Goal: Task Accomplishment & Management: Use online tool/utility

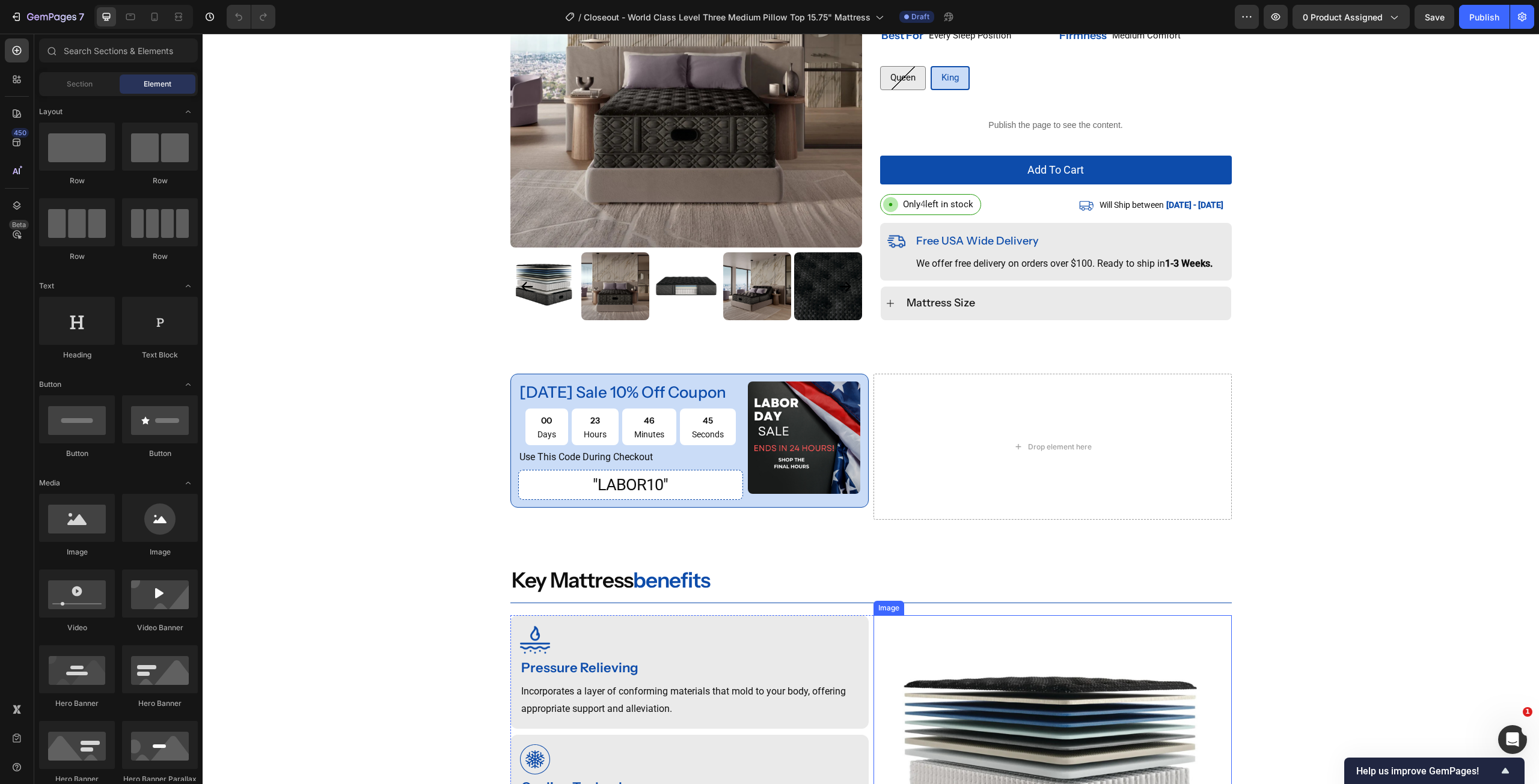
scroll to position [618, 0]
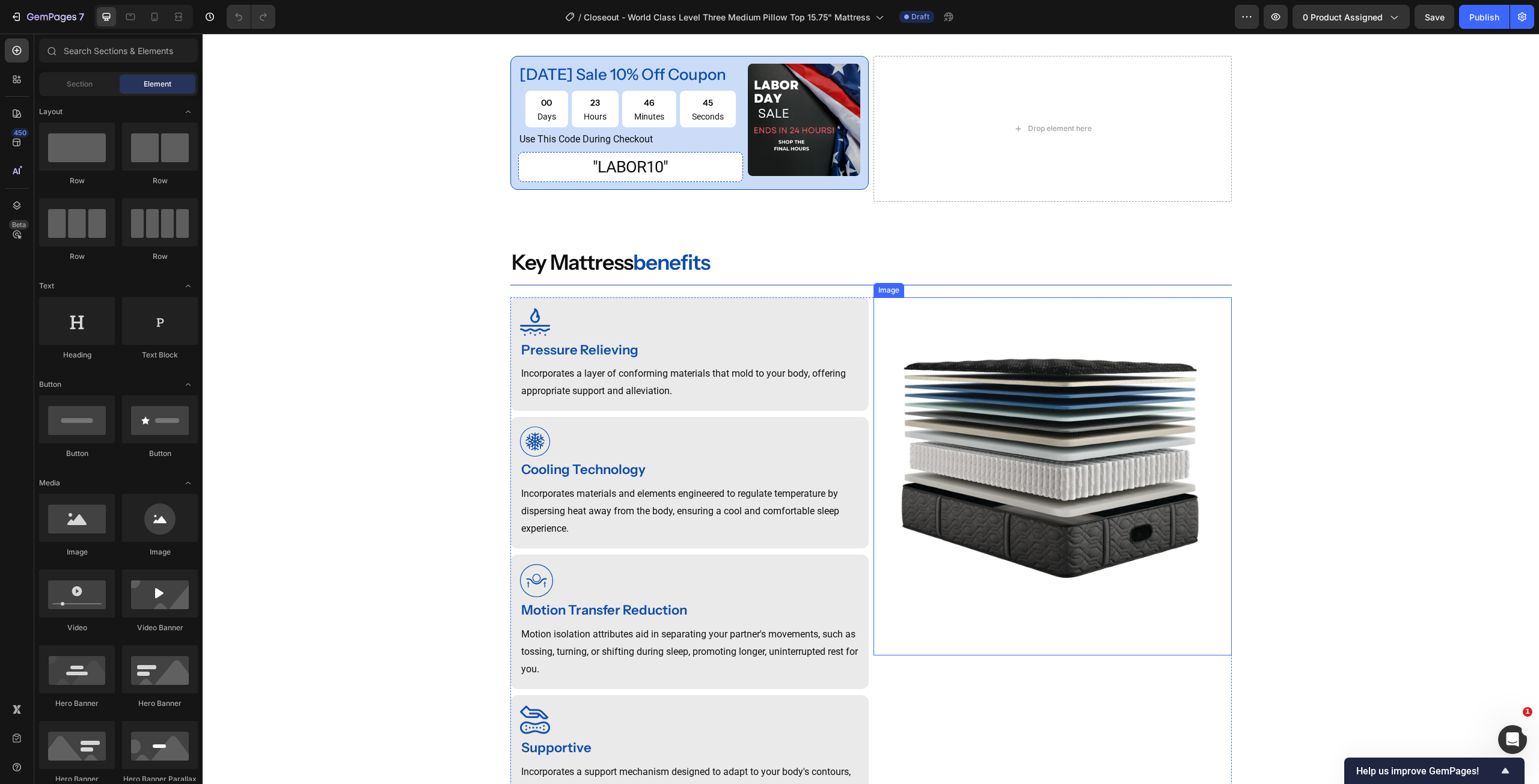
click at [1046, 526] on img at bounding box center [1052, 477] width 358 height 358
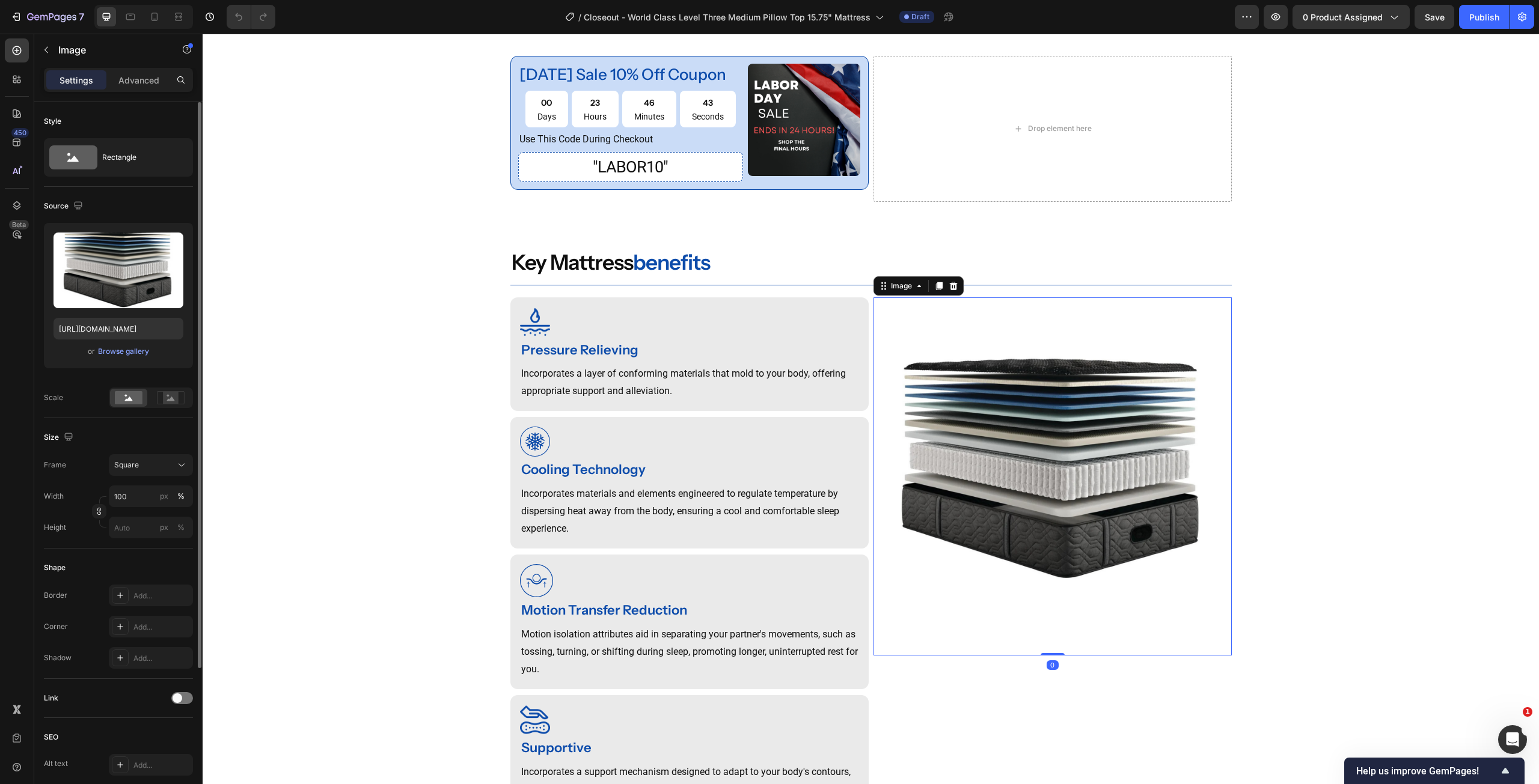
scroll to position [661, 0]
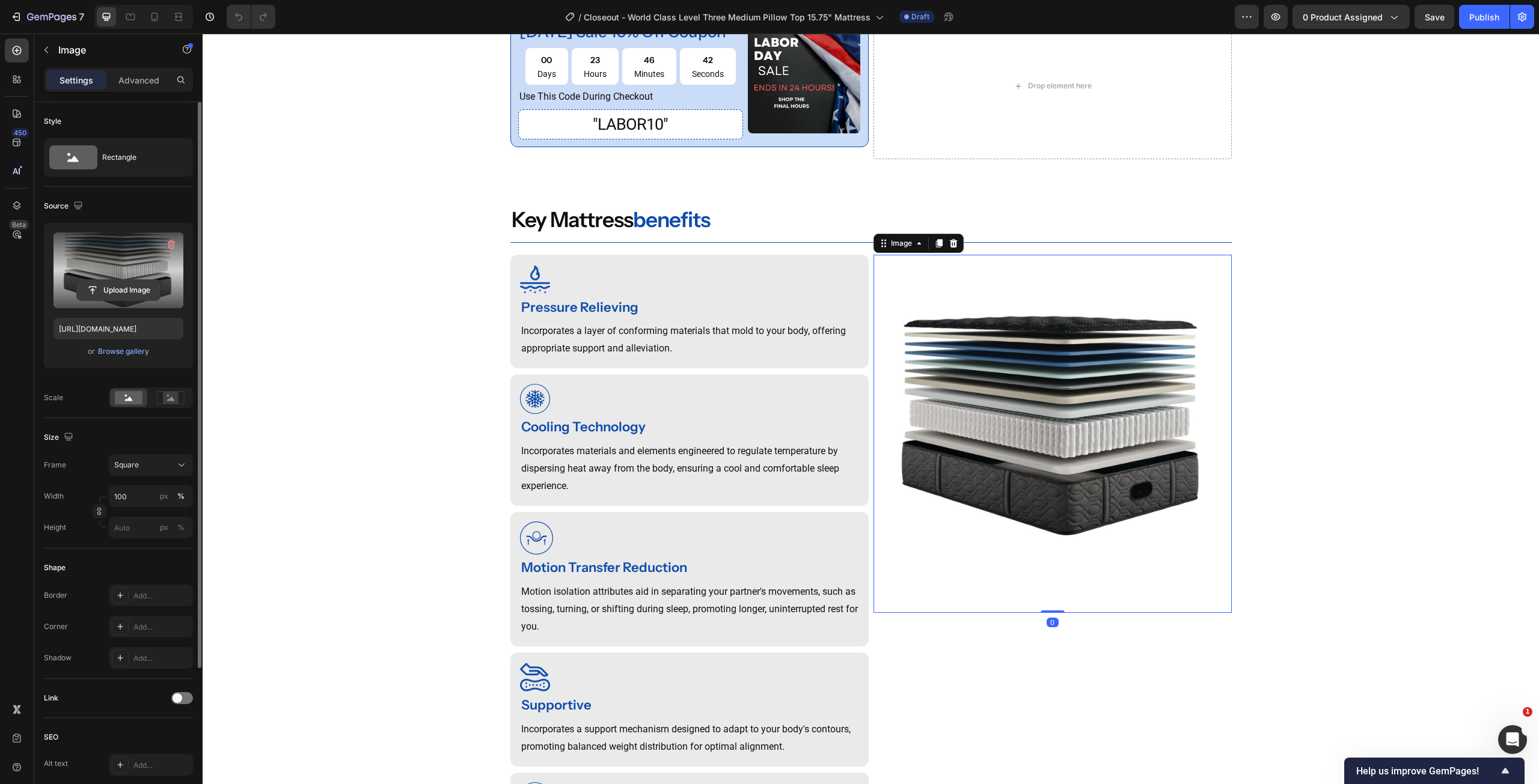
click at [109, 288] on input "file" at bounding box center [119, 290] width 83 height 21
type input "https://cdn.shopify.com/s/files/1/0607/7939/7364/files/gempages_491294865229873…"
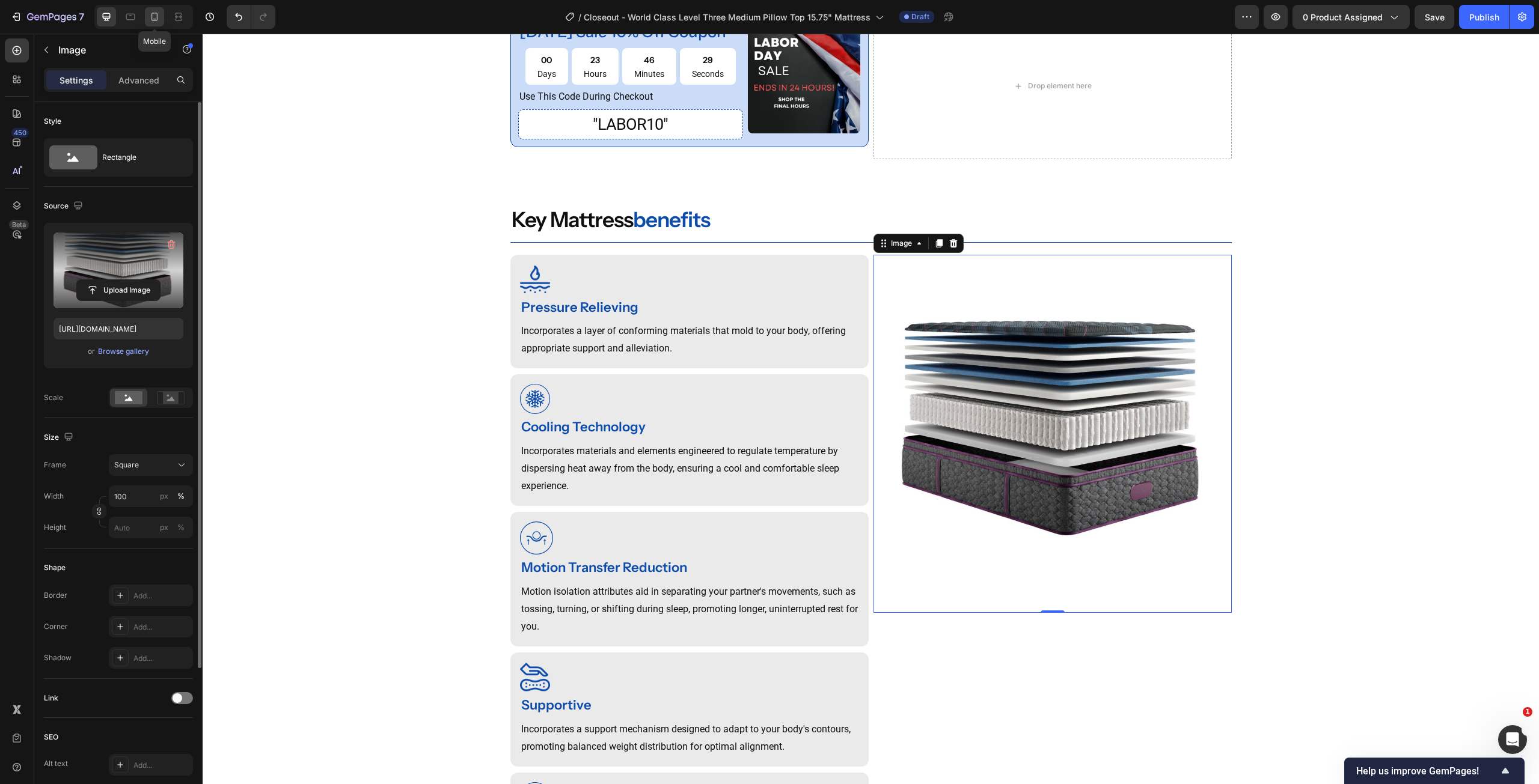
click at [158, 17] on icon at bounding box center [155, 17] width 7 height 8
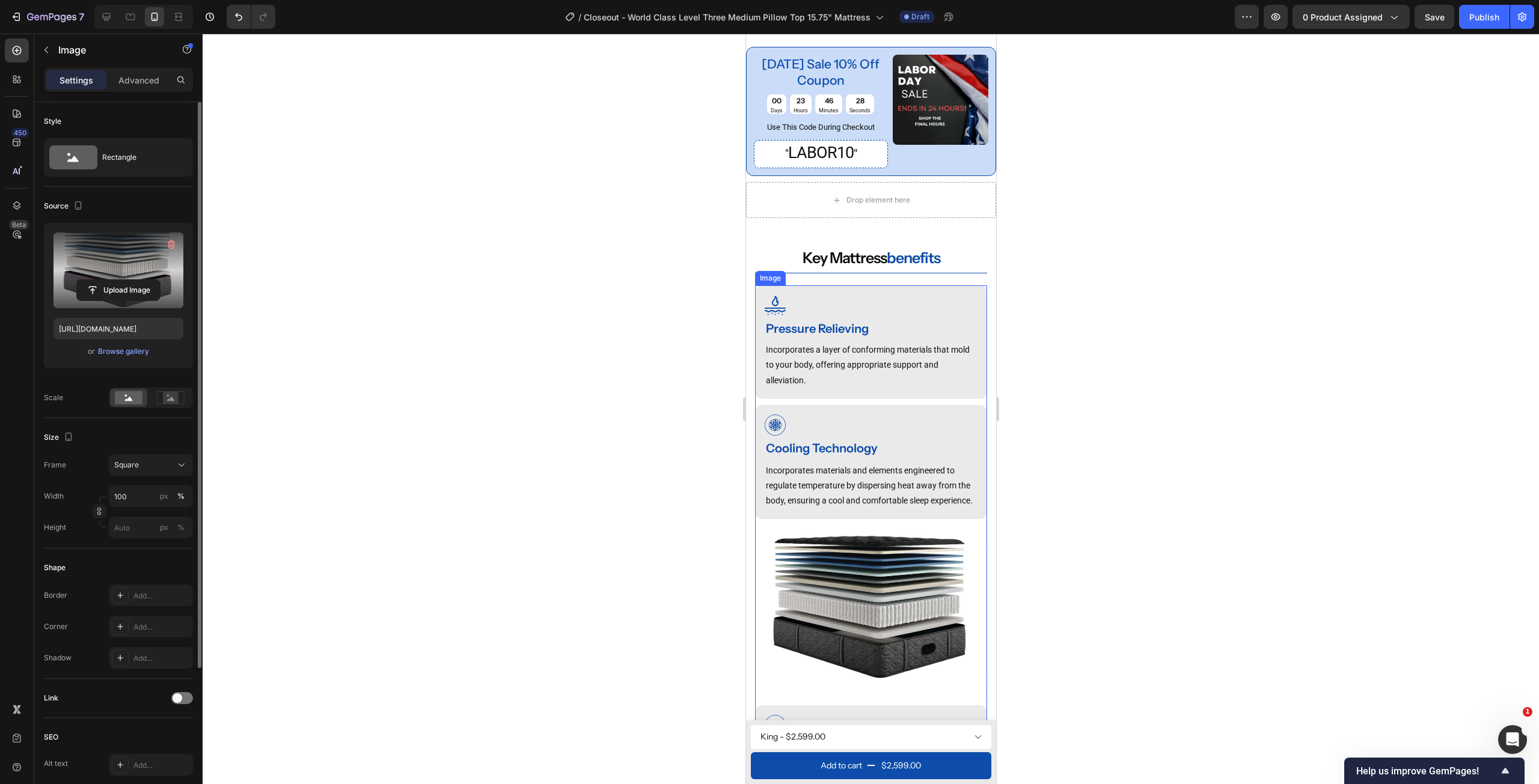
click at [835, 635] on img at bounding box center [871, 612] width 232 height 174
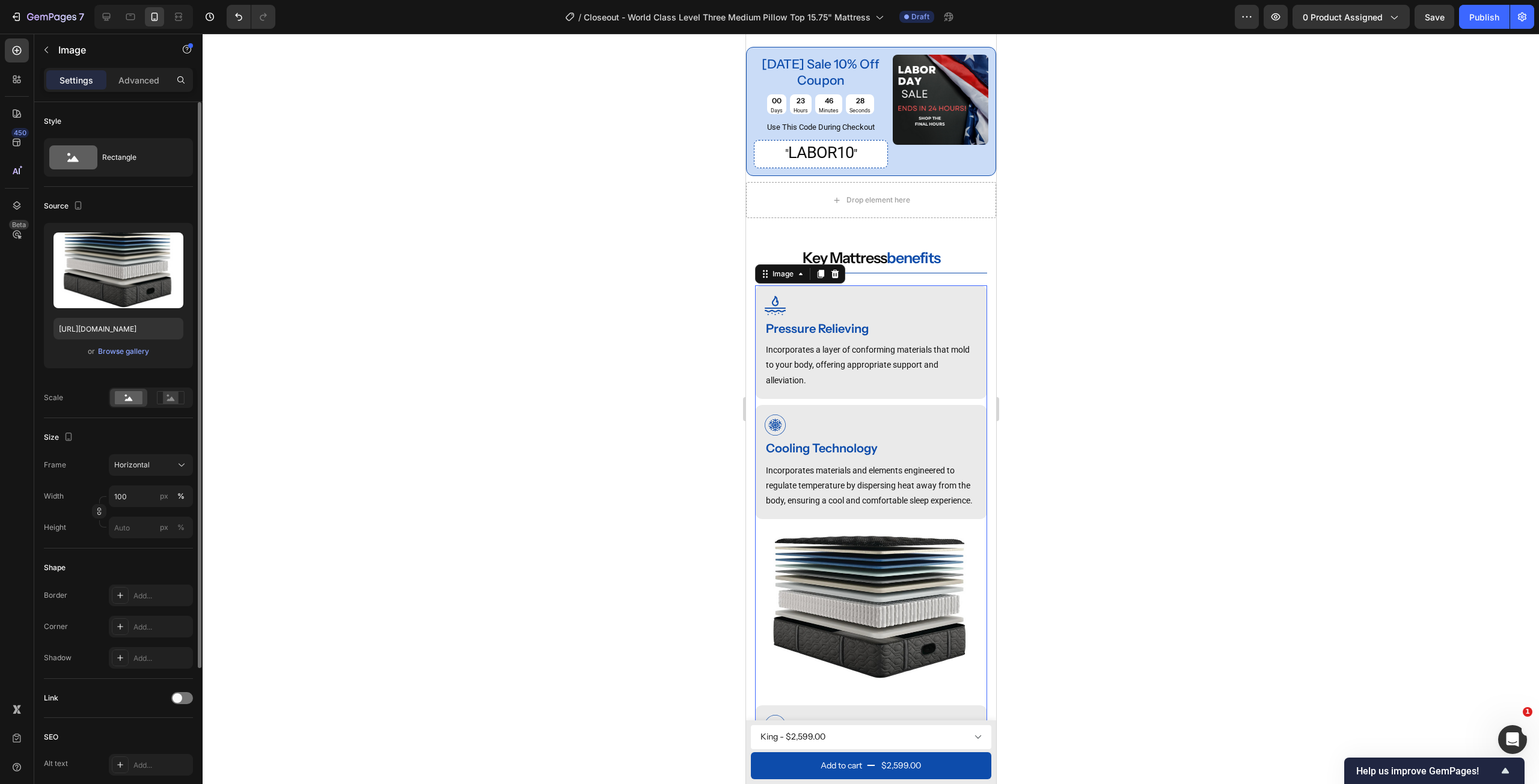
scroll to position [619, 0]
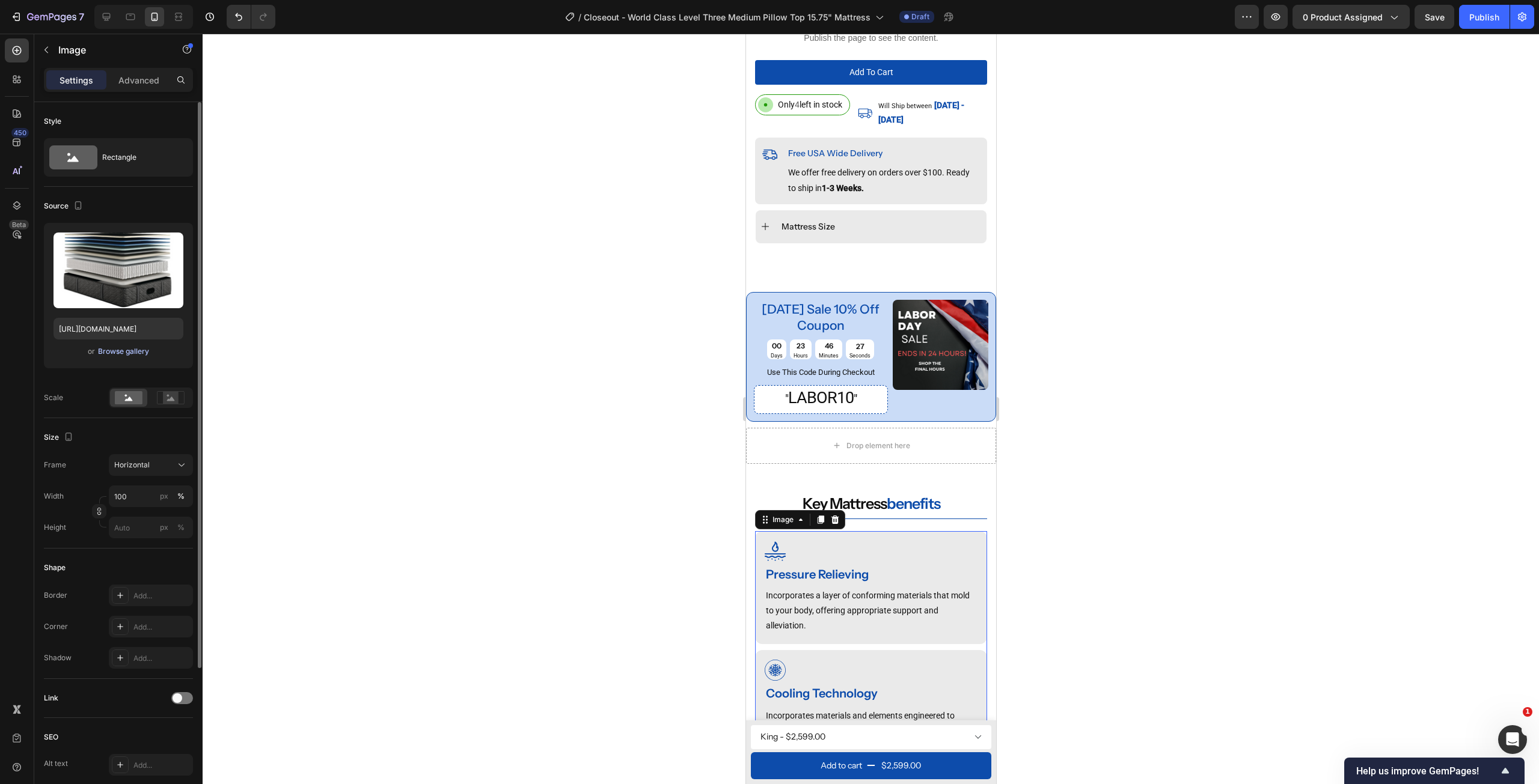
click at [130, 348] on div "Browse gallery" at bounding box center [124, 351] width 51 height 11
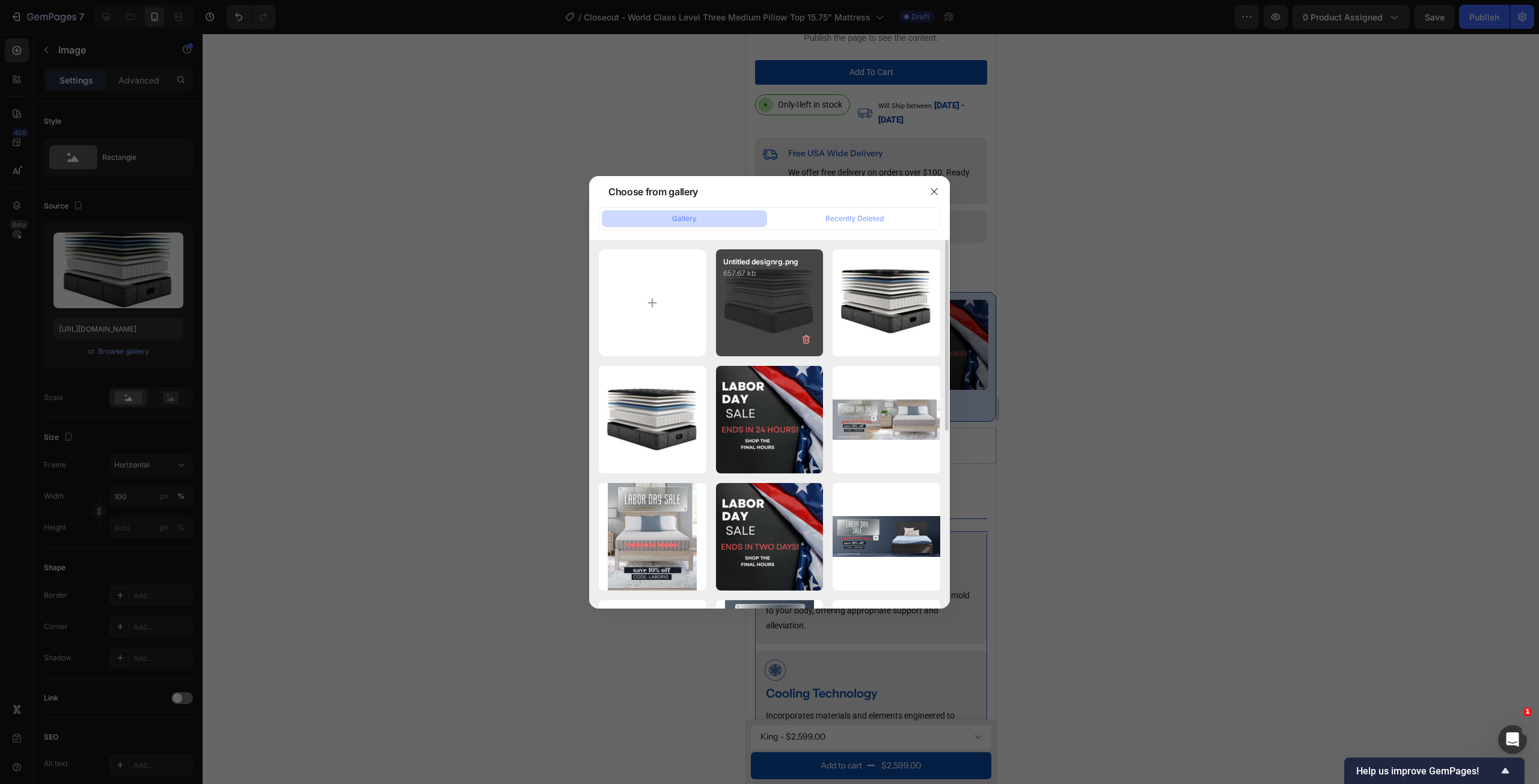
click at [765, 294] on div "Untitled designrg.png 657.67 kb" at bounding box center [770, 303] width 108 height 108
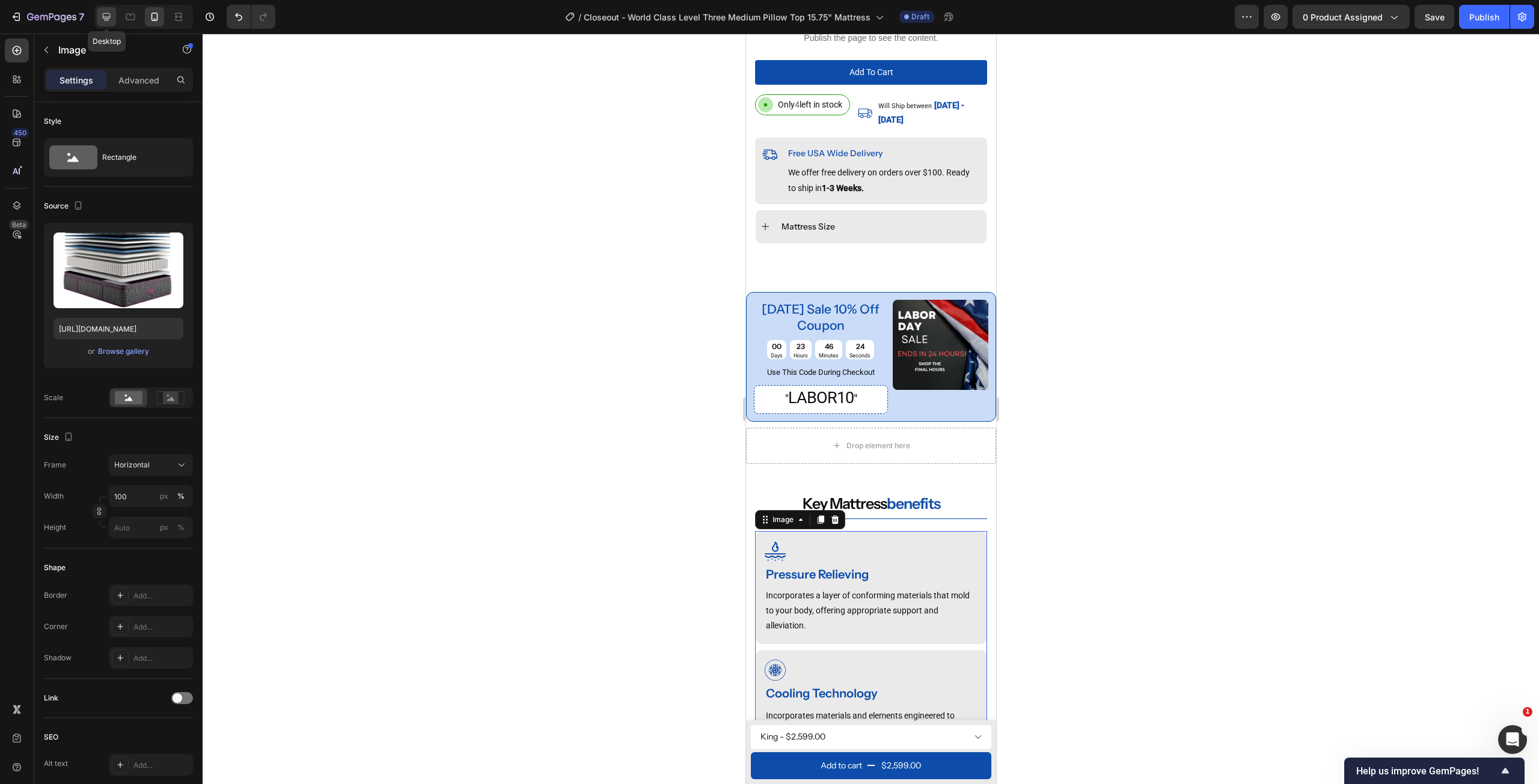
click at [110, 12] on icon at bounding box center [106, 17] width 12 height 12
type input "https://cdn.shopify.com/s/files/1/0607/7939/7364/files/gempages_491294865229873…"
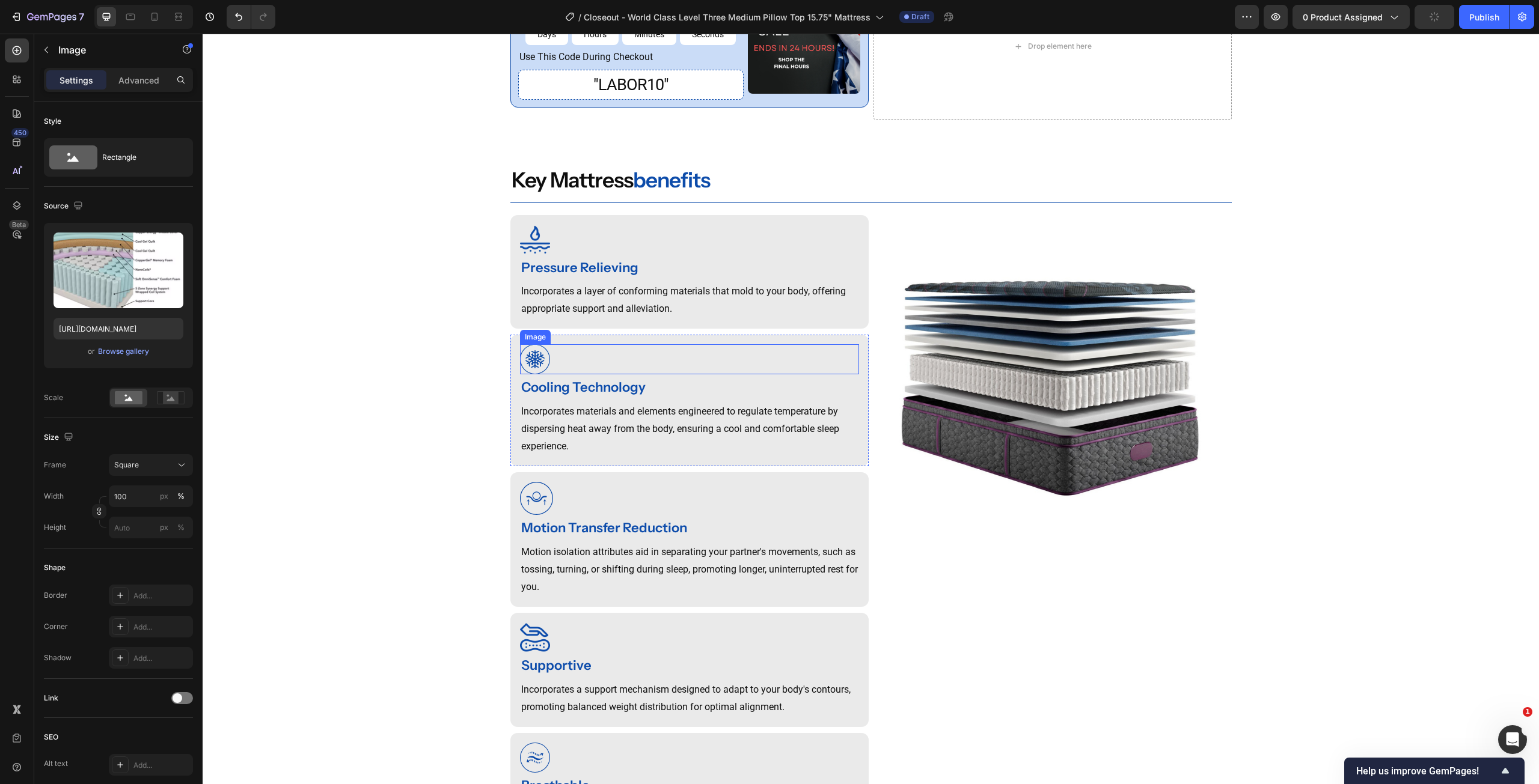
scroll to position [703, 0]
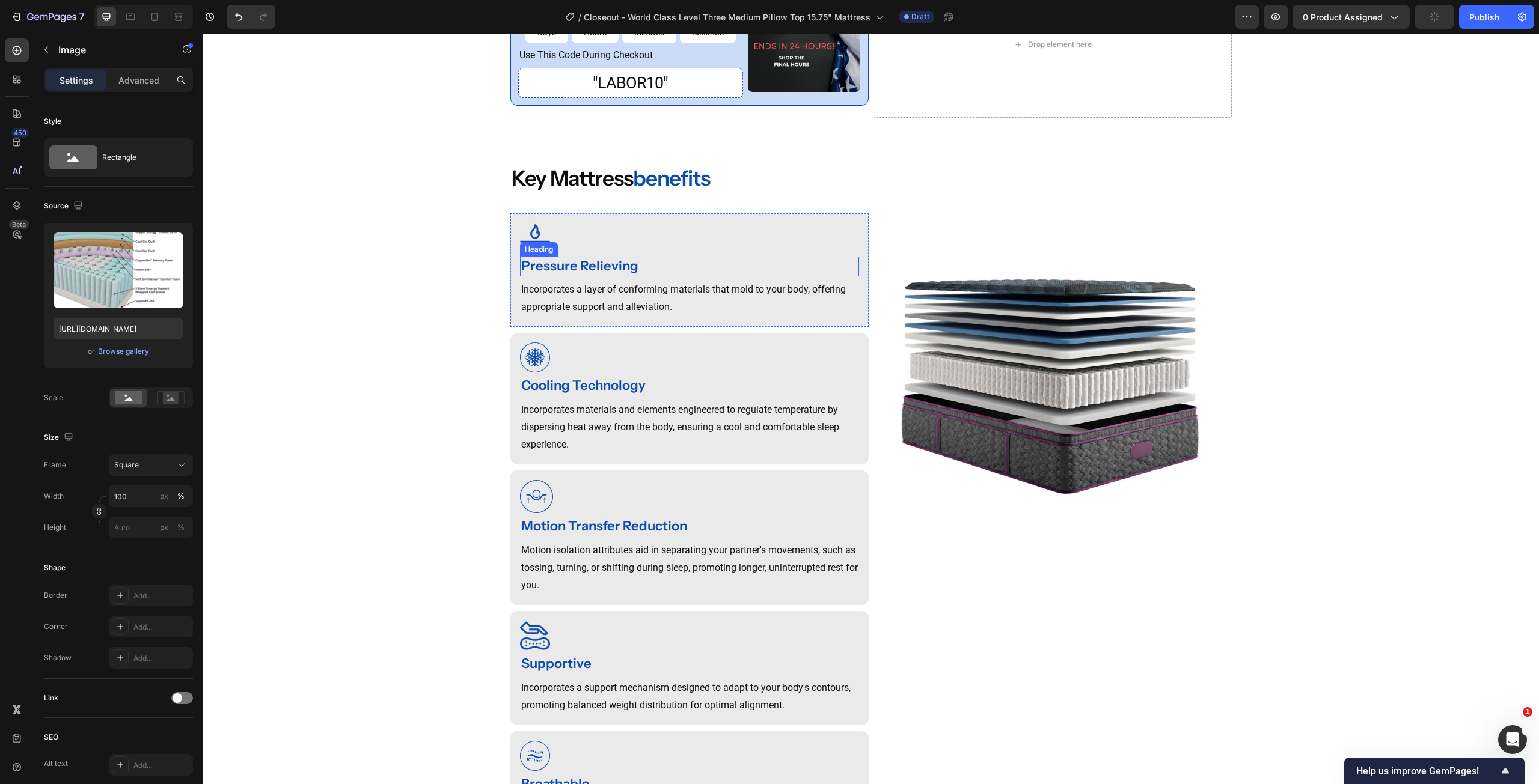
click at [593, 274] on strong "Pressure Relieving" at bounding box center [580, 266] width 117 height 17
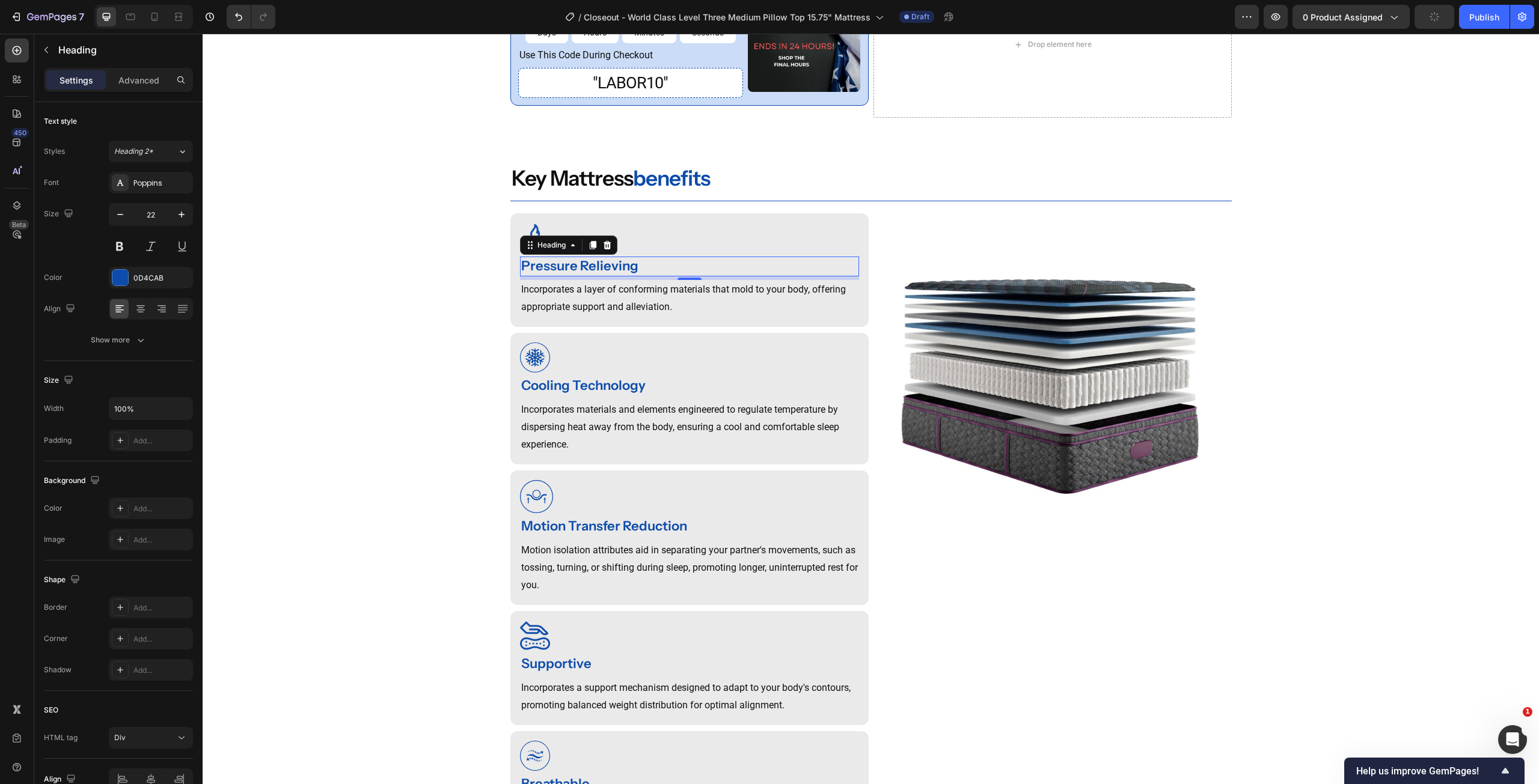
click at [593, 274] on strong "Pressure Relieving" at bounding box center [580, 266] width 117 height 17
click at [618, 316] on p "Incorporates a layer of conforming materials that mold to your body, offering a…" at bounding box center [690, 298] width 337 height 35
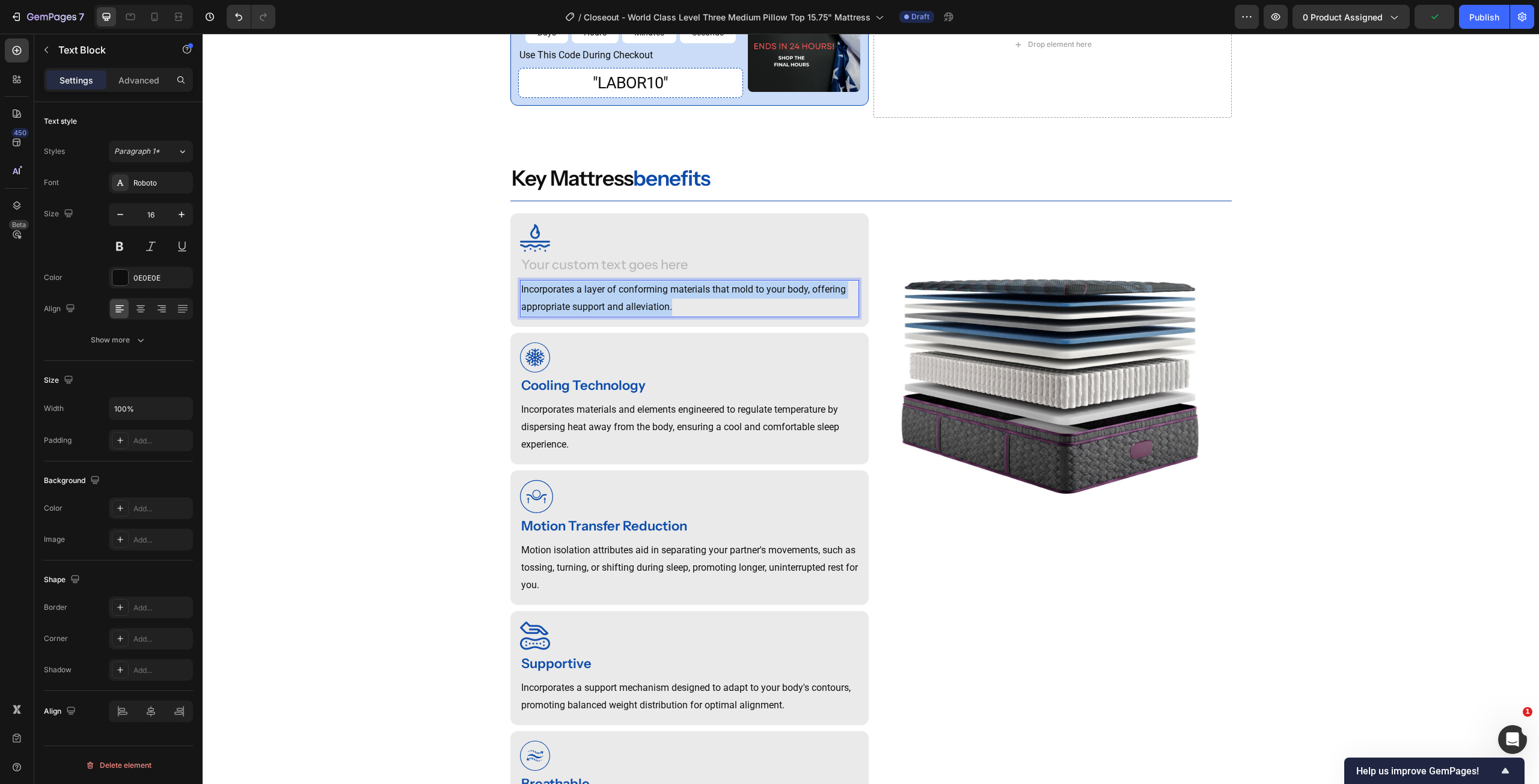
copy p "Incorporates a layer of conforming materials that mold to your body, offering a…"
click at [618, 316] on p "Incorporates a layer of conforming materials that mold to your body, offering a…" at bounding box center [690, 298] width 337 height 35
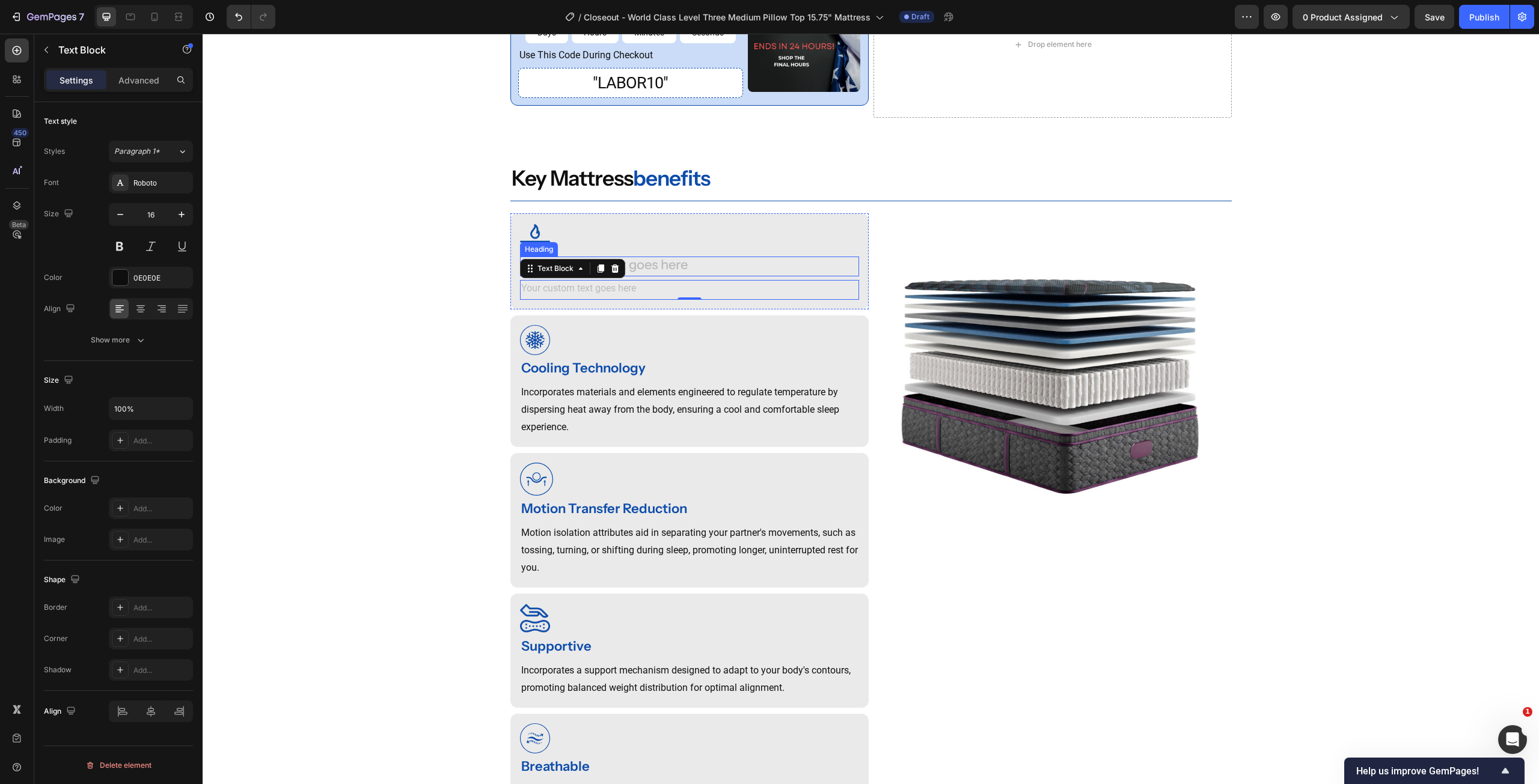
click at [642, 277] on div "Rich Text Editor. Editing area: main" at bounding box center [689, 267] width 339 height 20
click at [602, 298] on p "Rich Text Editor. Editing area: main" at bounding box center [690, 289] width 337 height 17
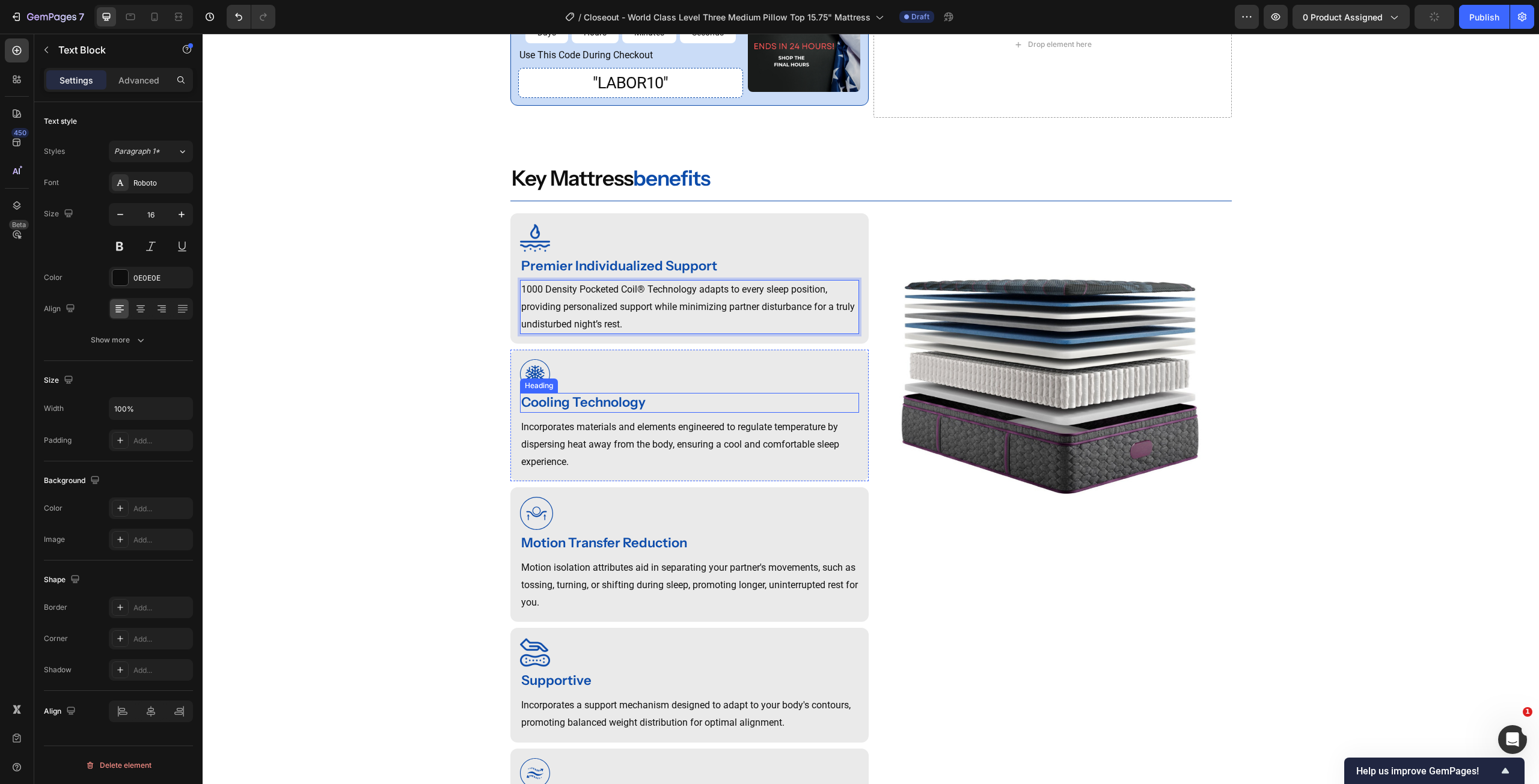
click at [601, 410] on strong "Cooling Technology" at bounding box center [584, 403] width 124 height 17
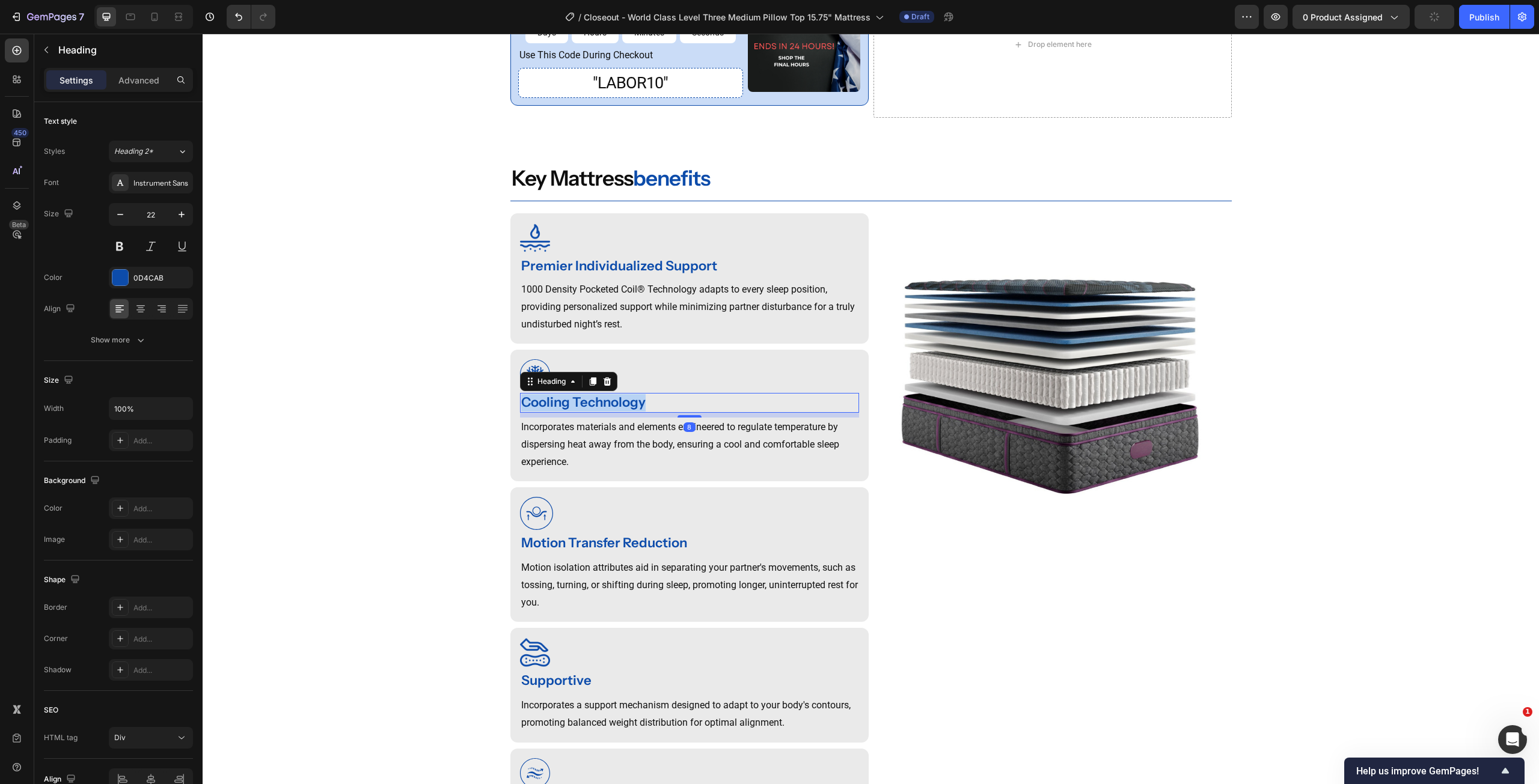
copy strong "Cooling Technology"
click at [601, 410] on strong "Cooling Technology" at bounding box center [584, 403] width 124 height 17
click at [593, 449] on p "Incorporates materials and elements engineered to regulate temperature by dispe…" at bounding box center [690, 444] width 337 height 51
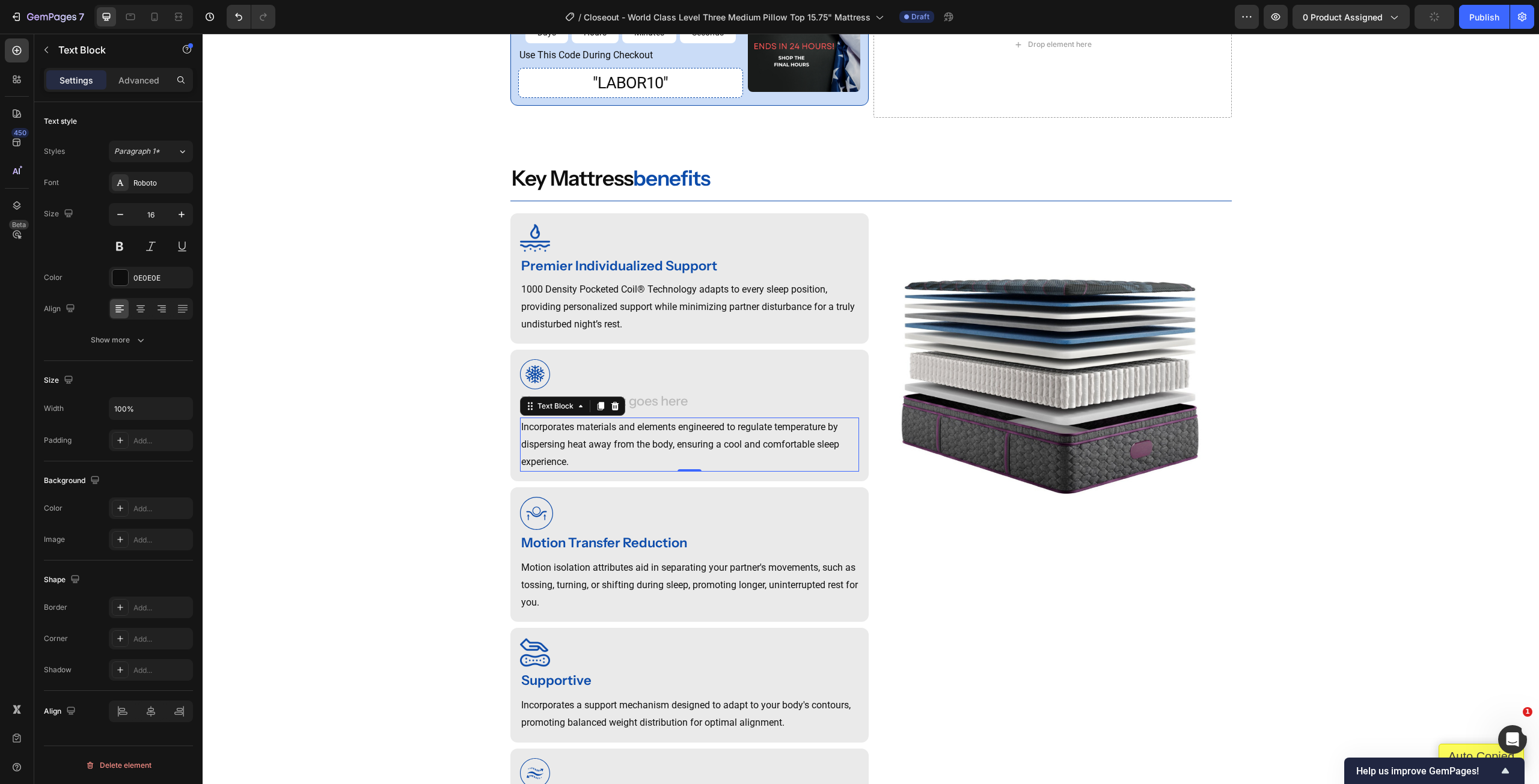
click at [593, 449] on p "Incorporates materials and elements engineered to regulate temperature by dispe…" at bounding box center [690, 444] width 337 height 51
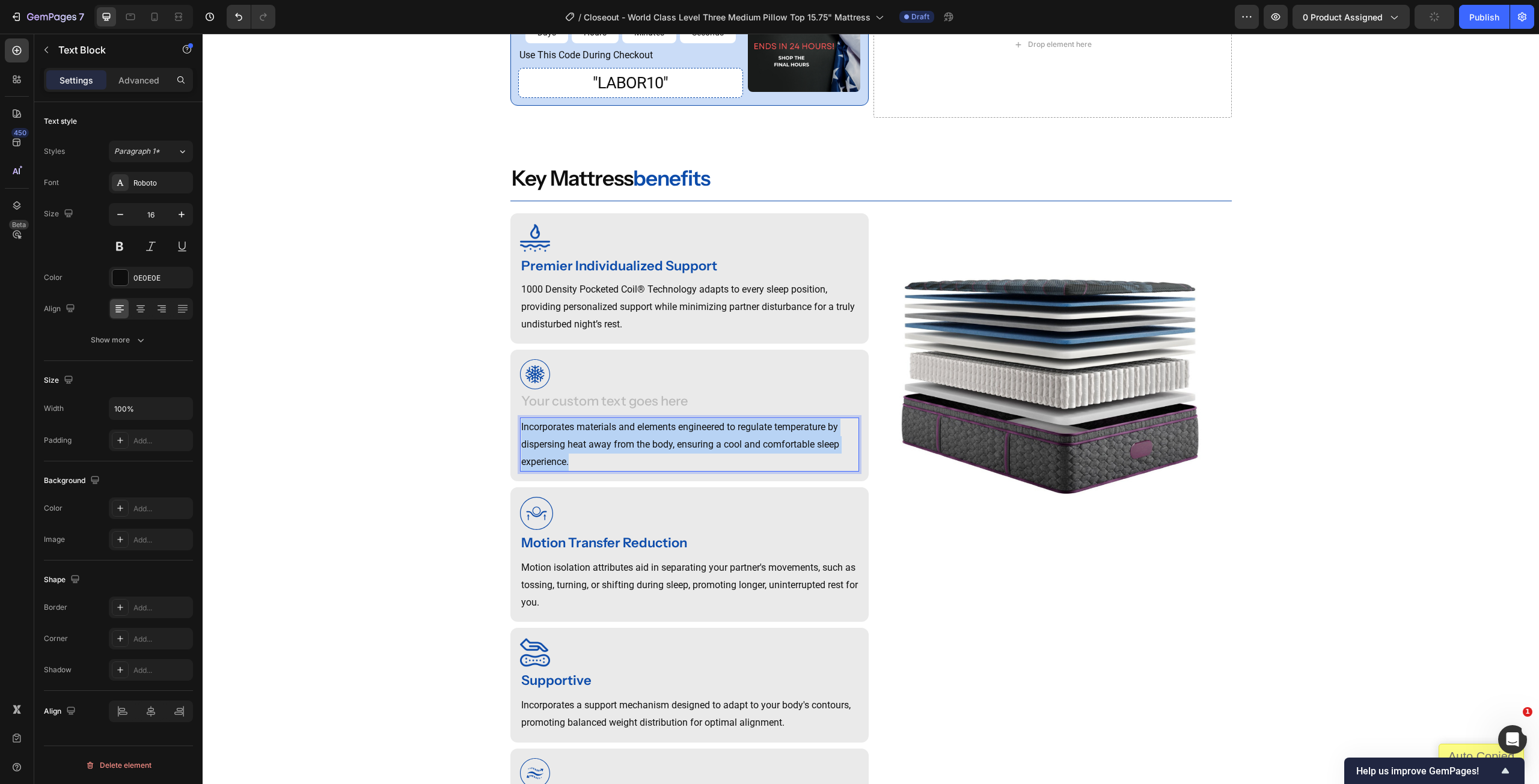
copy p "Incorporates materials and elements engineered to regulate temperature by dispe…"
click at [593, 449] on p "Incorporates materials and elements engineered to regulate temperature by dispe…" at bounding box center [690, 444] width 337 height 51
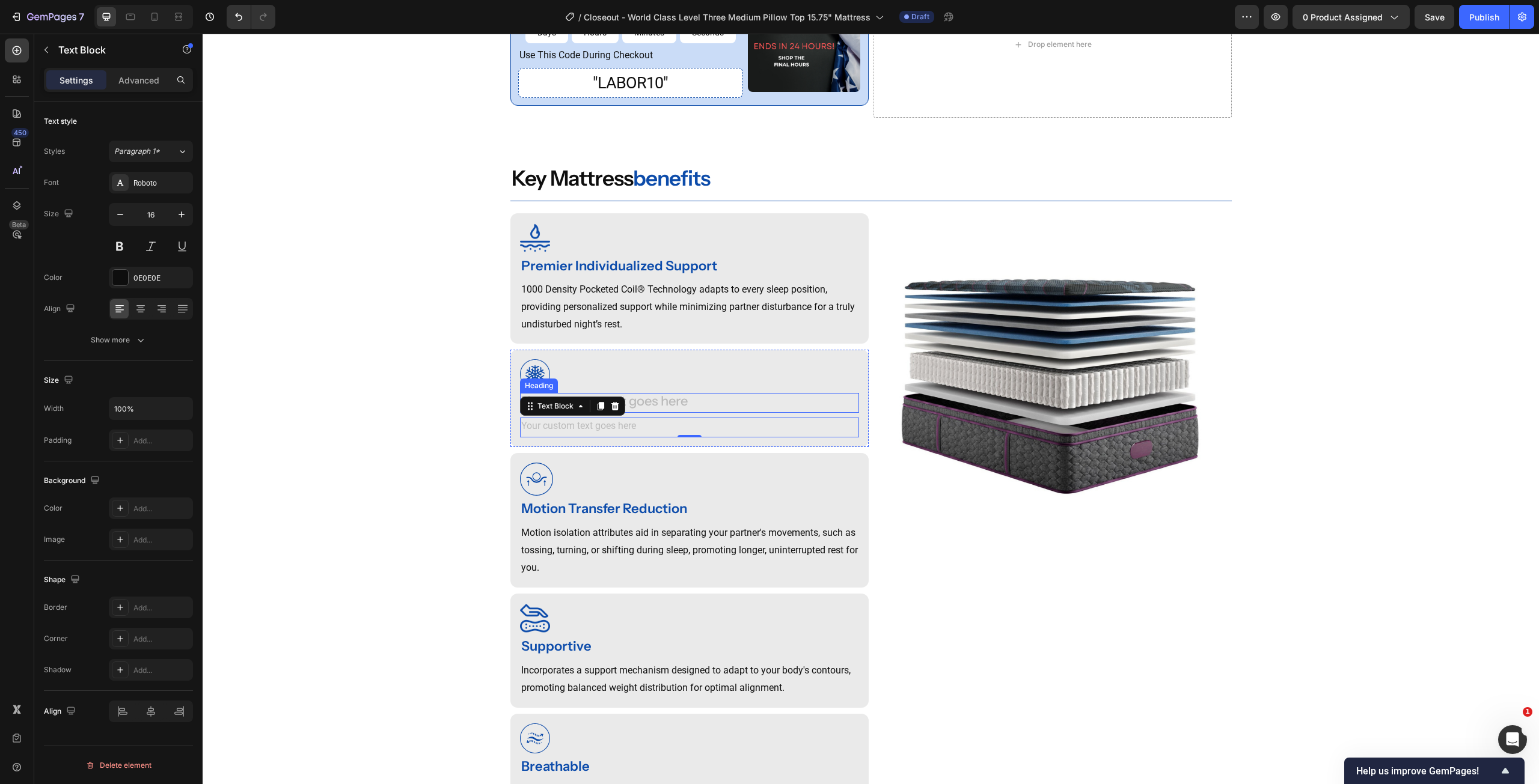
click at [633, 413] on div "Rich Text Editor. Editing area: main" at bounding box center [689, 403] width 339 height 20
click at [599, 436] on p "Rich Text Editor. Editing area: main" at bounding box center [690, 427] width 337 height 17
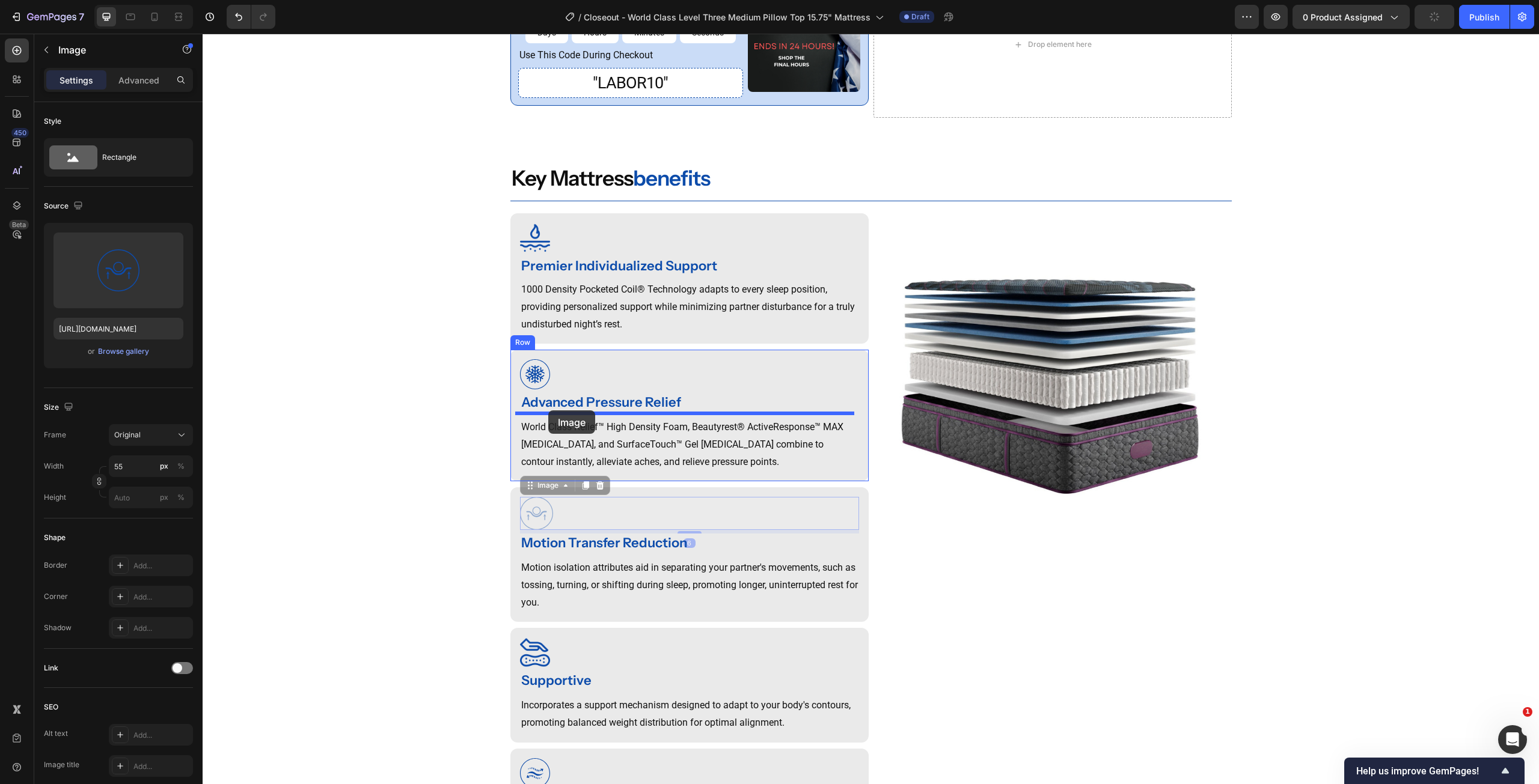
drag, startPoint x: 532, startPoint y: 527, endPoint x: 548, endPoint y: 410, distance: 118.1
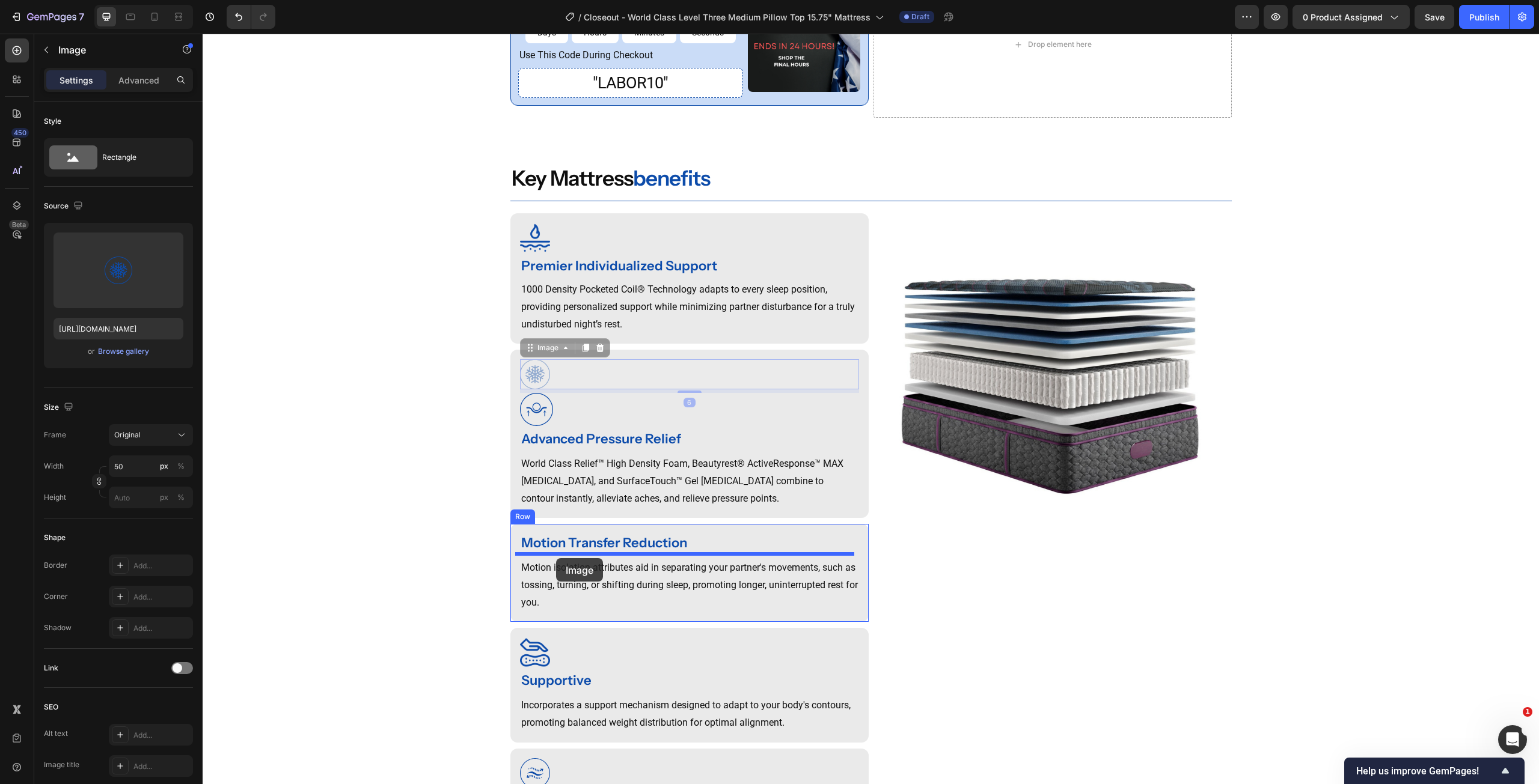
drag, startPoint x: 532, startPoint y: 385, endPoint x: 556, endPoint y: 559, distance: 175.6
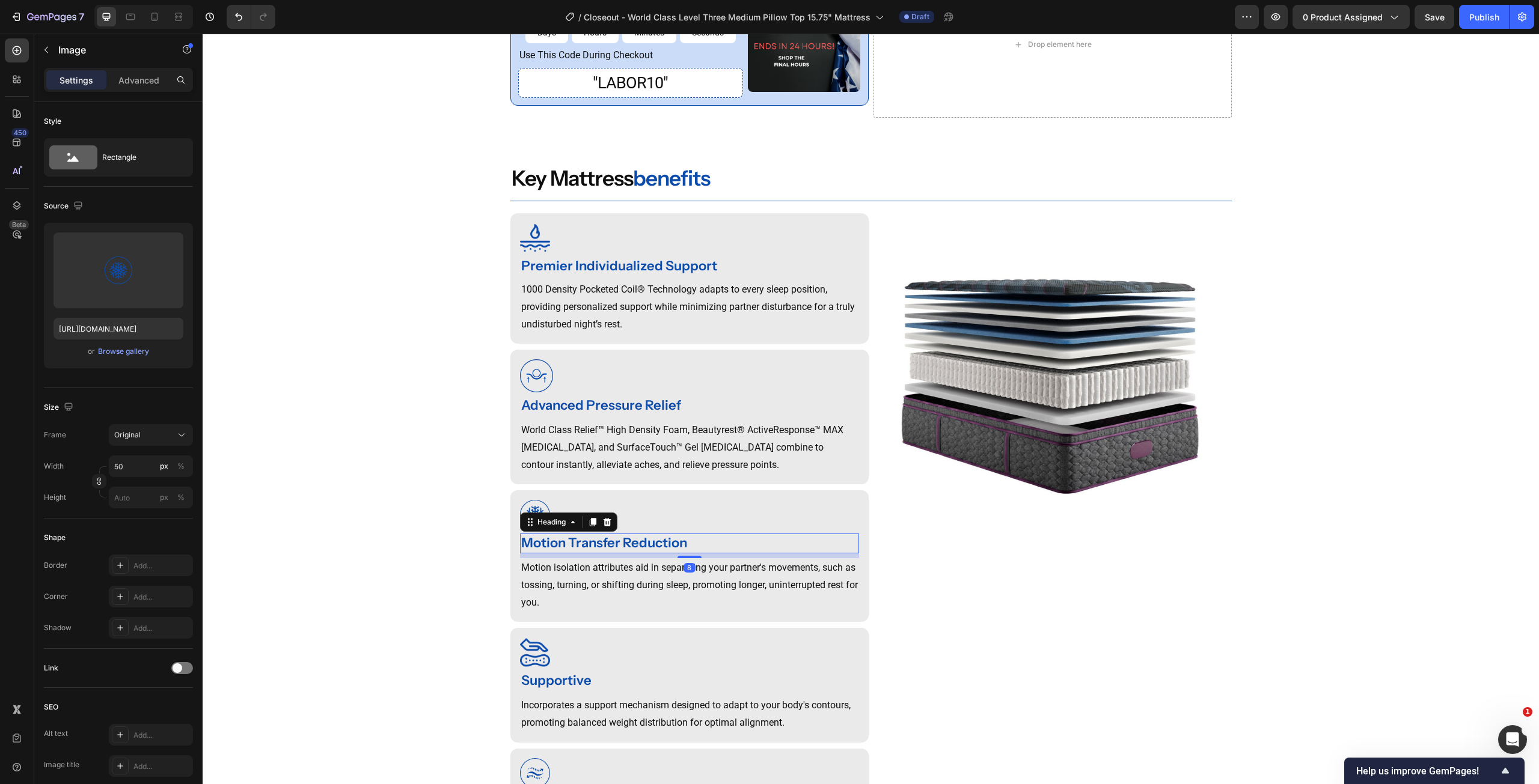
click at [623, 551] on strong "Motion Transfer Reduction" at bounding box center [604, 543] width 166 height 17
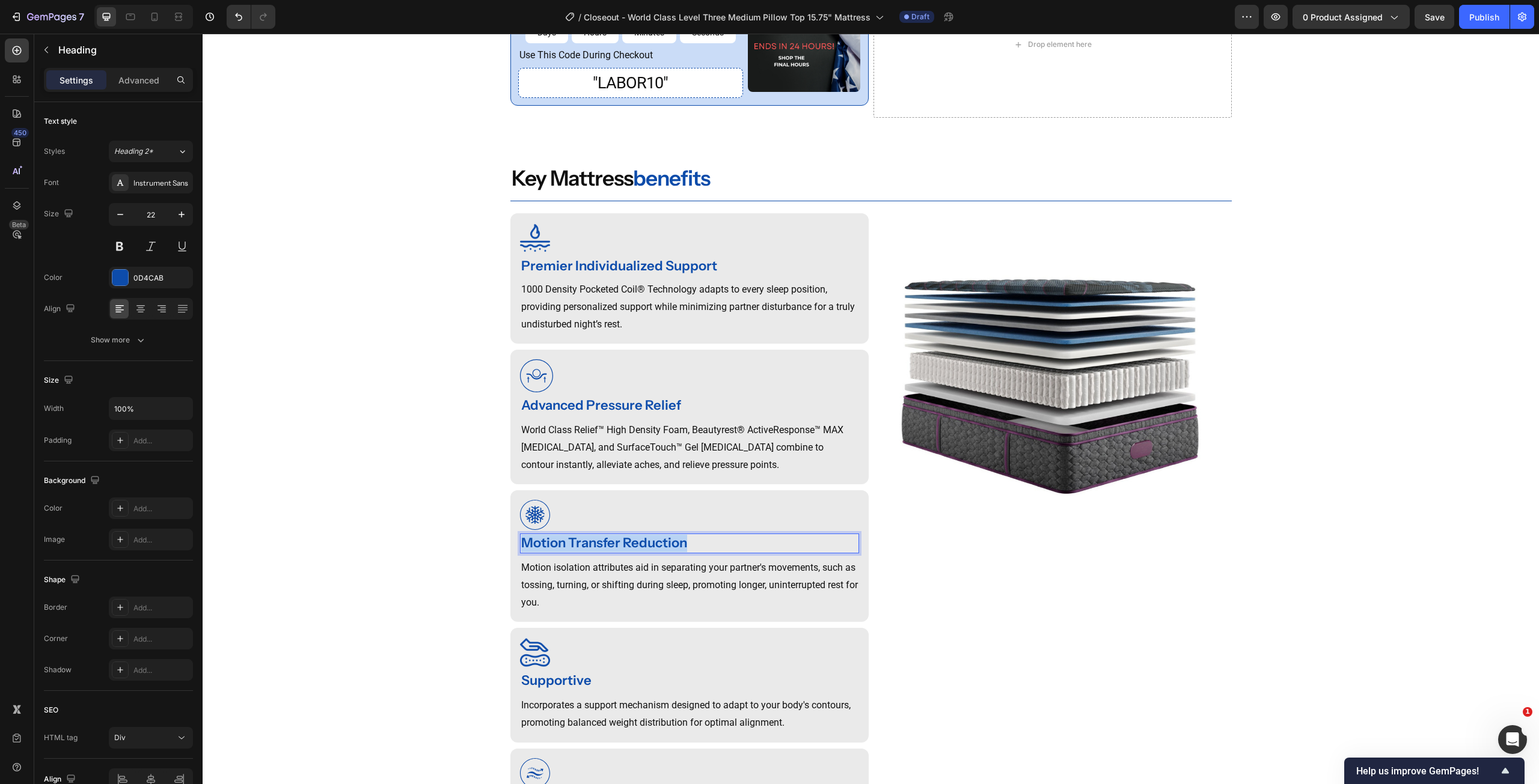
click at [623, 551] on strong "Motion Transfer Reduction" at bounding box center [604, 543] width 166 height 17
click at [611, 594] on p "Motion isolation attributes aid in separating your partner's movements, such as…" at bounding box center [690, 585] width 337 height 51
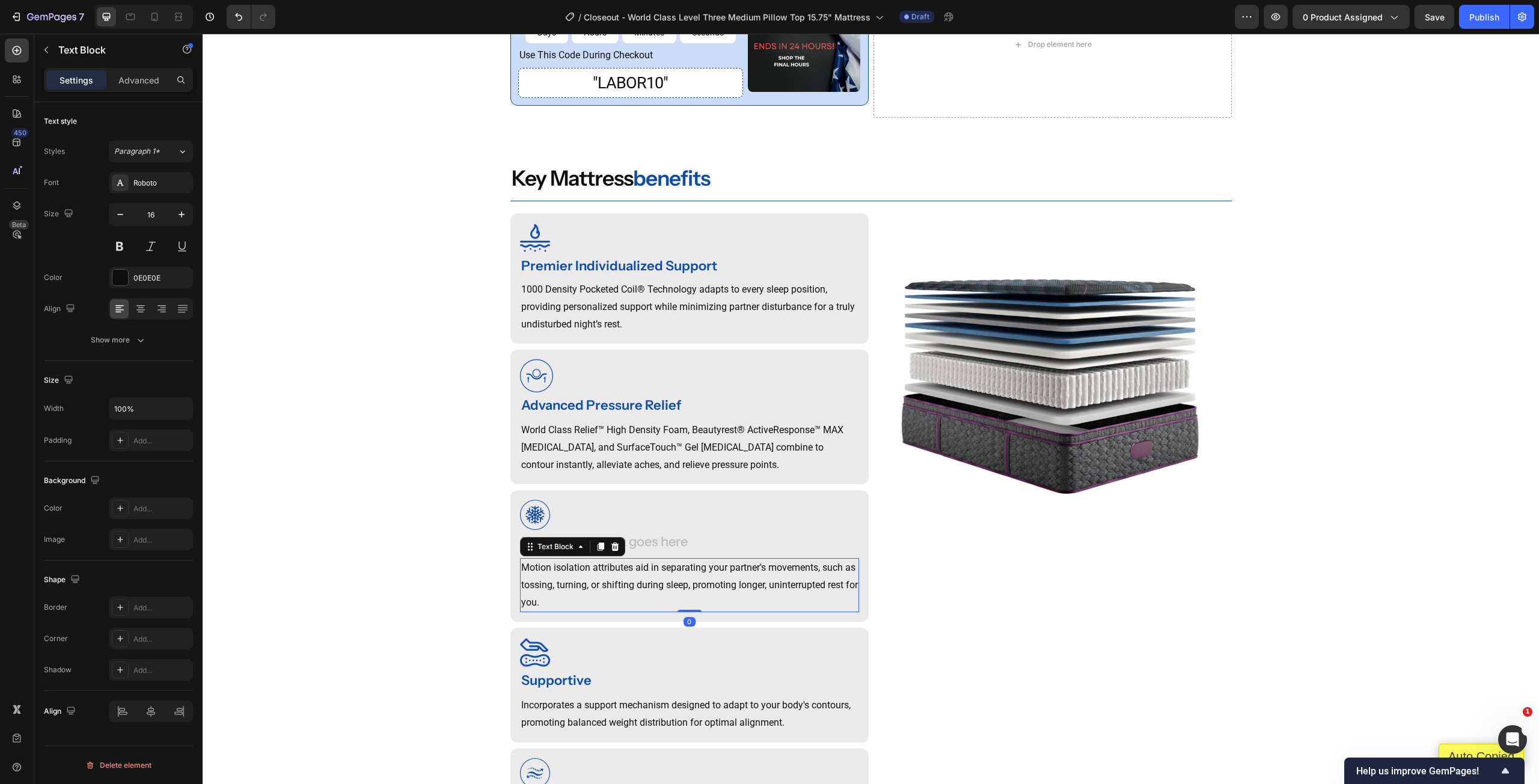
click at [611, 594] on p "Motion isolation attributes aid in separating your partner's movements, such as…" at bounding box center [690, 585] width 337 height 51
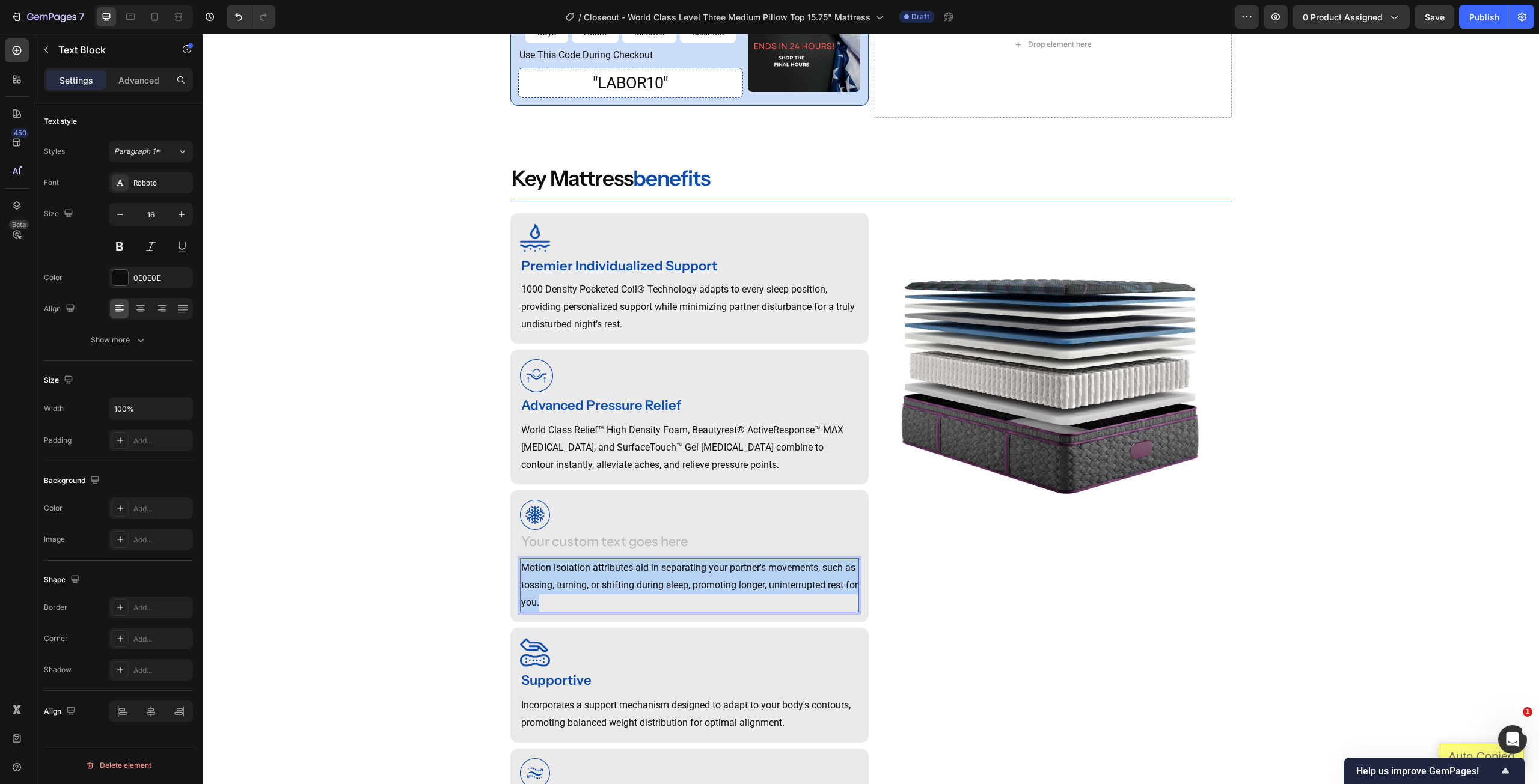
click at [611, 594] on div "Motion isolation attributes aid in separating your partner's movements, such as…" at bounding box center [689, 585] width 339 height 54
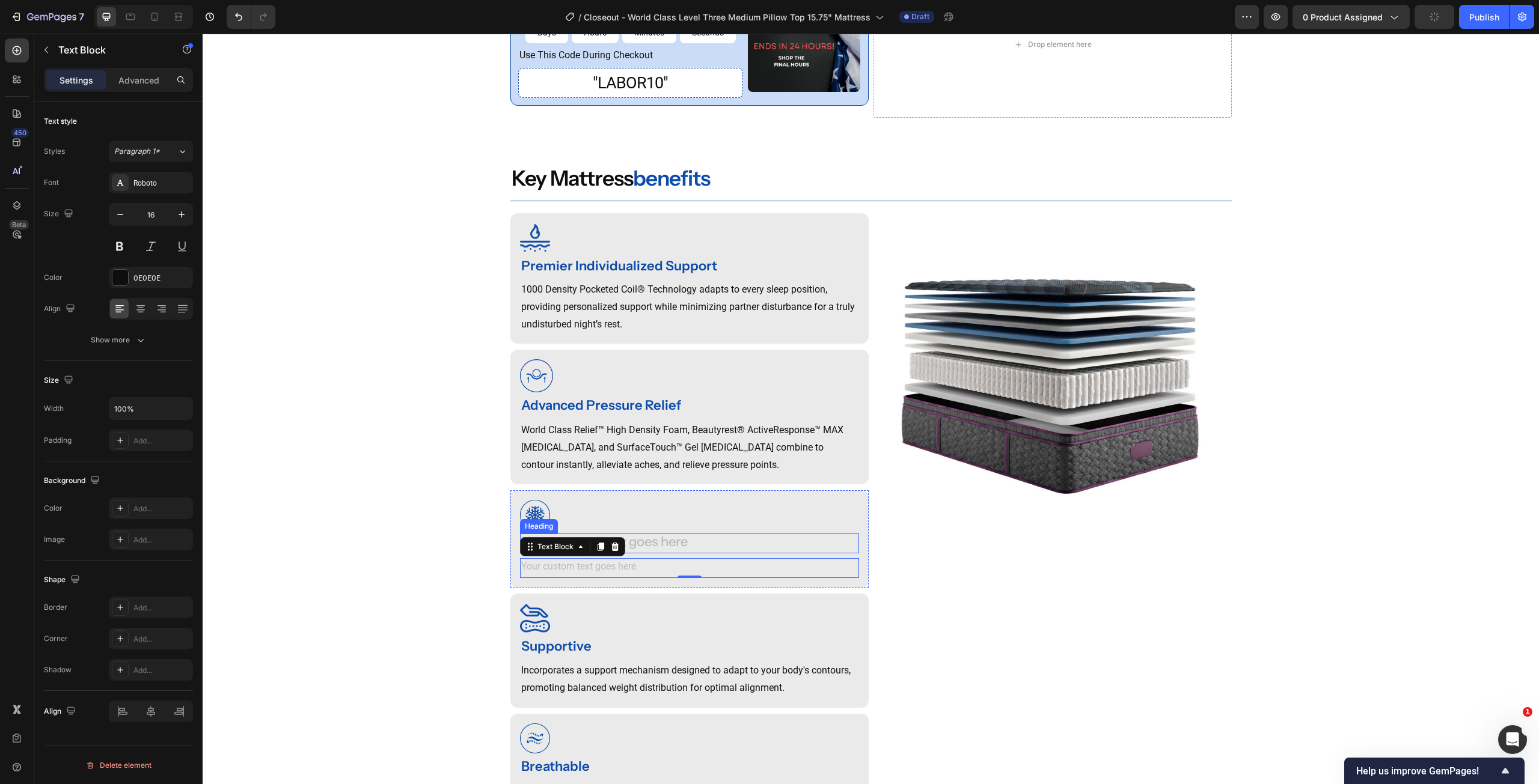
click at [662, 554] on div "Rich Text Editor. Editing area: main" at bounding box center [689, 544] width 339 height 20
click at [585, 577] on p "Rich Text Editor. Editing area: main" at bounding box center [690, 568] width 337 height 17
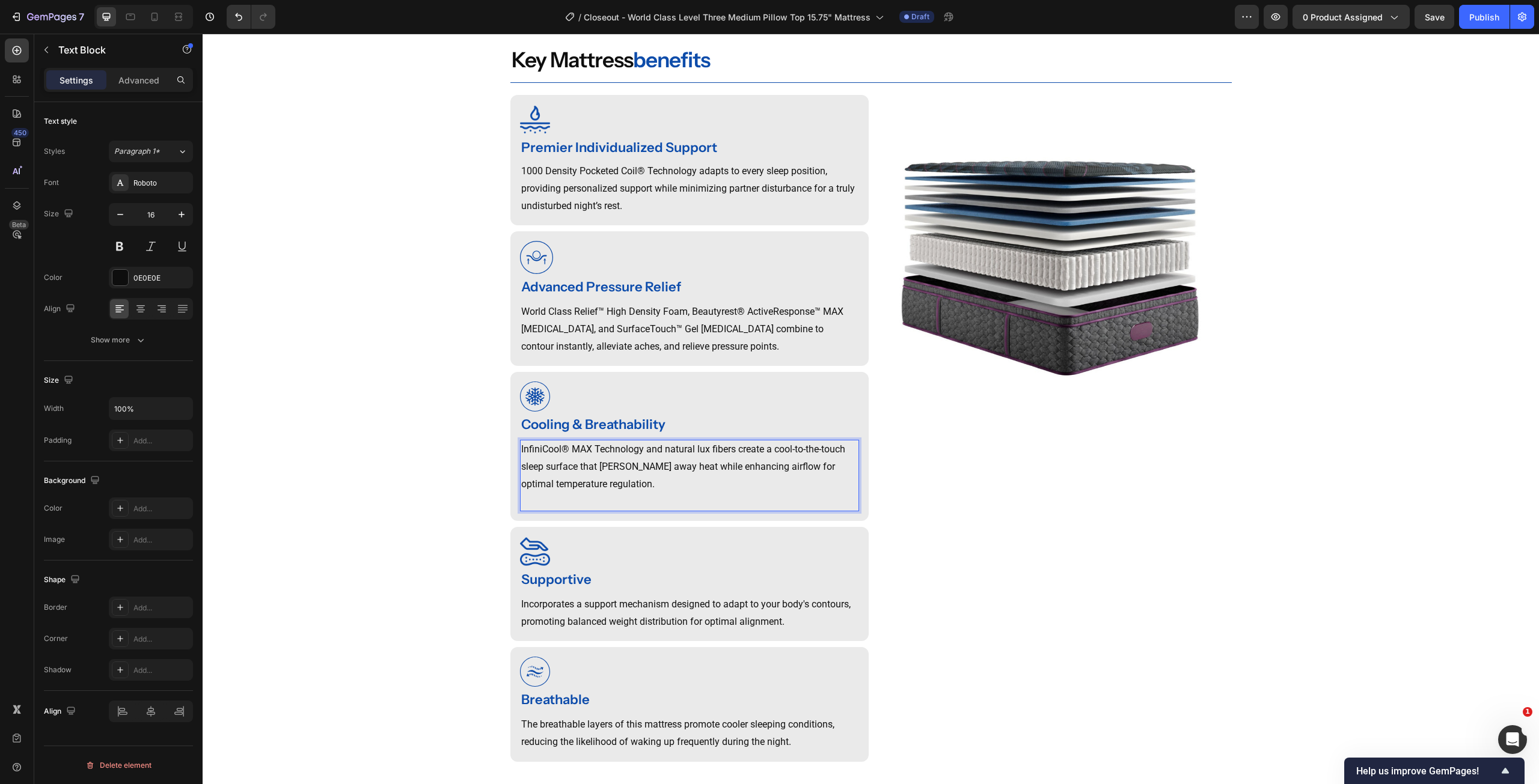
scroll to position [823, 0]
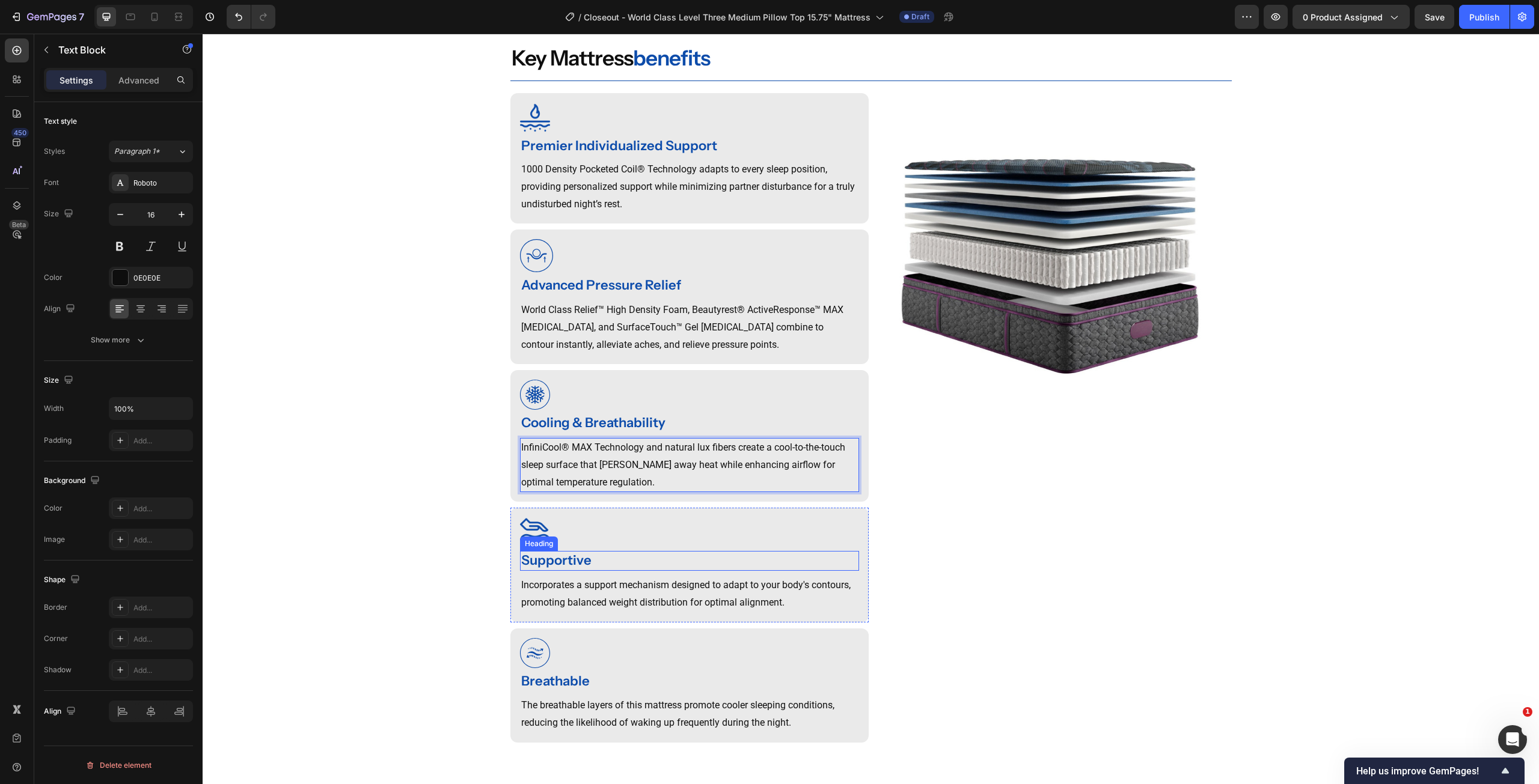
click at [541, 569] on strong "Supportive" at bounding box center [556, 560] width 70 height 17
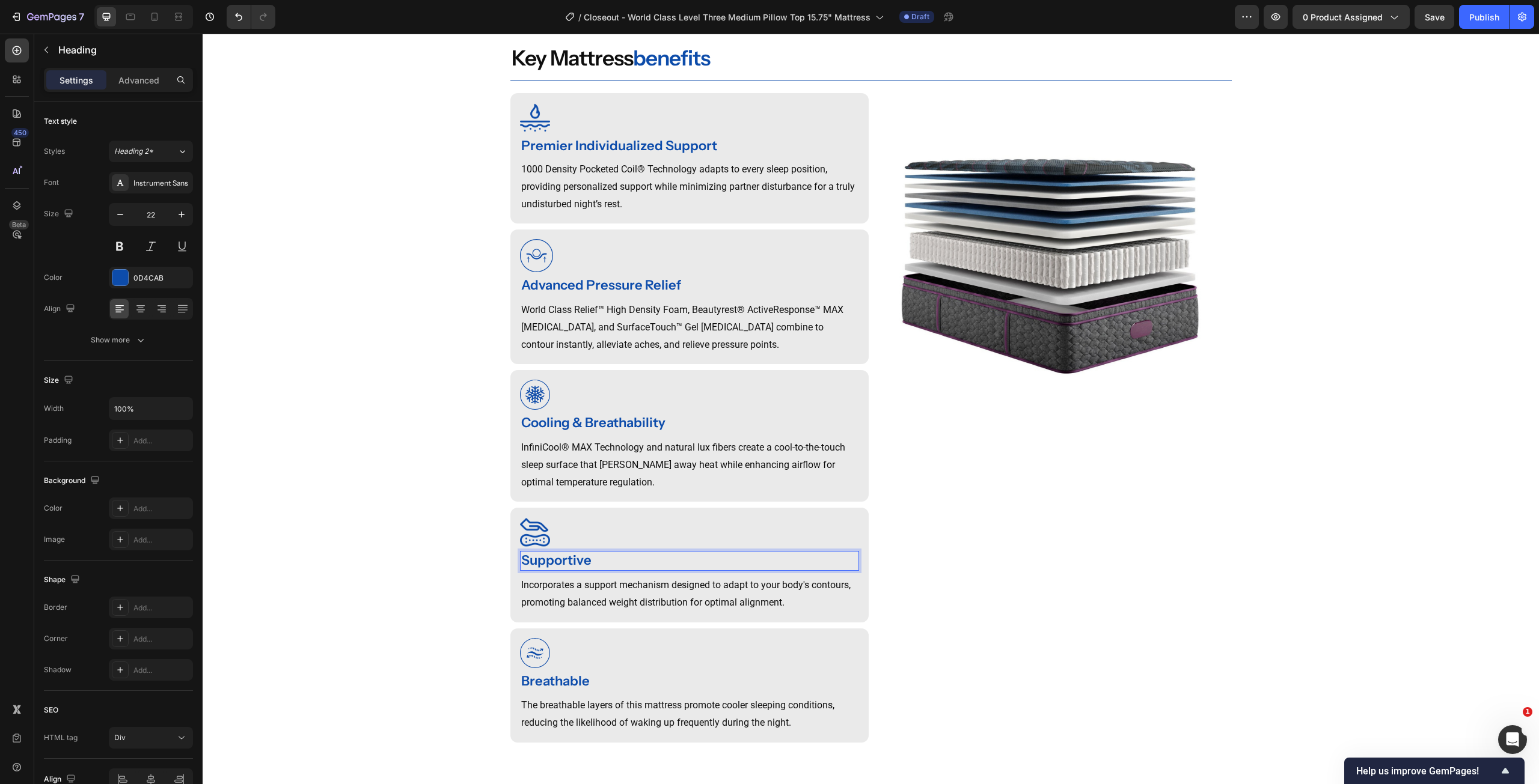
click at [541, 569] on strong "Supportive" at bounding box center [556, 560] width 70 height 17
click at [566, 607] on p "Incorporates a support mechanism designed to adapt to your body's contours, pro…" at bounding box center [690, 594] width 337 height 35
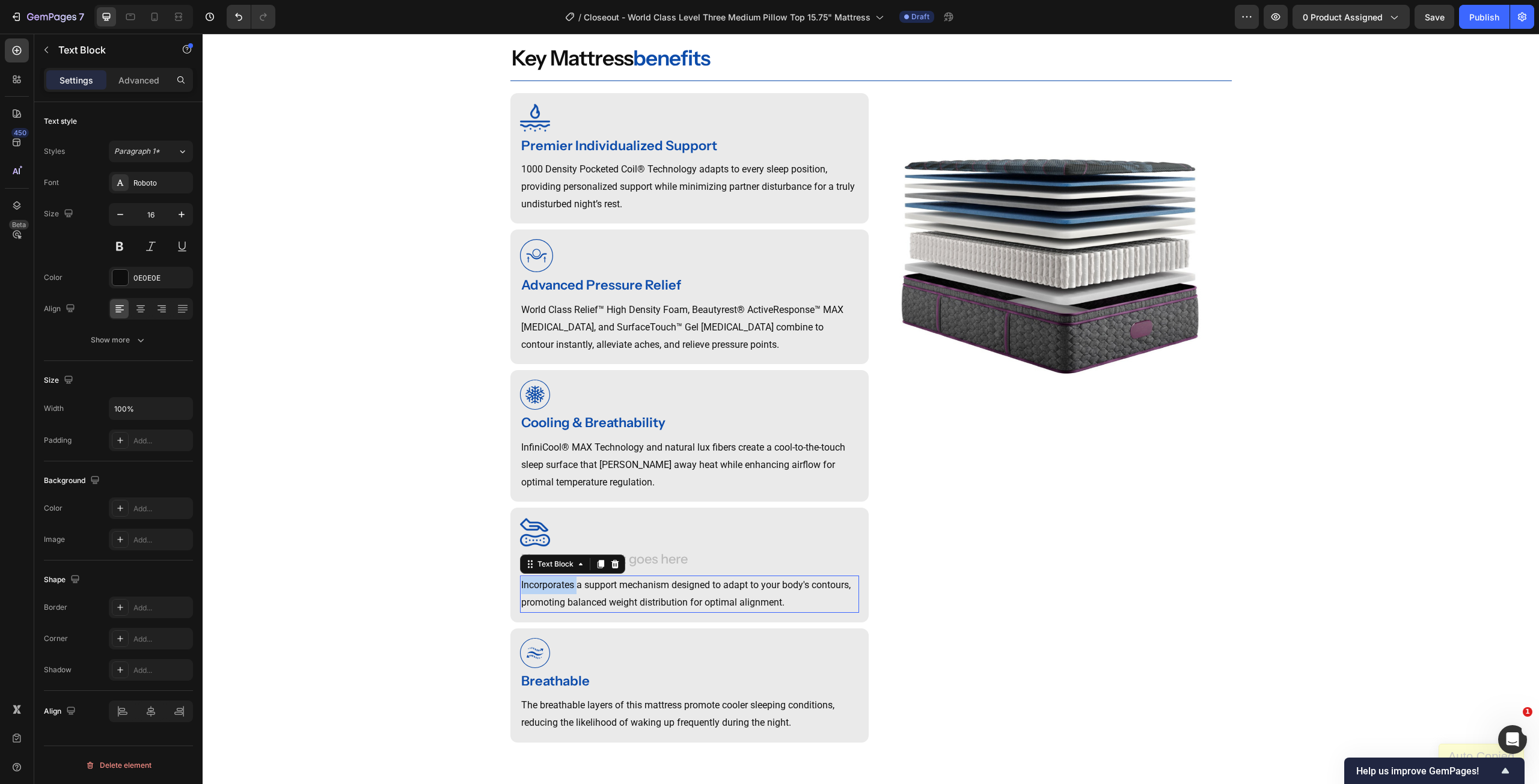
click at [566, 607] on p "Incorporates a support mechanism designed to adapt to your body's contours, pro…" at bounding box center [690, 594] width 337 height 35
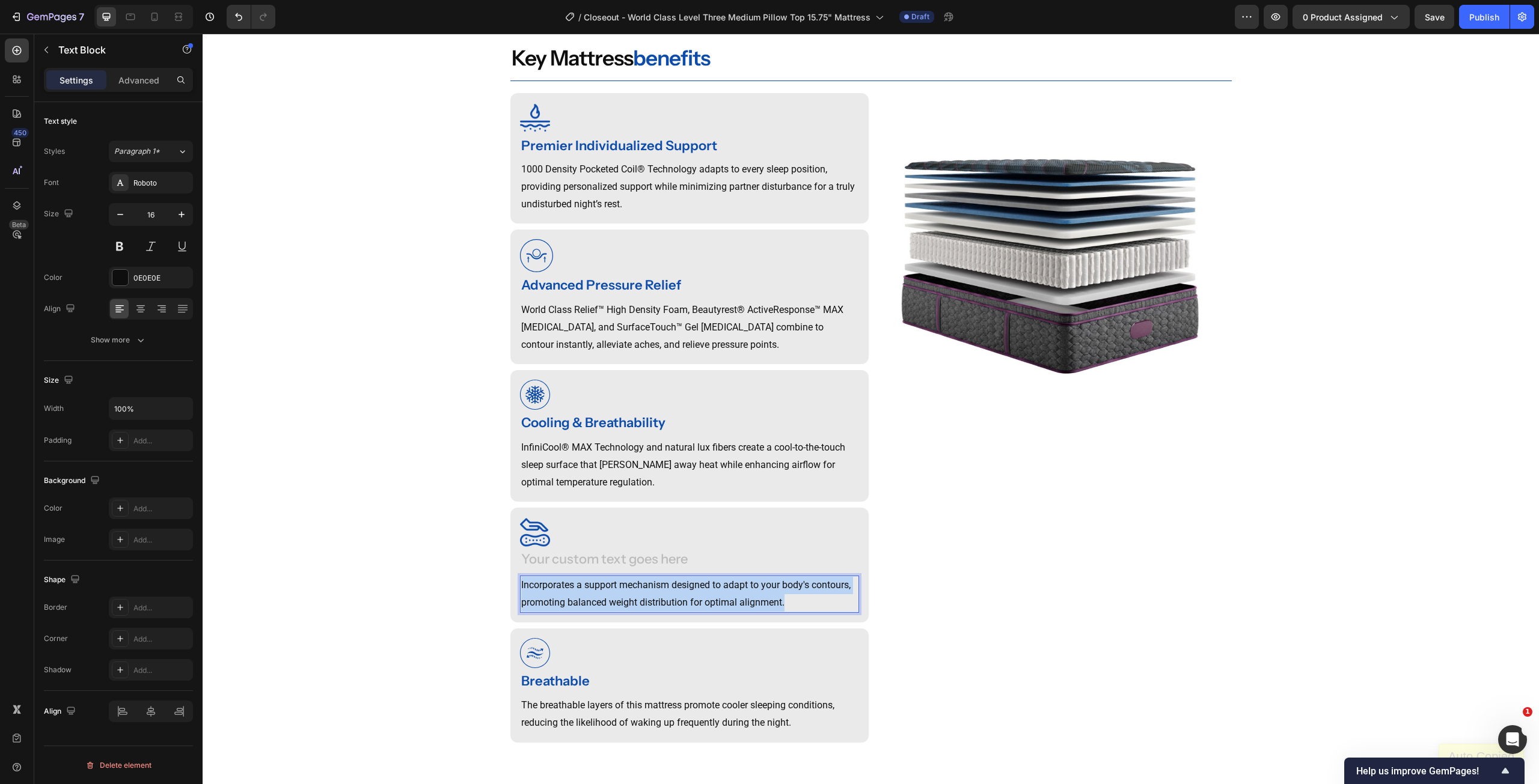
copy p "Incorporates a support mechanism designed to adapt to your body's contours, pro…"
click at [566, 607] on p "Incorporates a support mechanism designed to adapt to your body's contours, pro…" at bounding box center [690, 594] width 337 height 35
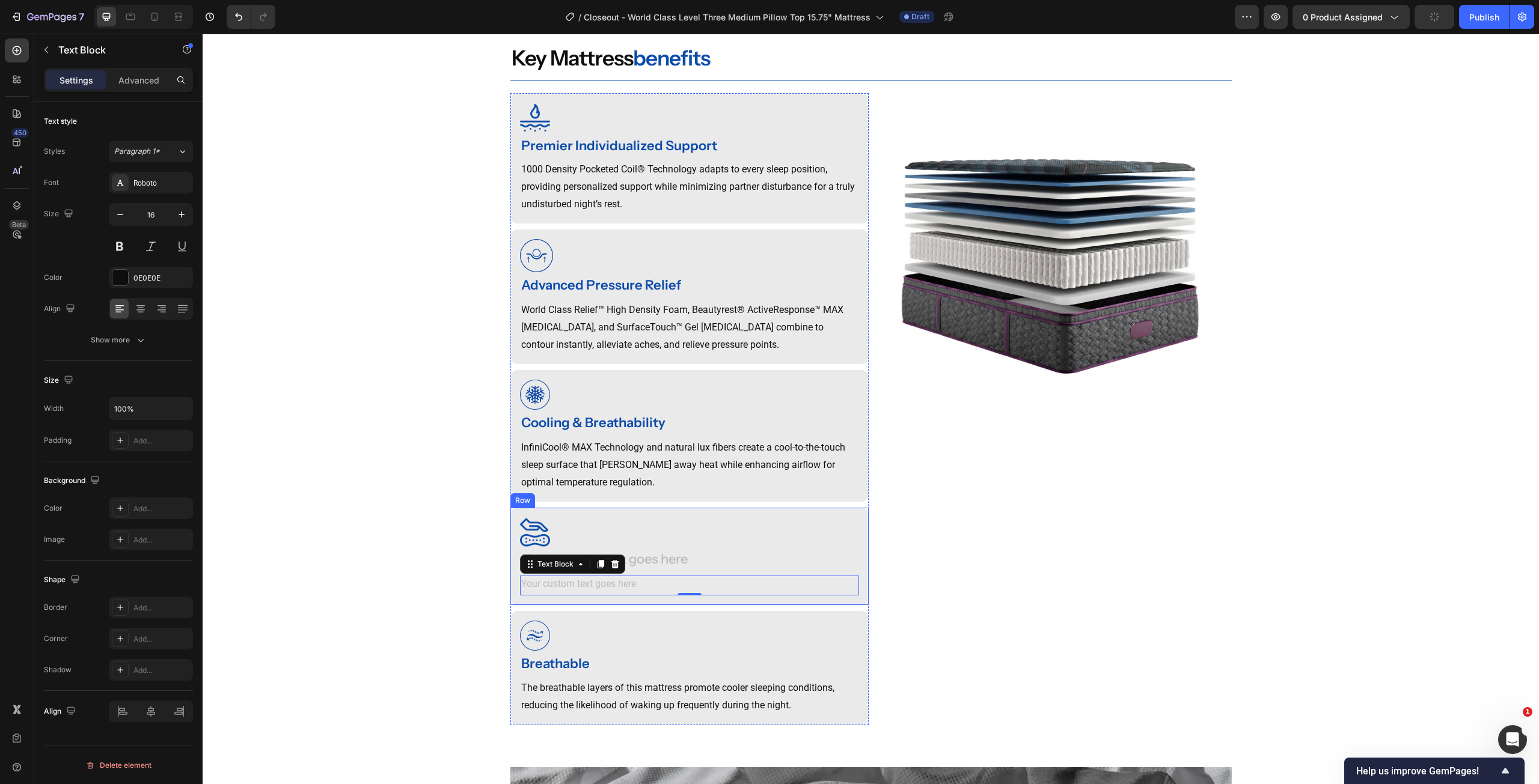
click at [678, 548] on div at bounding box center [689, 532] width 339 height 30
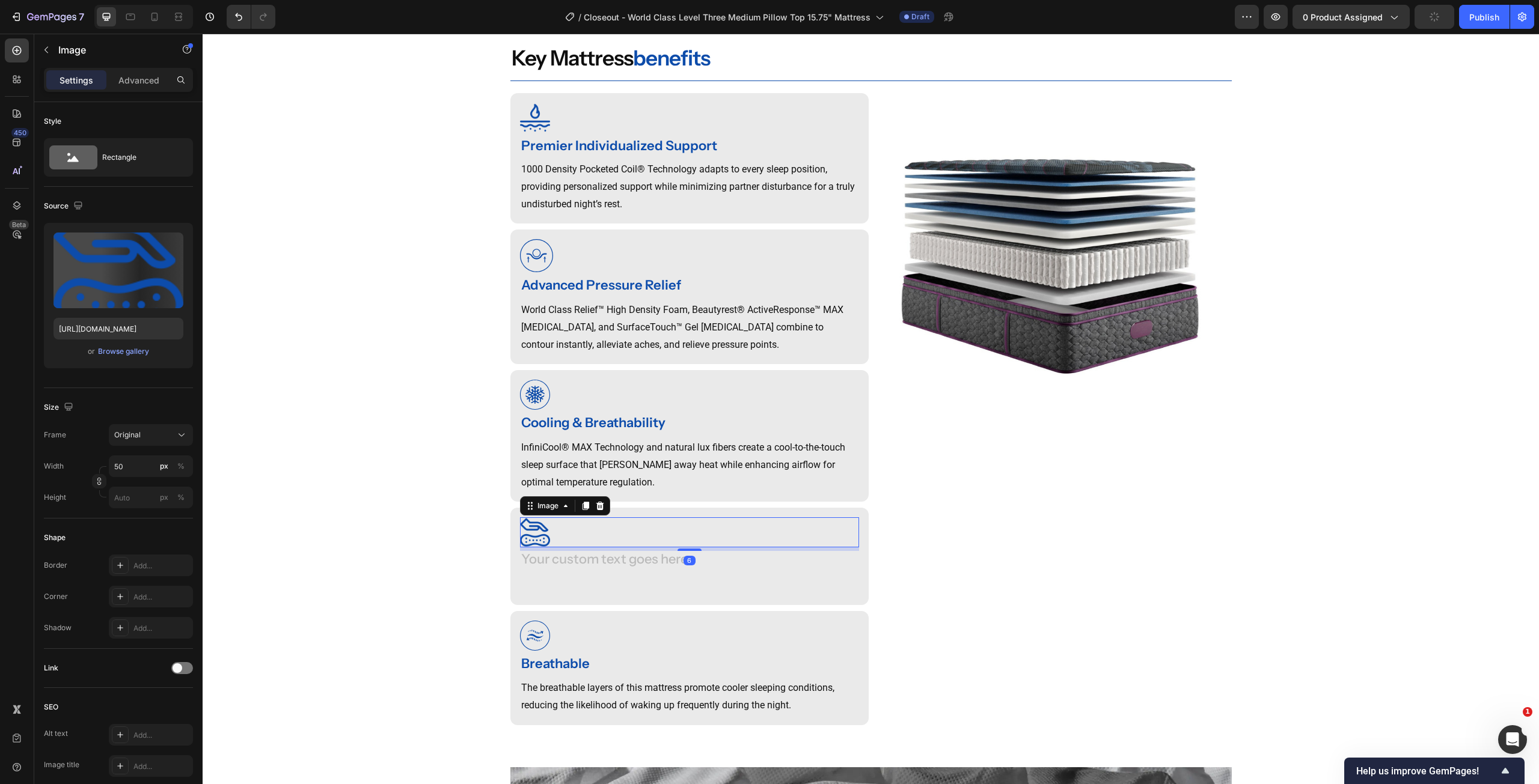
click at [678, 548] on div at bounding box center [689, 532] width 339 height 30
click at [655, 571] on div "Rich Text Editor. Editing area: main" at bounding box center [689, 561] width 339 height 20
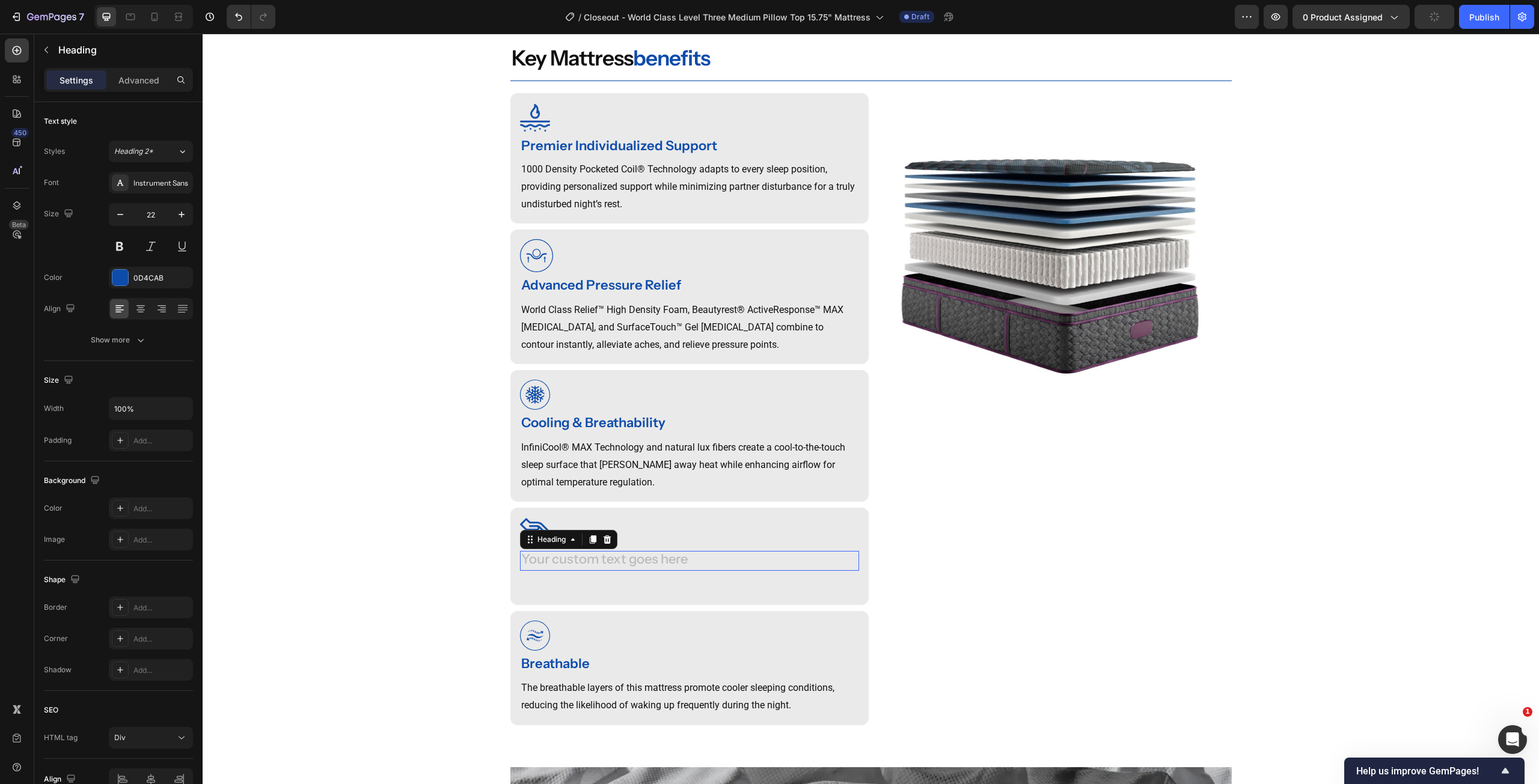
click at [655, 571] on div "Rich Text Editor. Editing area: main" at bounding box center [689, 561] width 339 height 20
click at [591, 594] on p "Rich Text Editor. Editing area: main" at bounding box center [690, 585] width 337 height 17
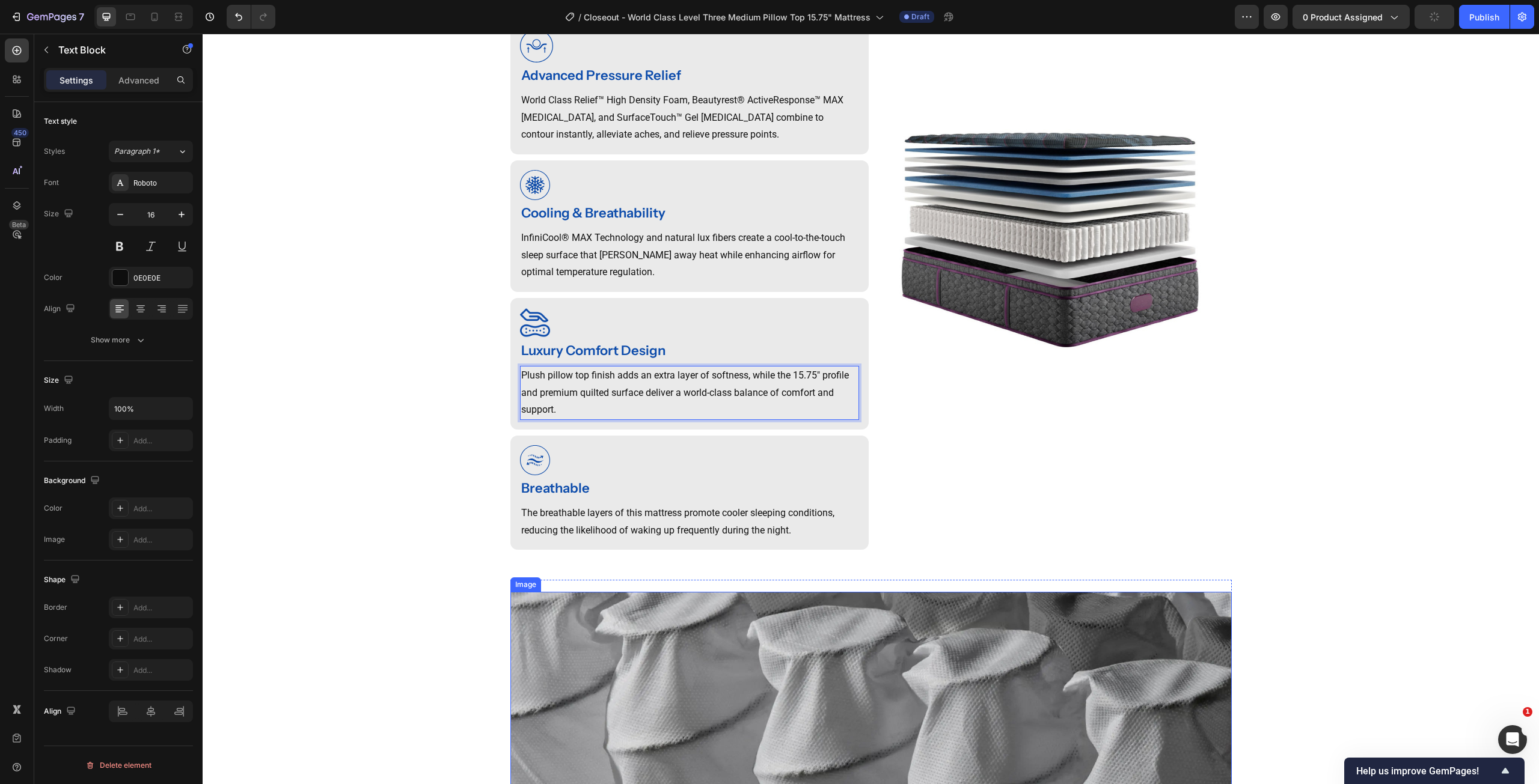
scroll to position [1063, 0]
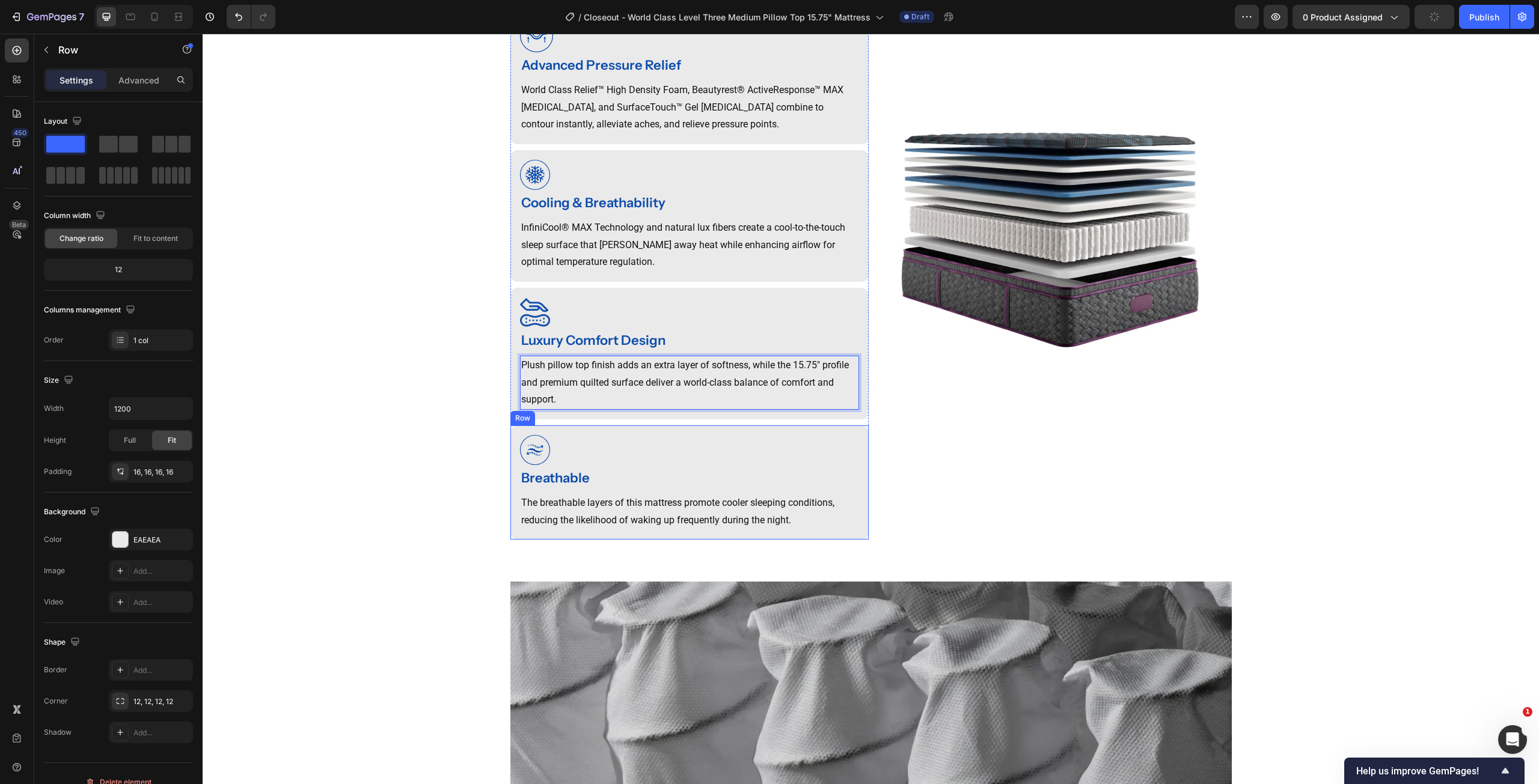
click at [856, 438] on div "Image Breathable Heading The breathable layers of this mattress promote cooler …" at bounding box center [690, 482] width 358 height 114
click at [580, 409] on icon at bounding box center [585, 414] width 10 height 10
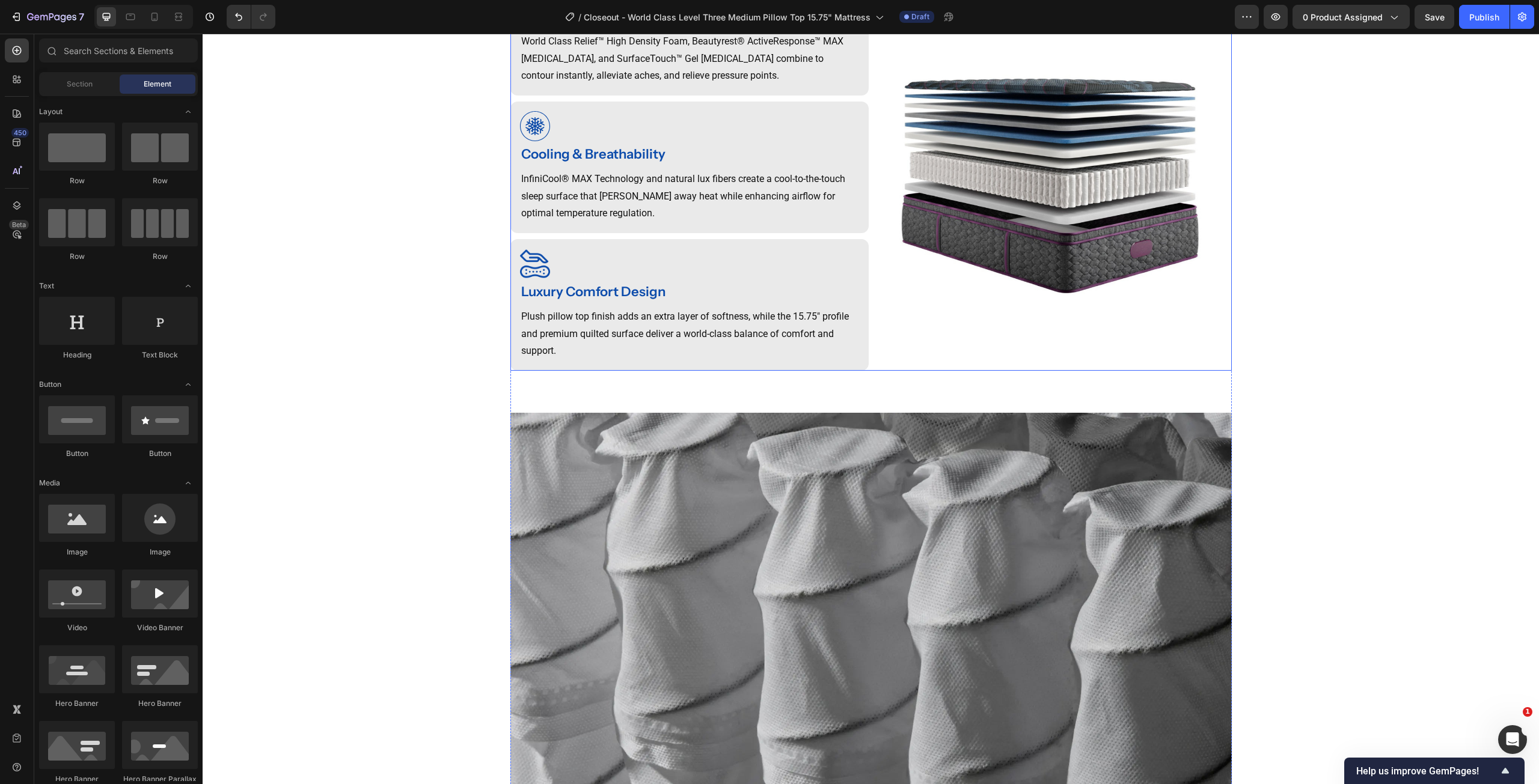
scroll to position [1123, 0]
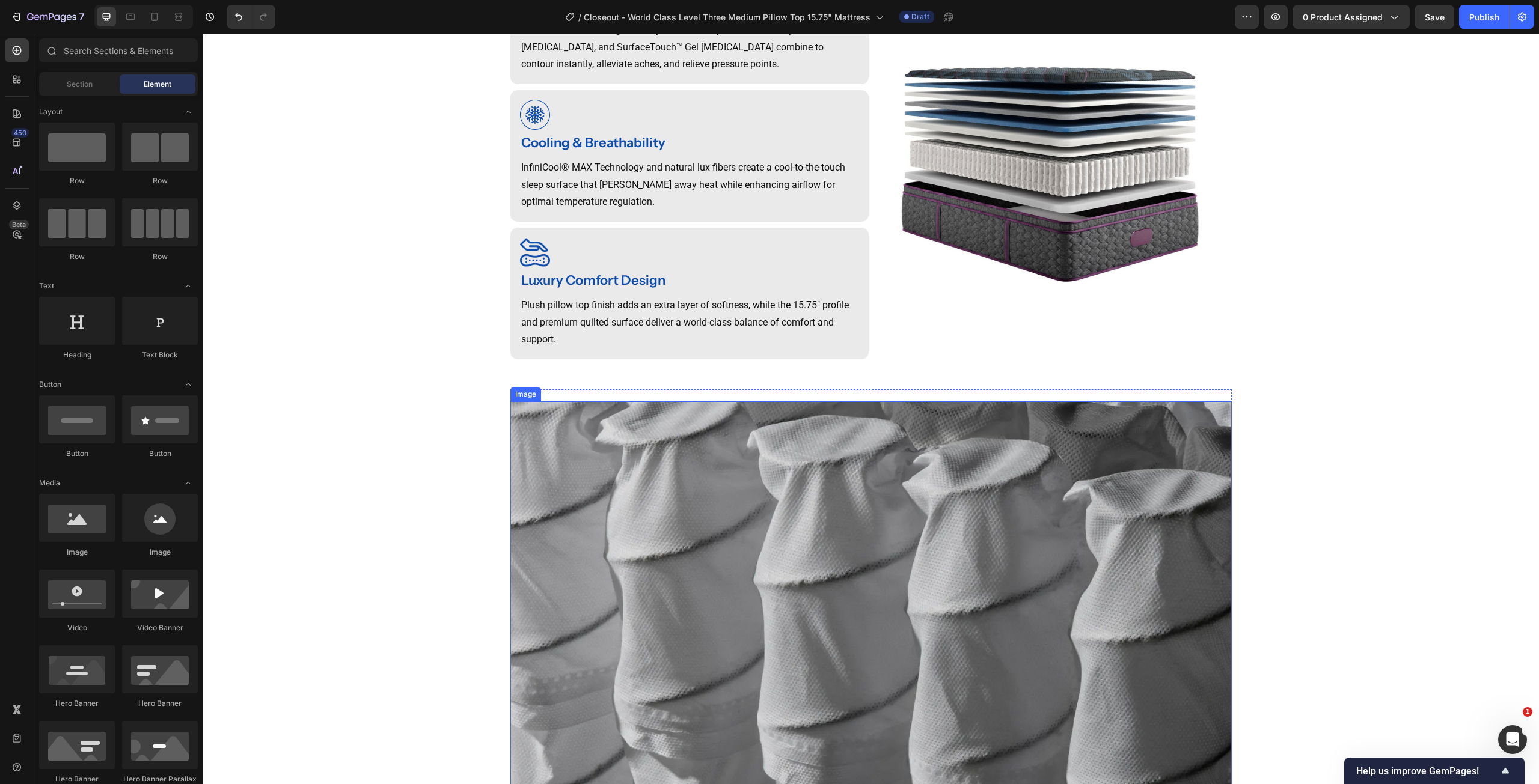
click at [887, 422] on img at bounding box center [871, 762] width 721 height 721
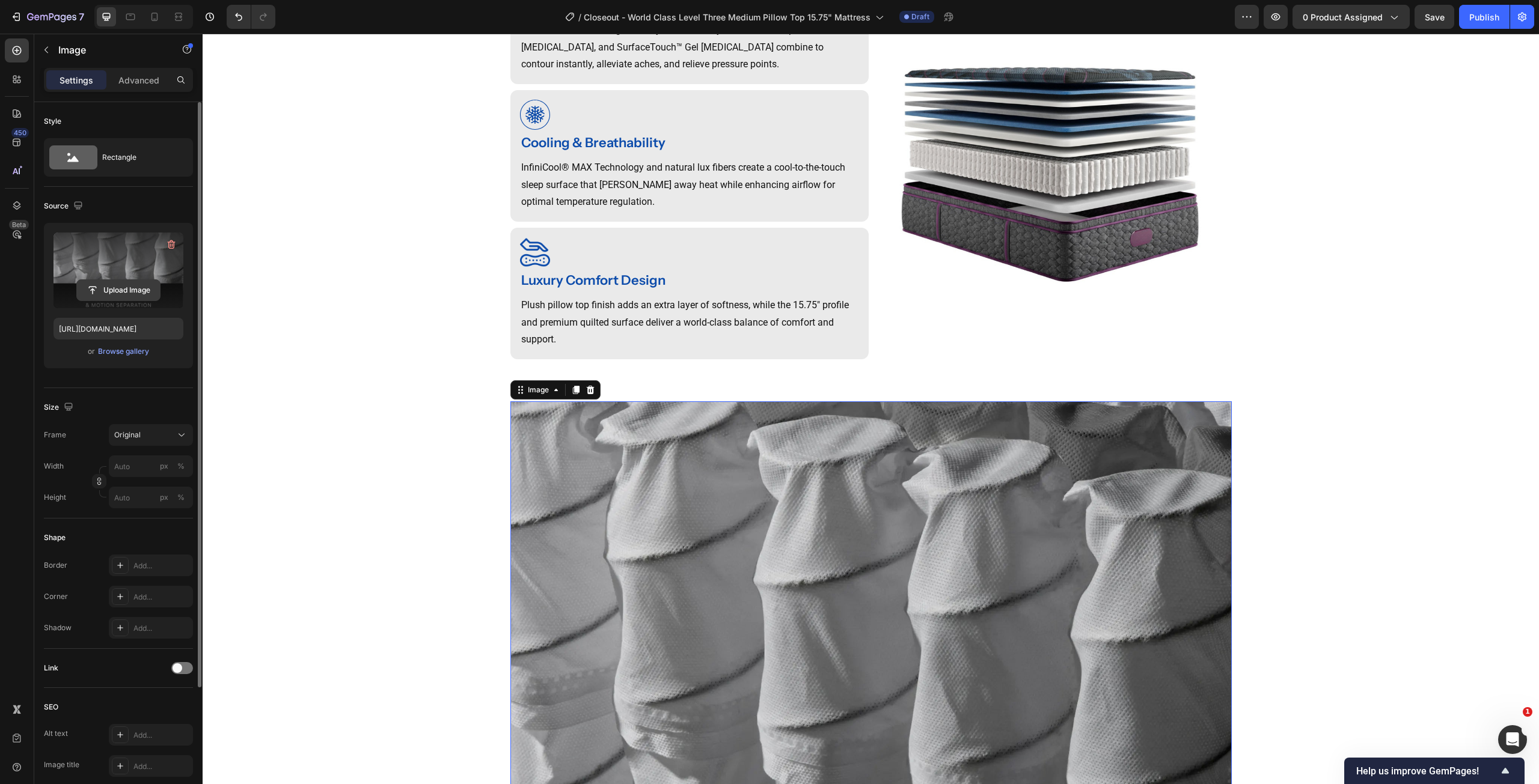
click at [128, 286] on input "file" at bounding box center [119, 290] width 83 height 21
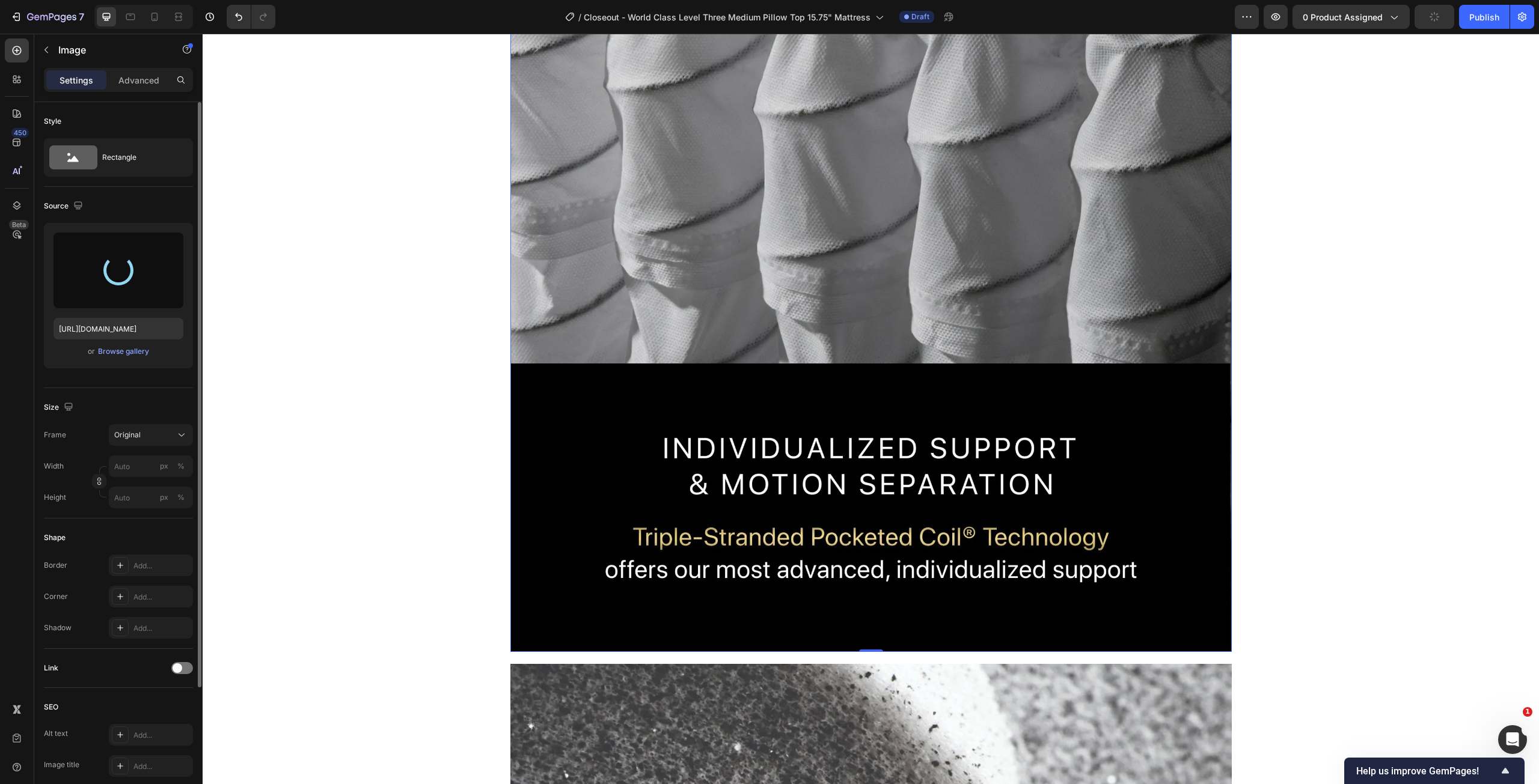
scroll to position [1544, 0]
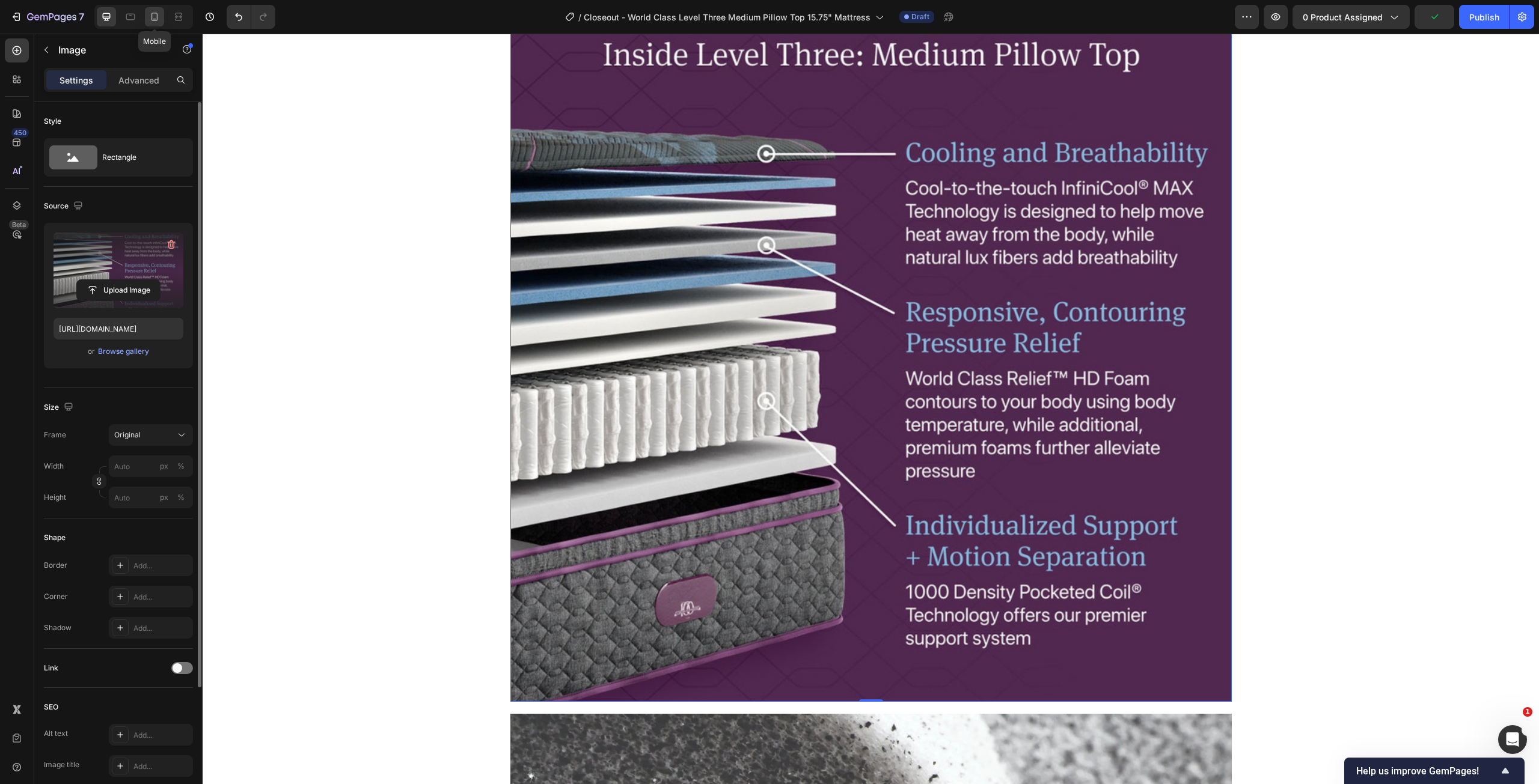
click at [150, 22] on icon at bounding box center [154, 17] width 12 height 12
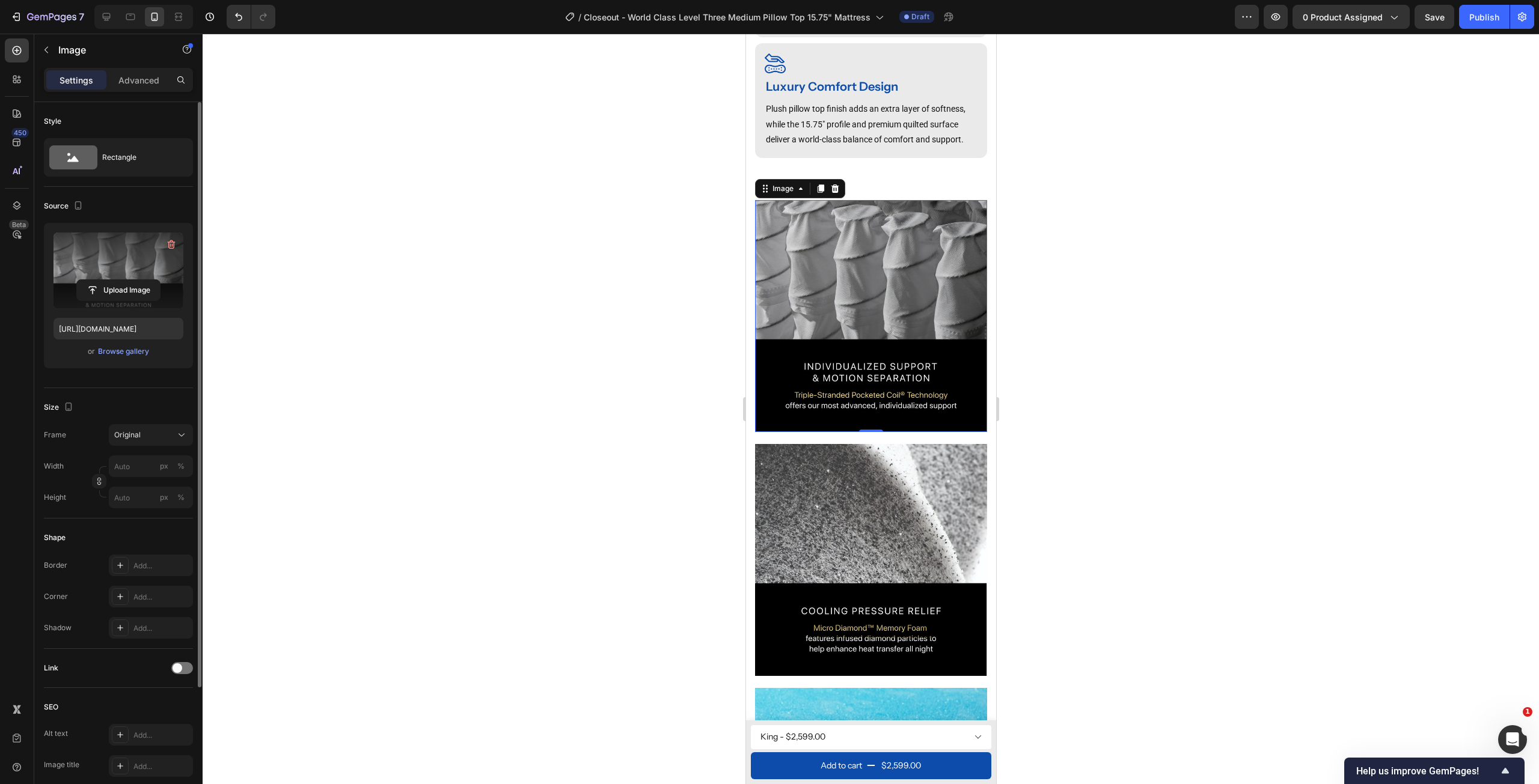
scroll to position [1469, 0]
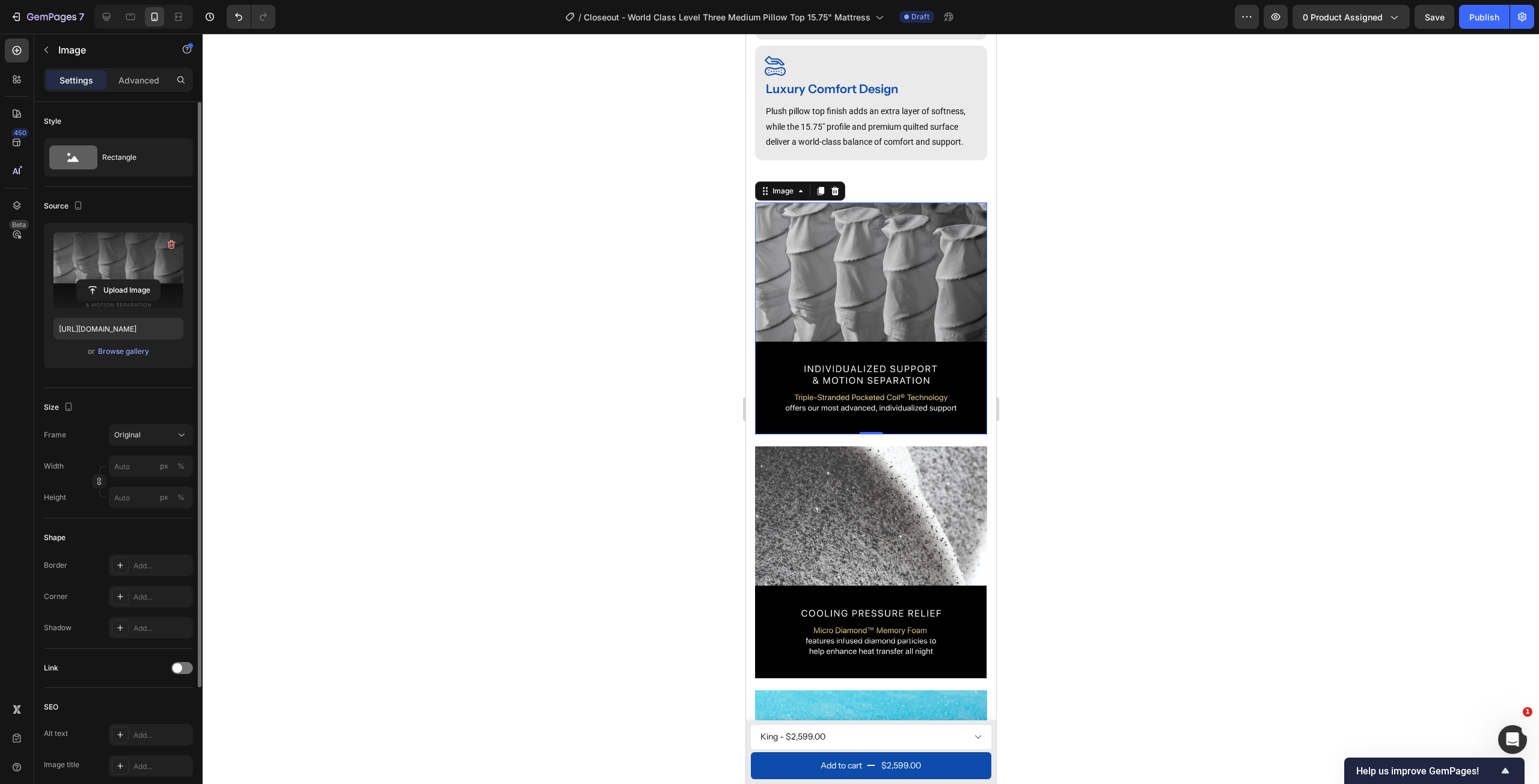
click at [873, 297] on img at bounding box center [871, 318] width 232 height 232
click at [125, 352] on div "Browse gallery" at bounding box center [124, 351] width 51 height 11
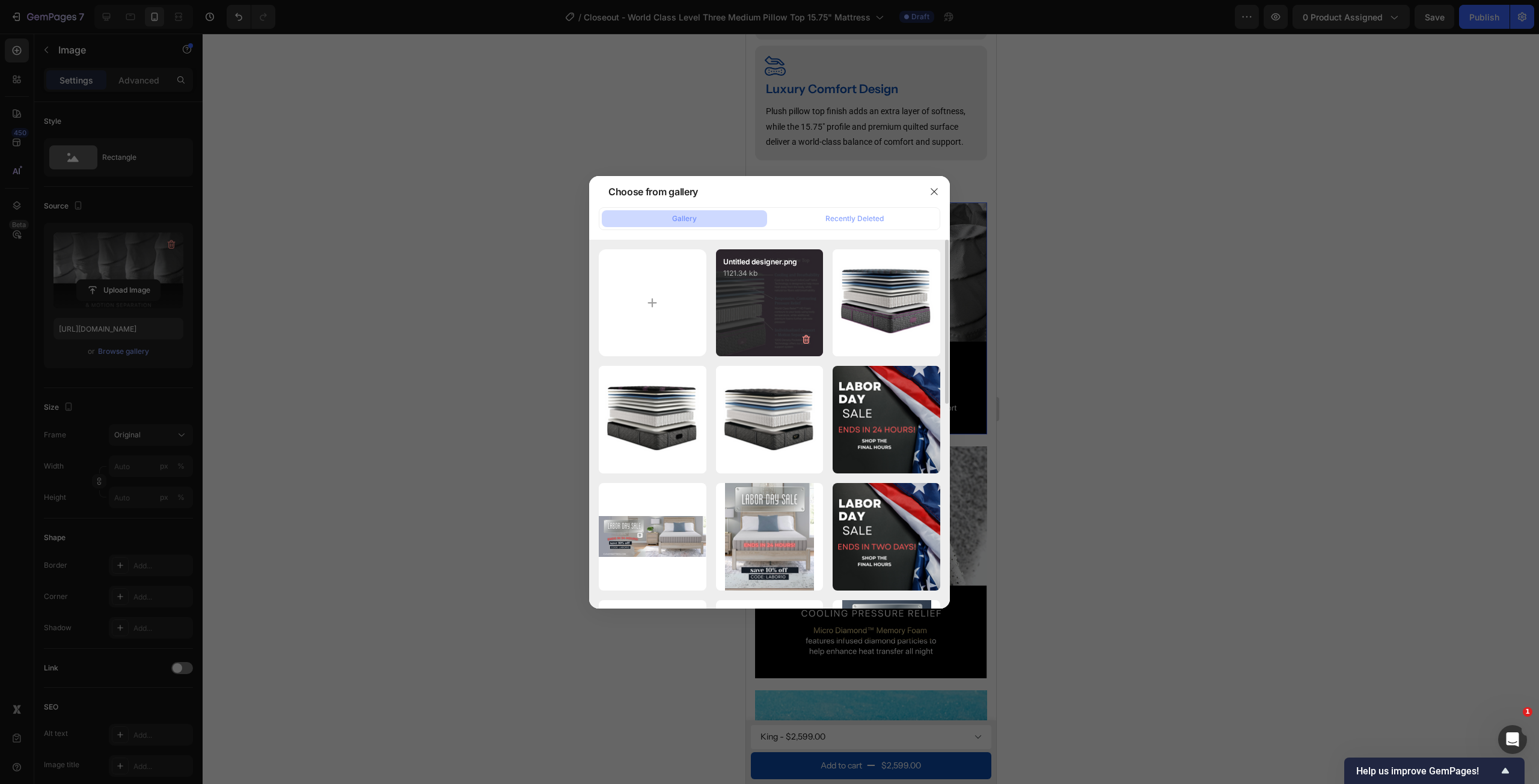
click at [797, 301] on div "Untitled designer.png 1121.34 kb" at bounding box center [770, 303] width 108 height 108
type input "https://cdn.shopify.com/s/files/1/0607/7939/7364/files/gempages_491294865229873…"
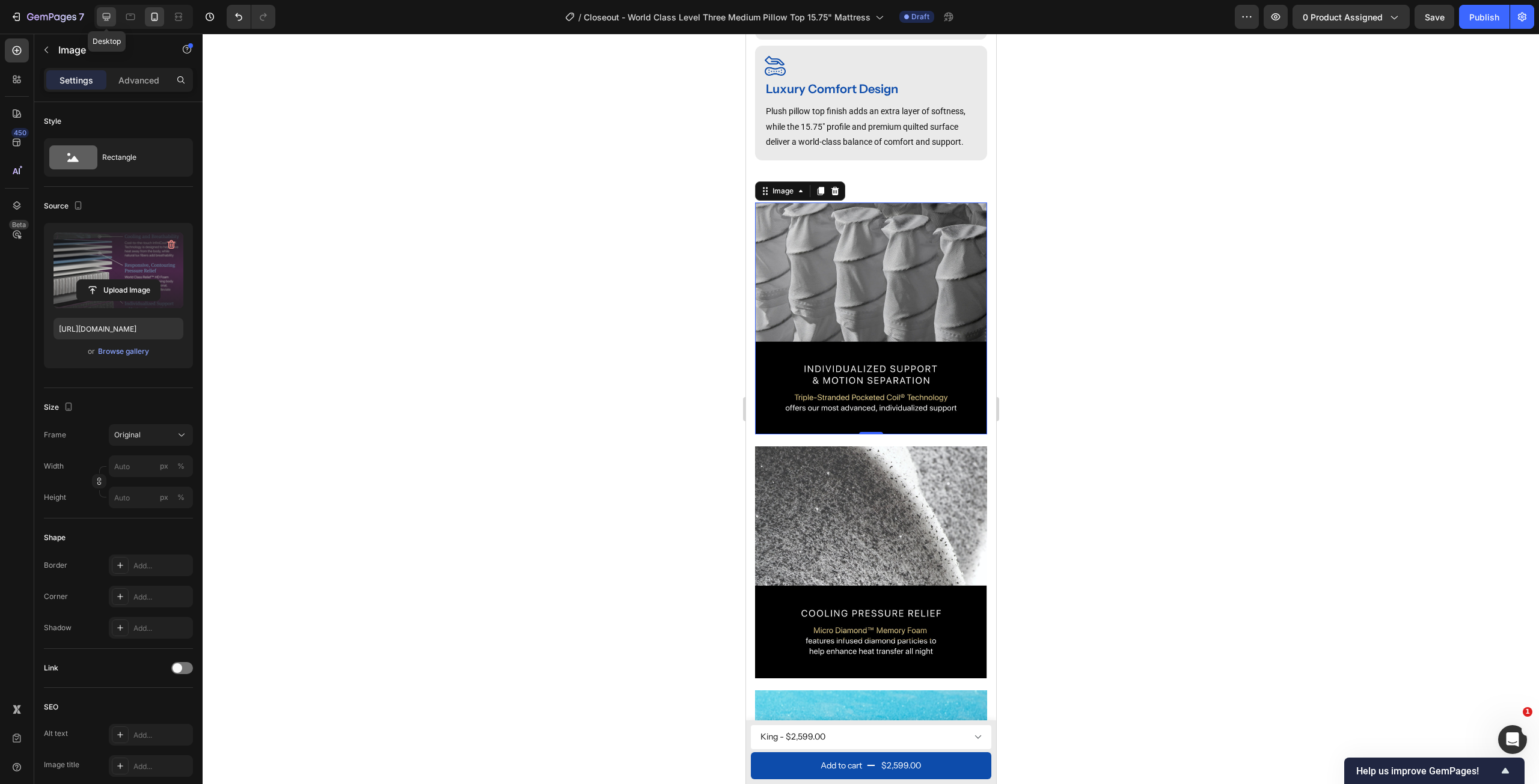
click at [104, 19] on icon at bounding box center [106, 17] width 12 height 12
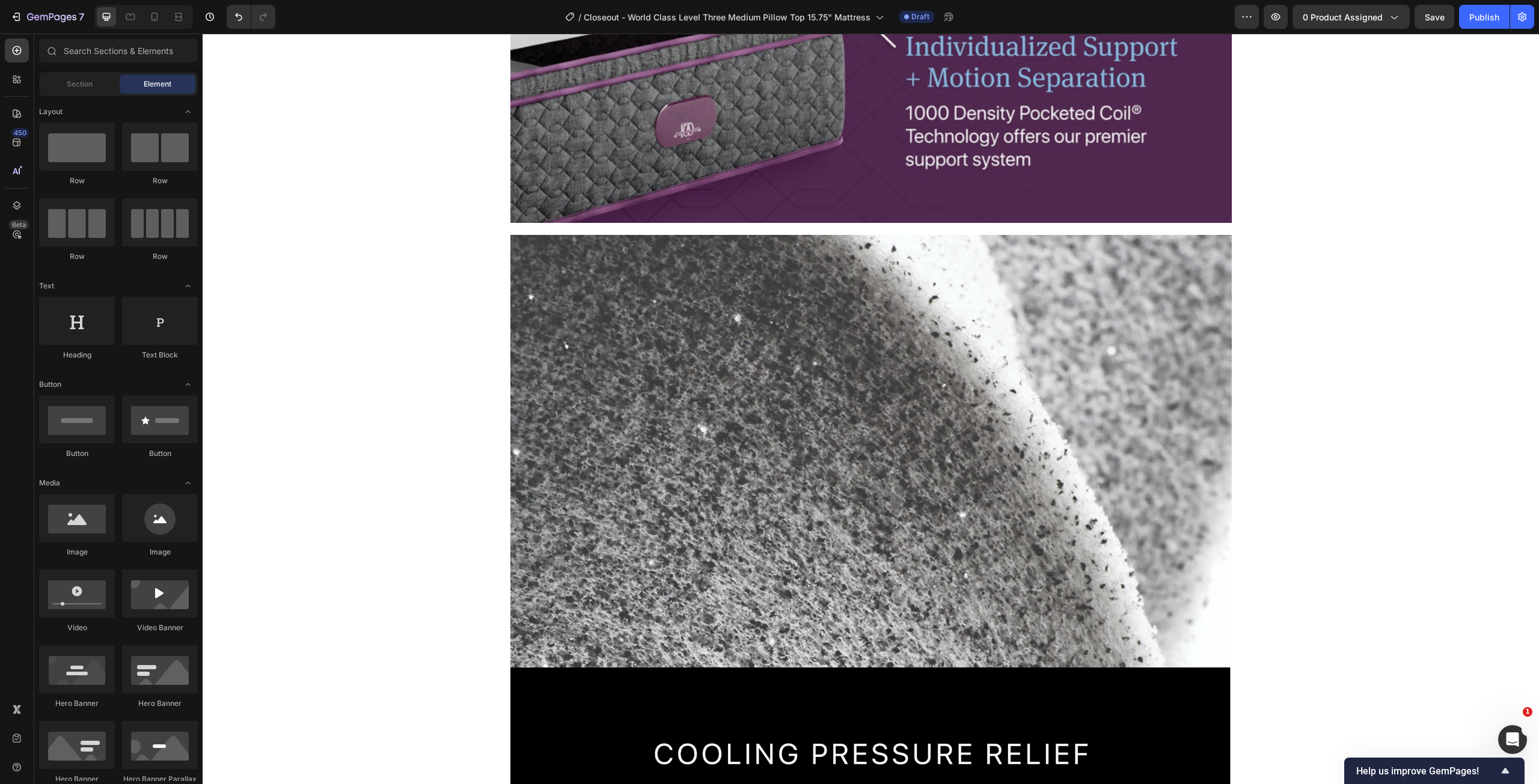
scroll to position [2375, 0]
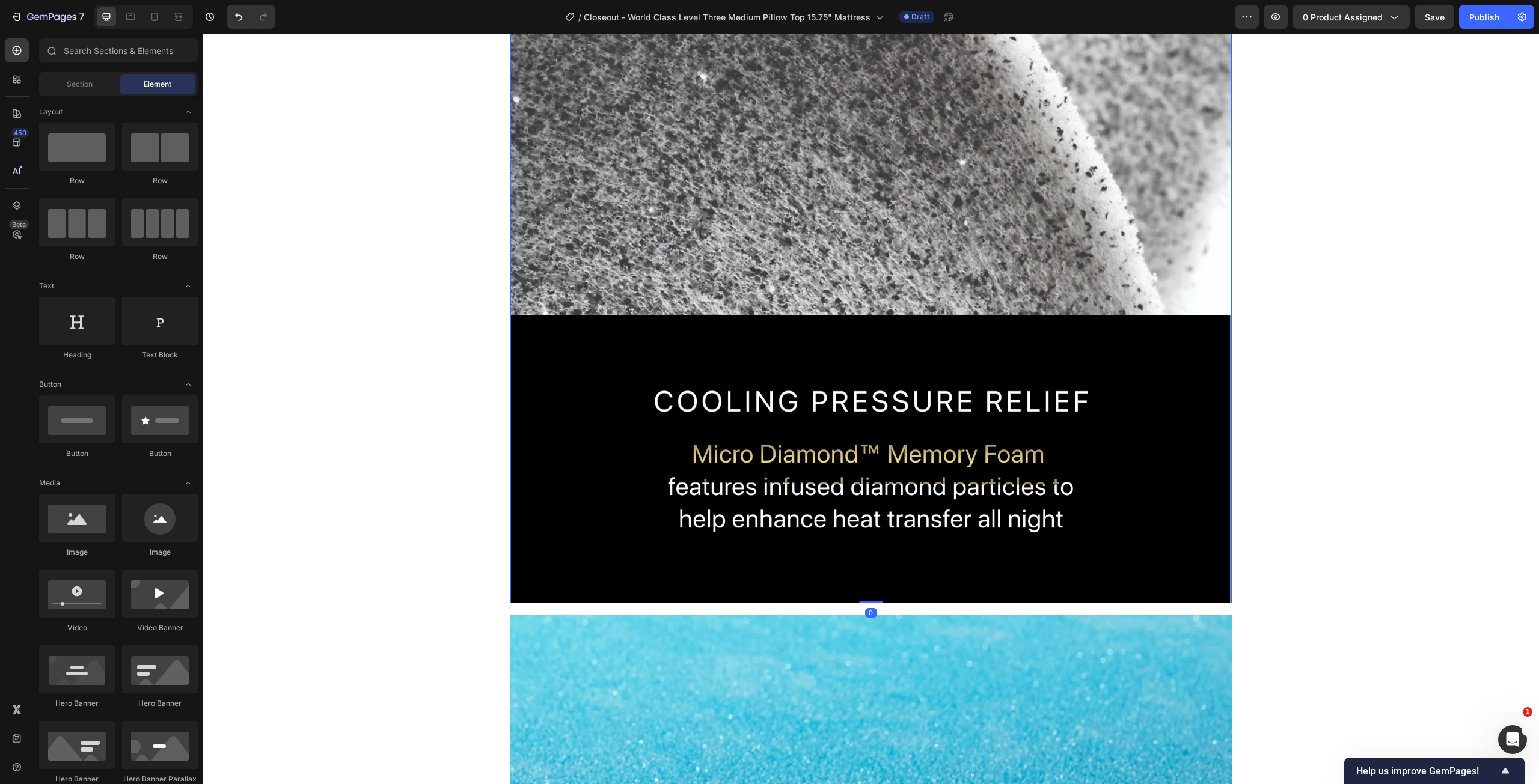
click at [1013, 270] on img at bounding box center [871, 243] width 721 height 721
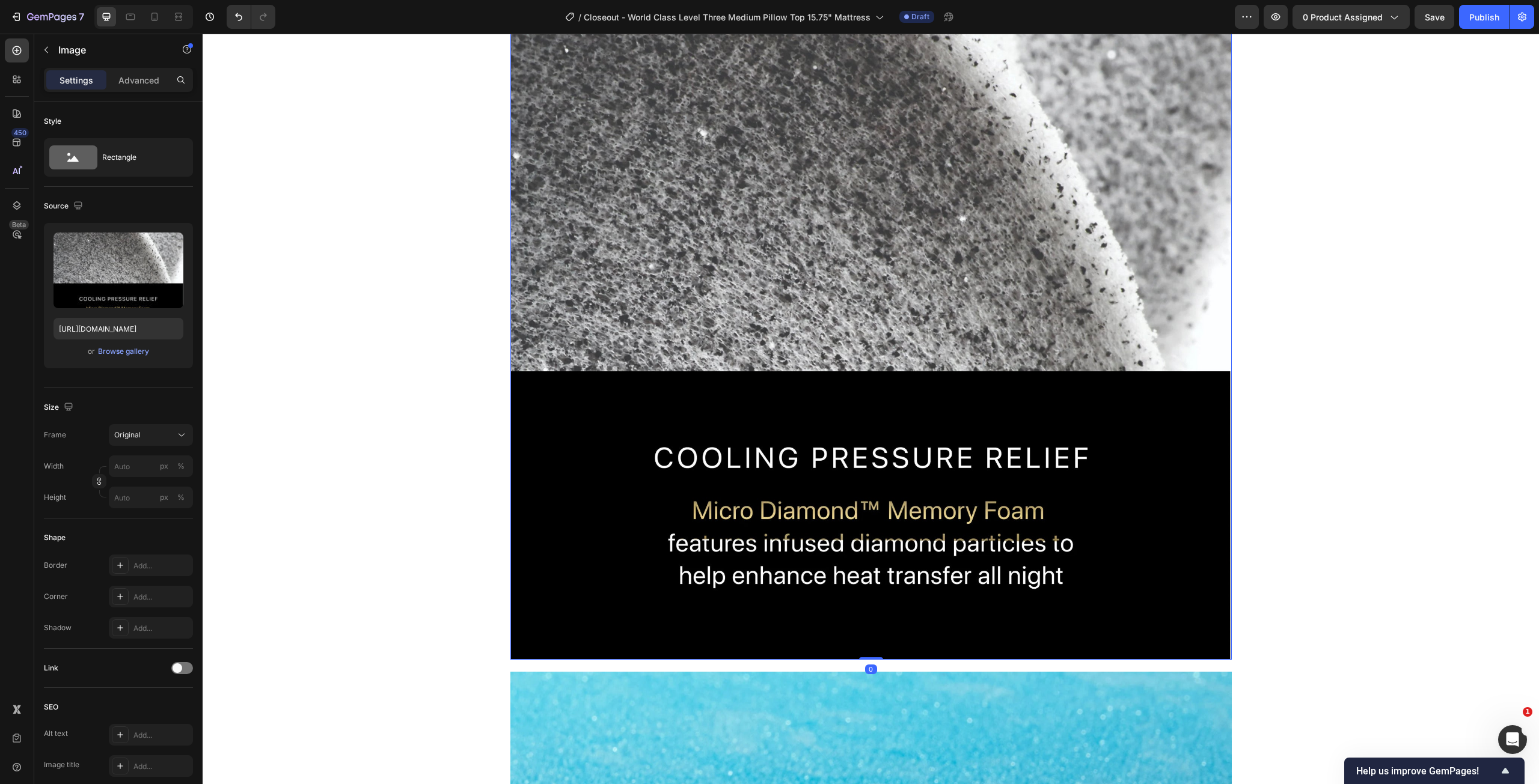
scroll to position [2195, 0]
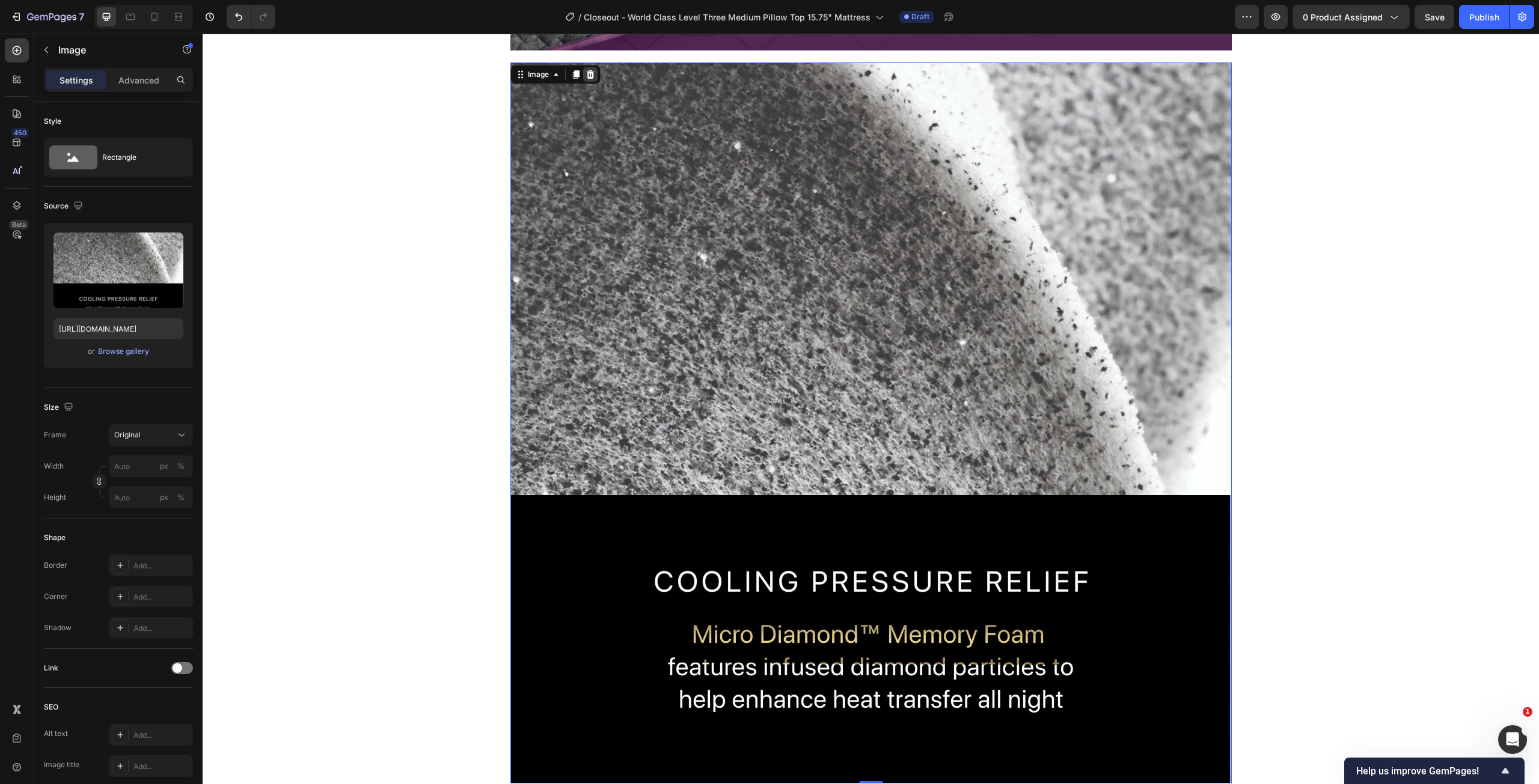
click at [586, 75] on icon at bounding box center [590, 75] width 7 height 8
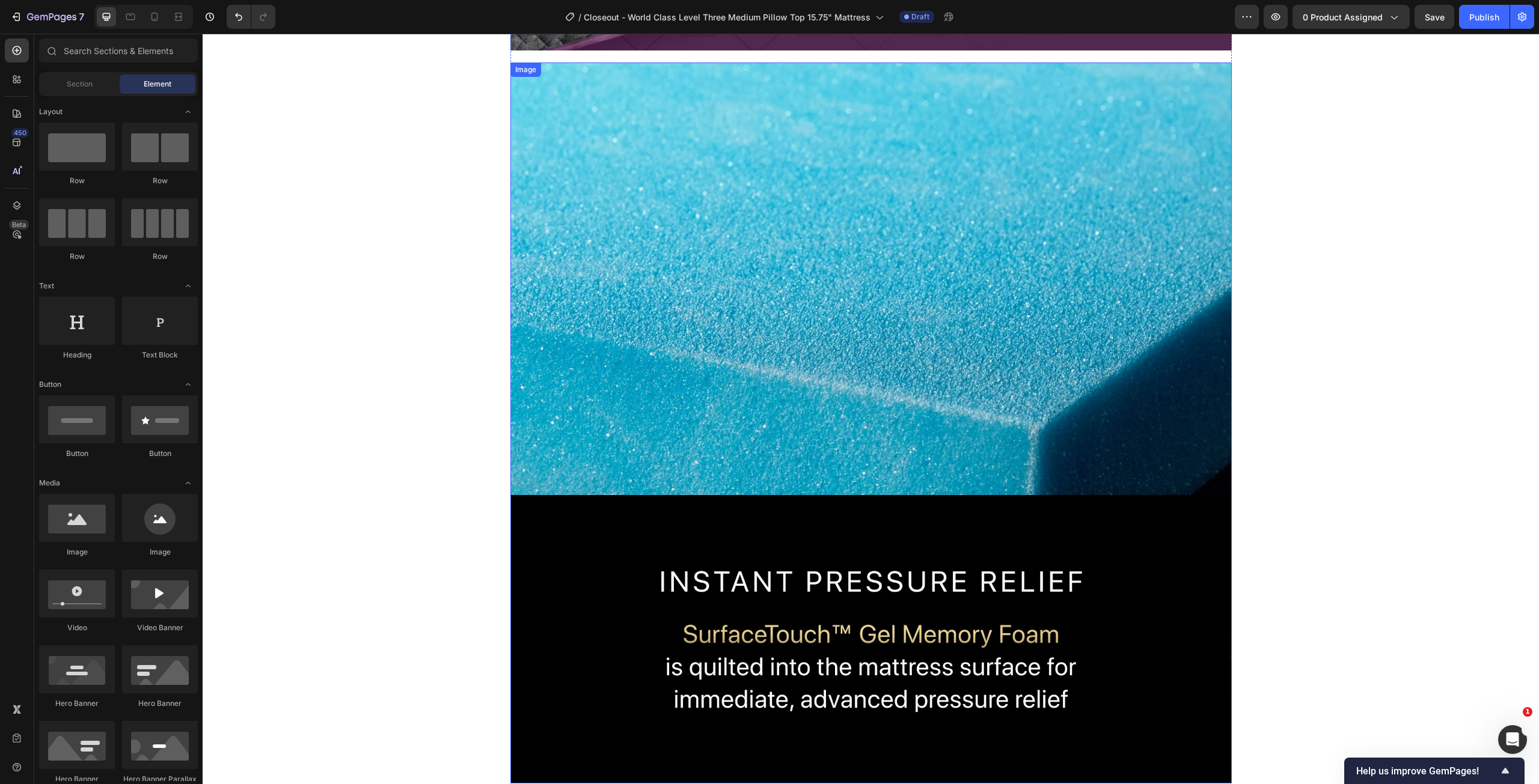
click at [654, 147] on img at bounding box center [871, 423] width 721 height 721
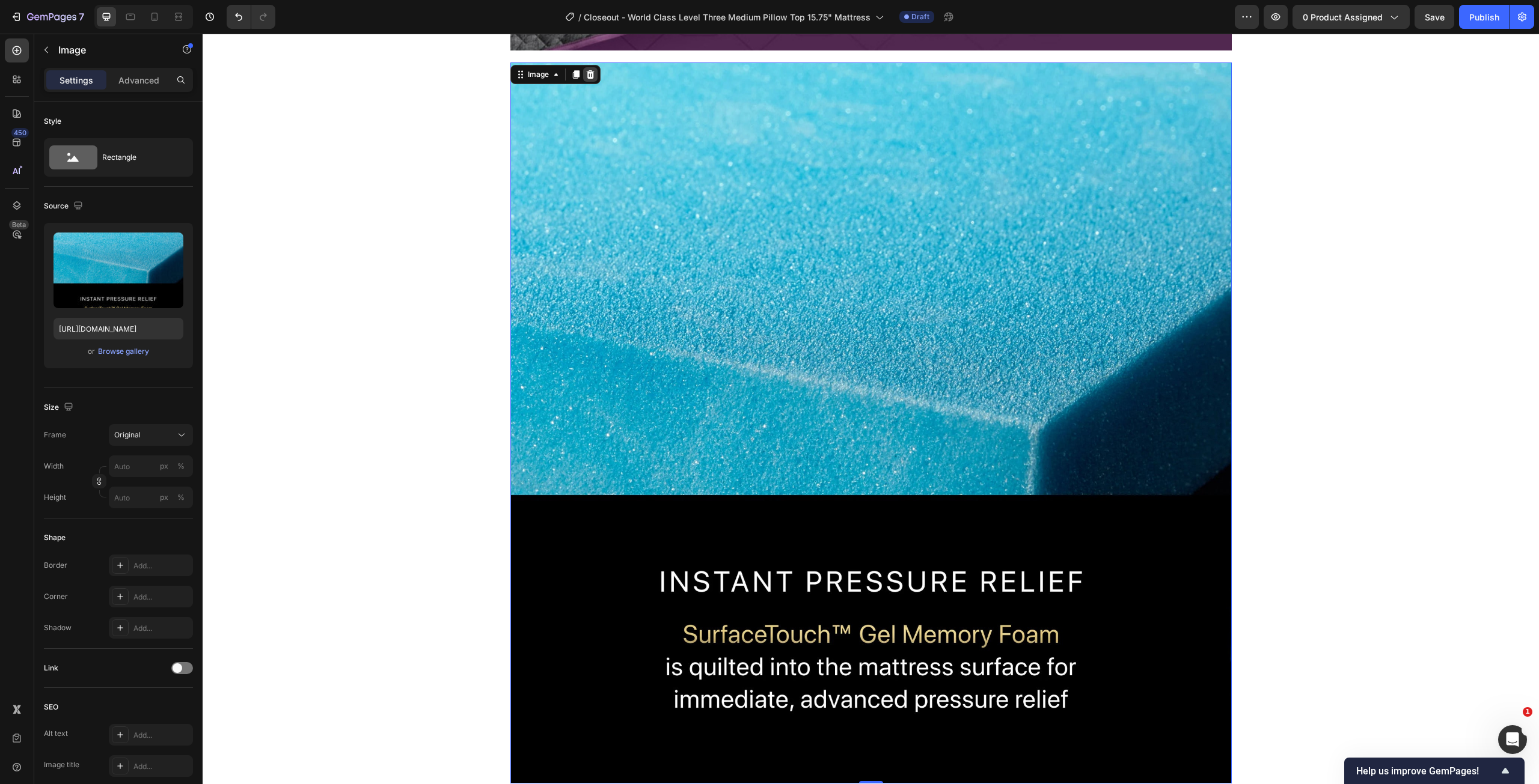
click at [585, 77] on icon at bounding box center [590, 75] width 10 height 10
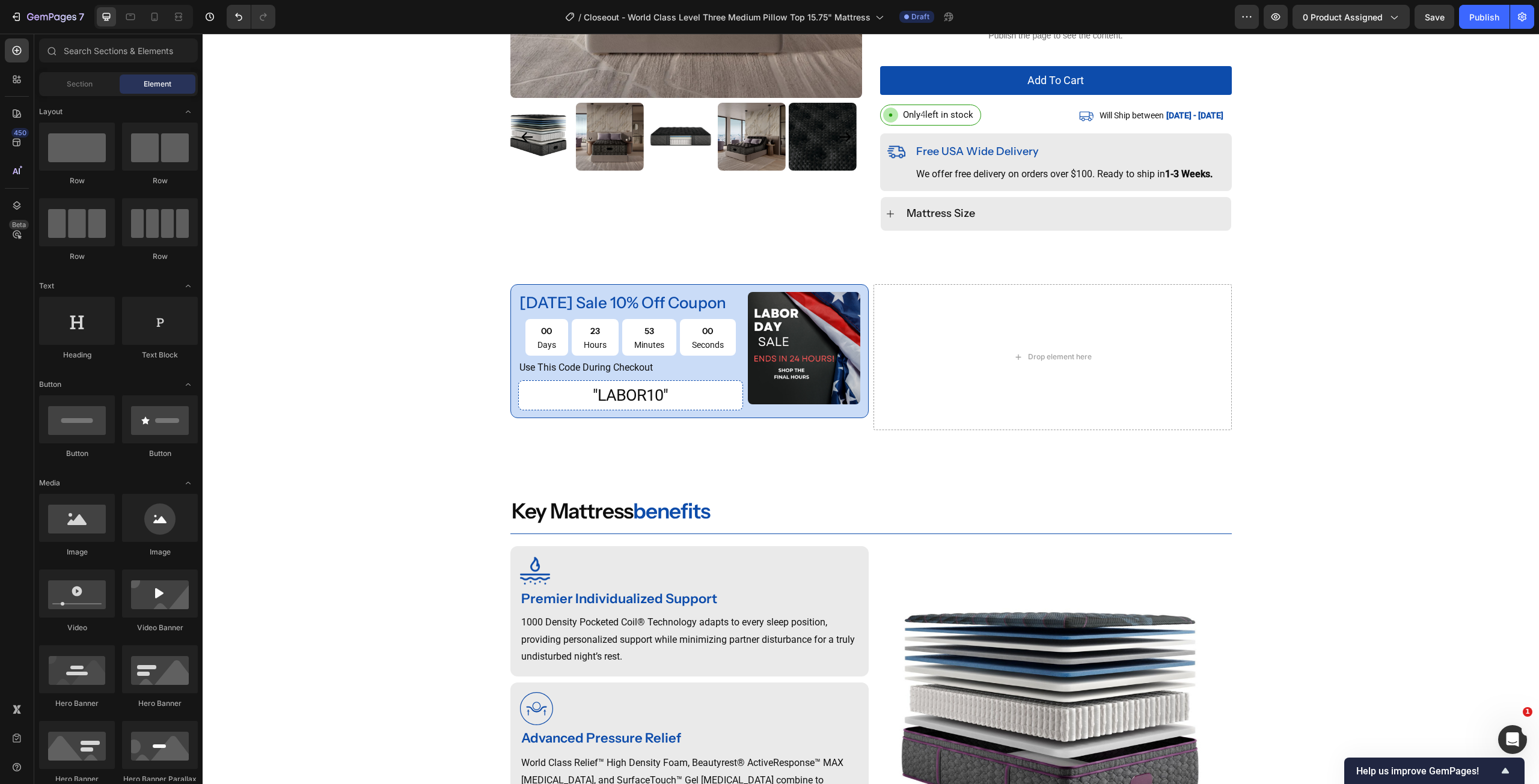
scroll to position [361, 0]
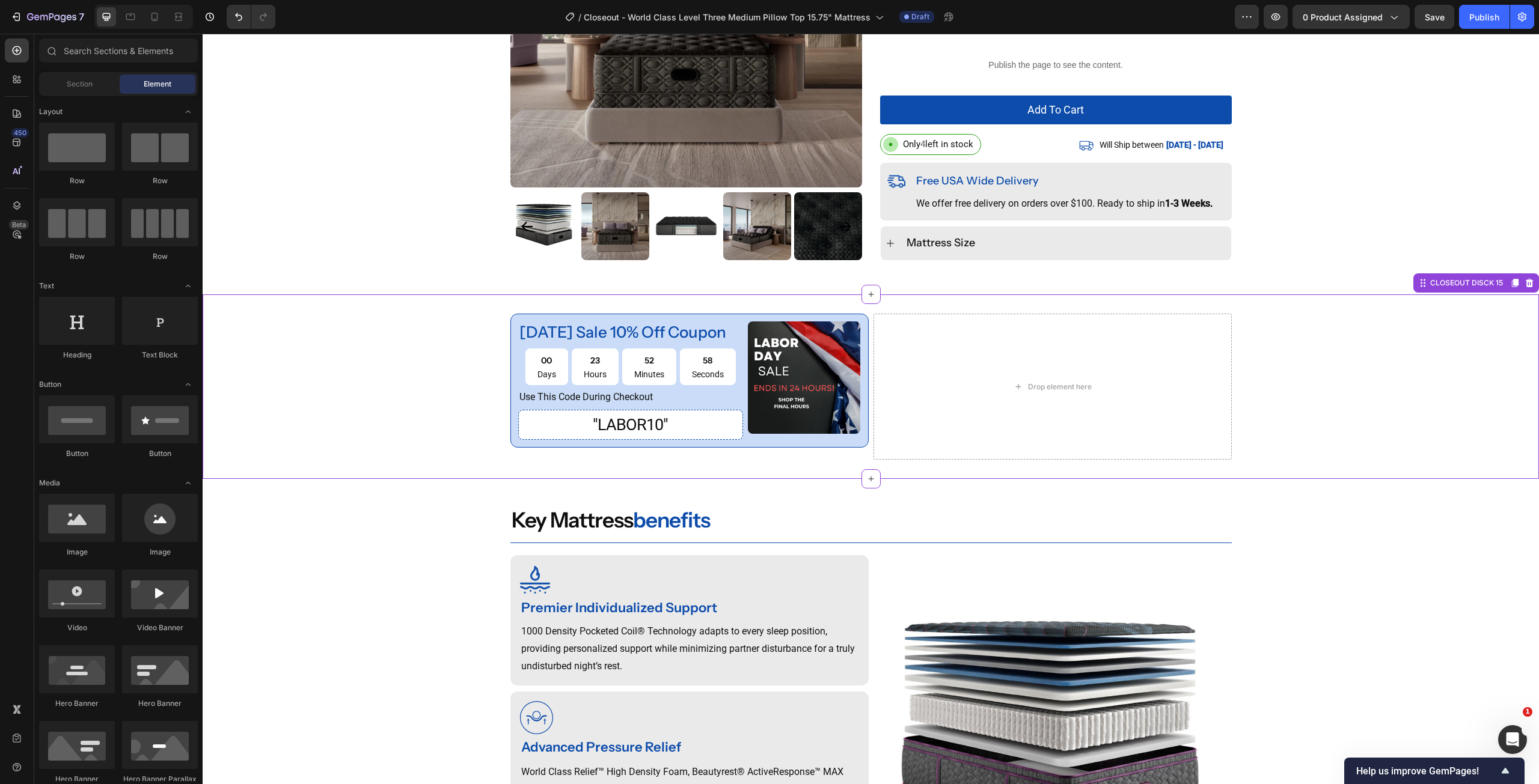
click at [1381, 320] on div "labor day sale 10% off coupon Text Block 00 Days 23 Hours 52 Minutes 58 Seconds…" at bounding box center [871, 386] width 1337 height 147
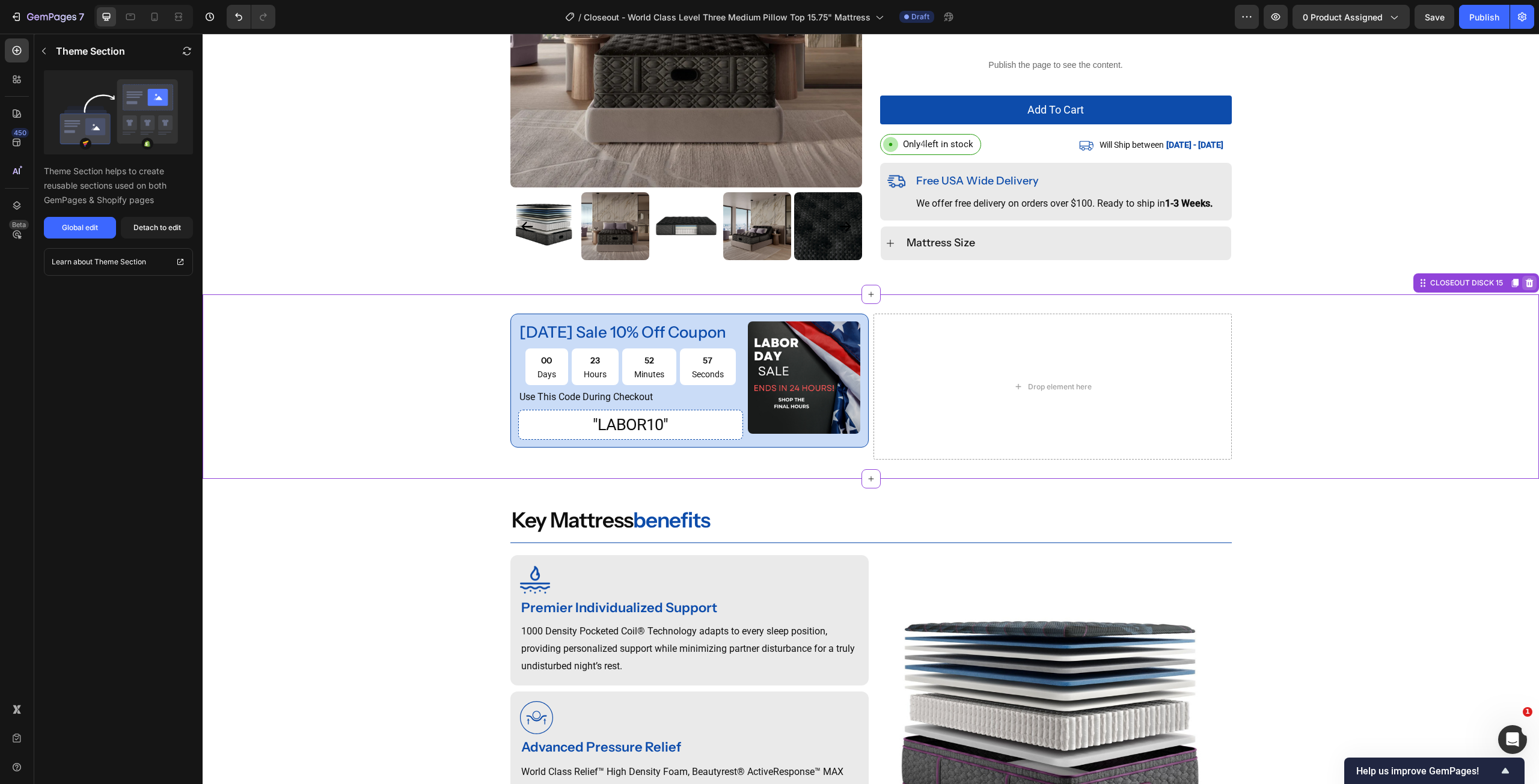
click at [1526, 283] on icon at bounding box center [1529, 283] width 7 height 8
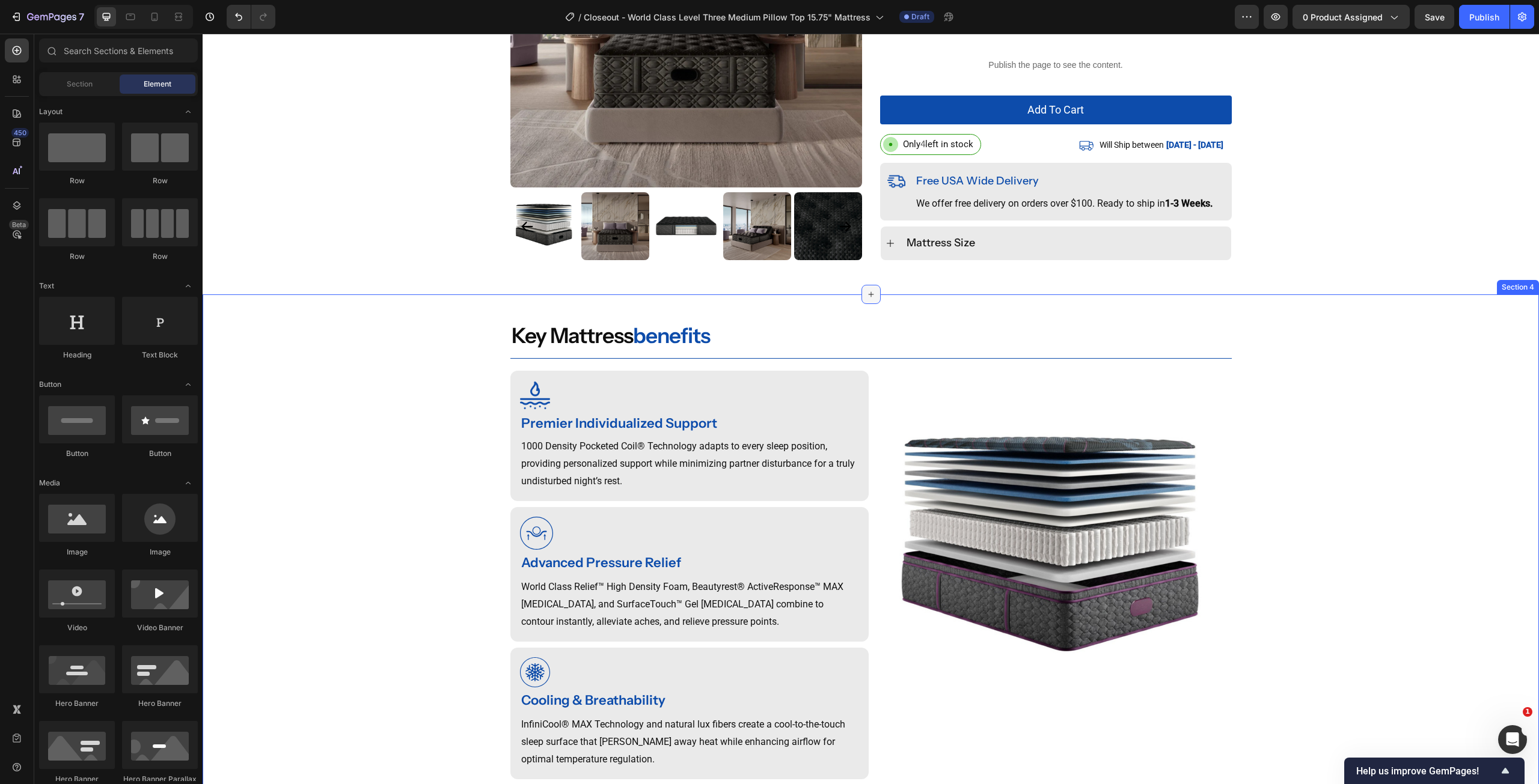
click at [871, 297] on div at bounding box center [871, 294] width 19 height 19
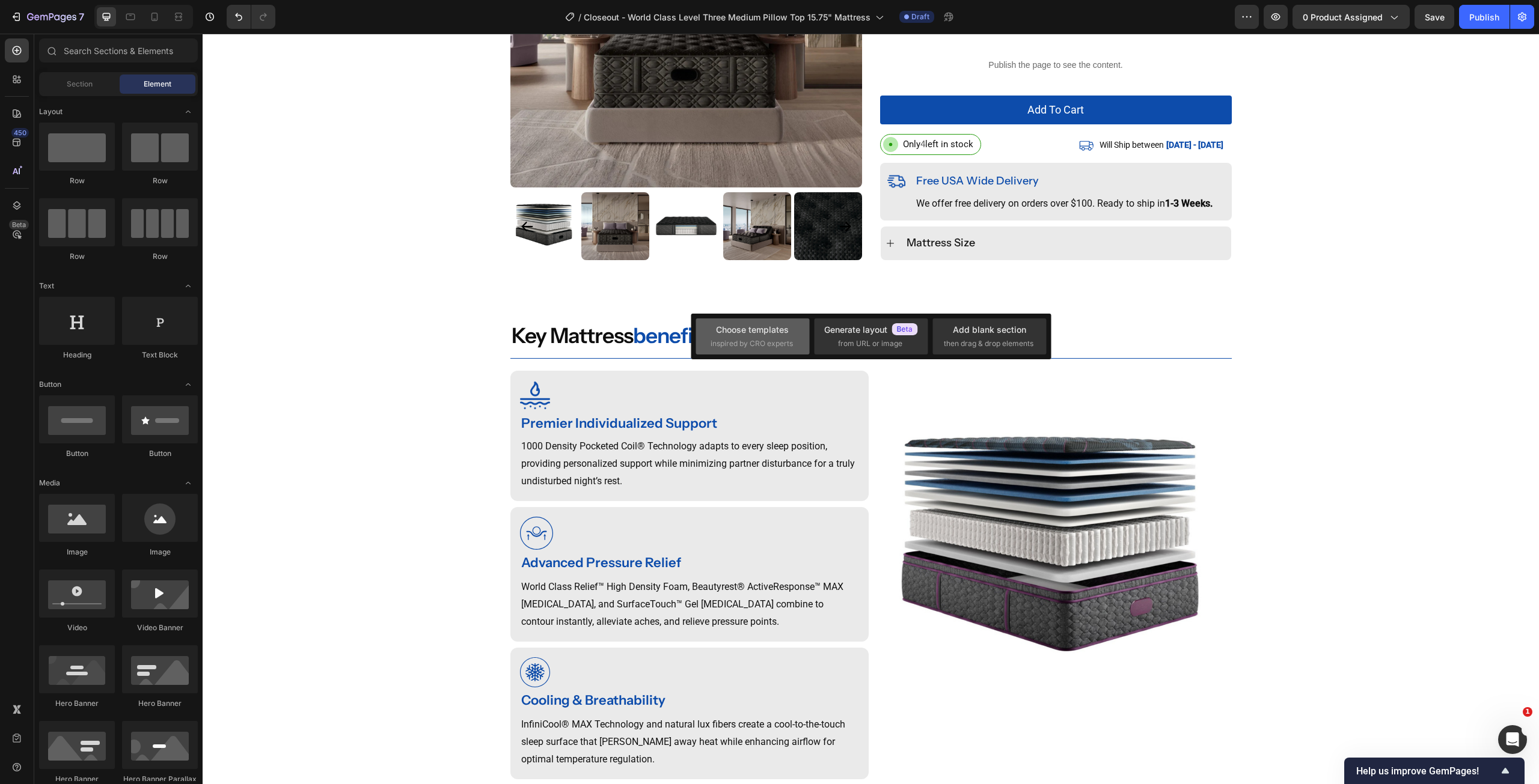
click at [750, 334] on div "Choose templates" at bounding box center [753, 329] width 73 height 12
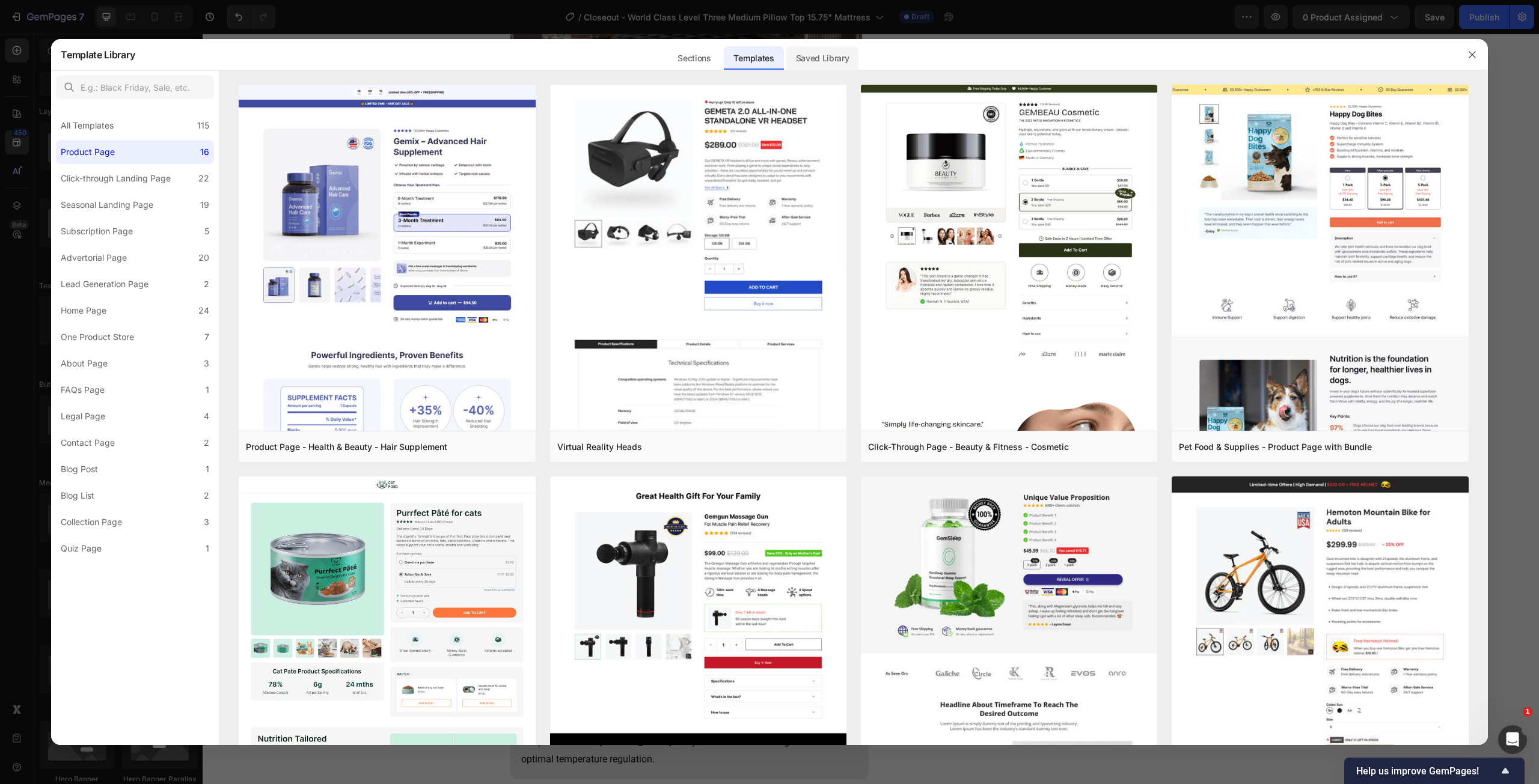
click at [819, 61] on div "Saved Library" at bounding box center [823, 58] width 73 height 24
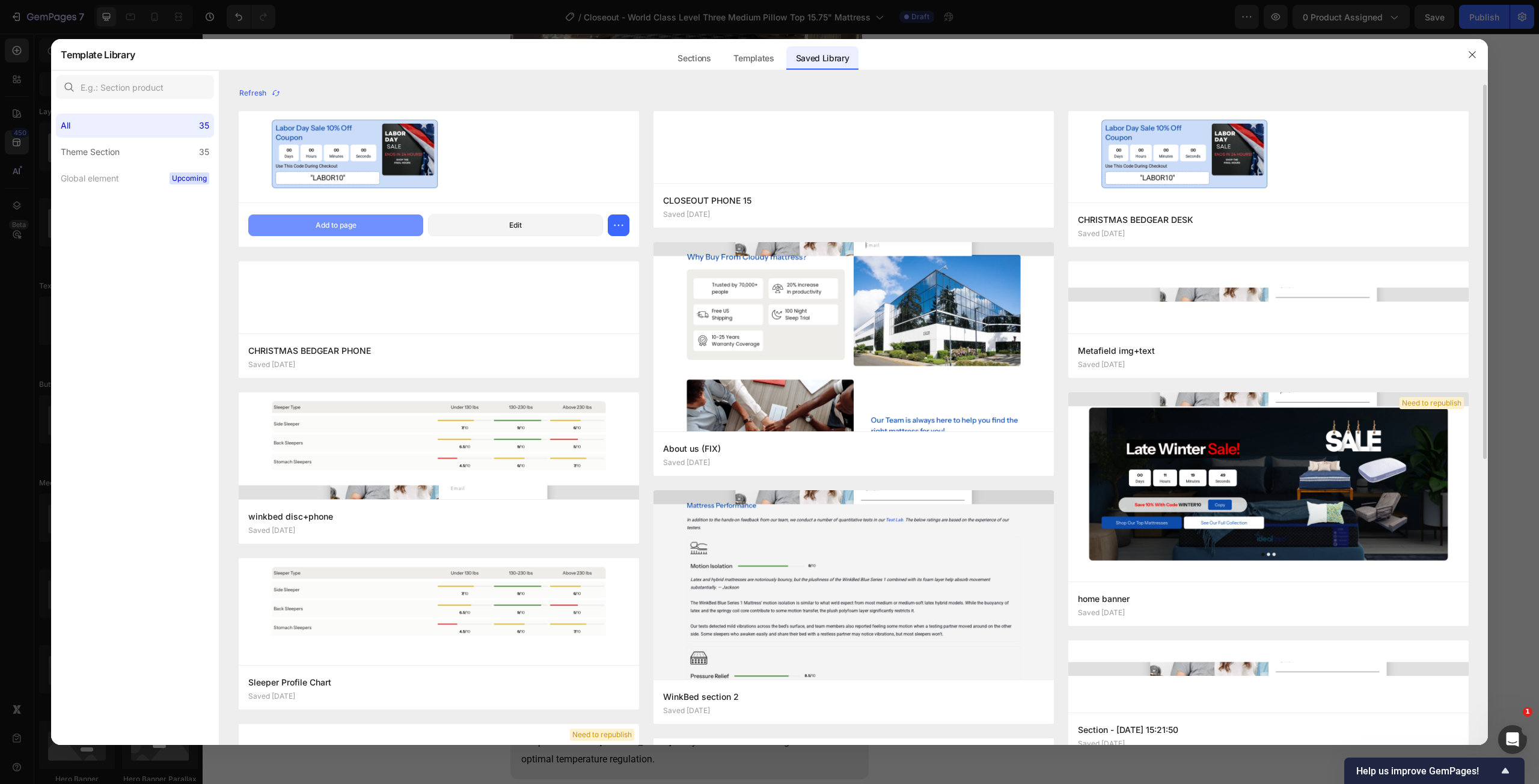
click at [309, 219] on button "Add to page" at bounding box center [335, 225] width 175 height 22
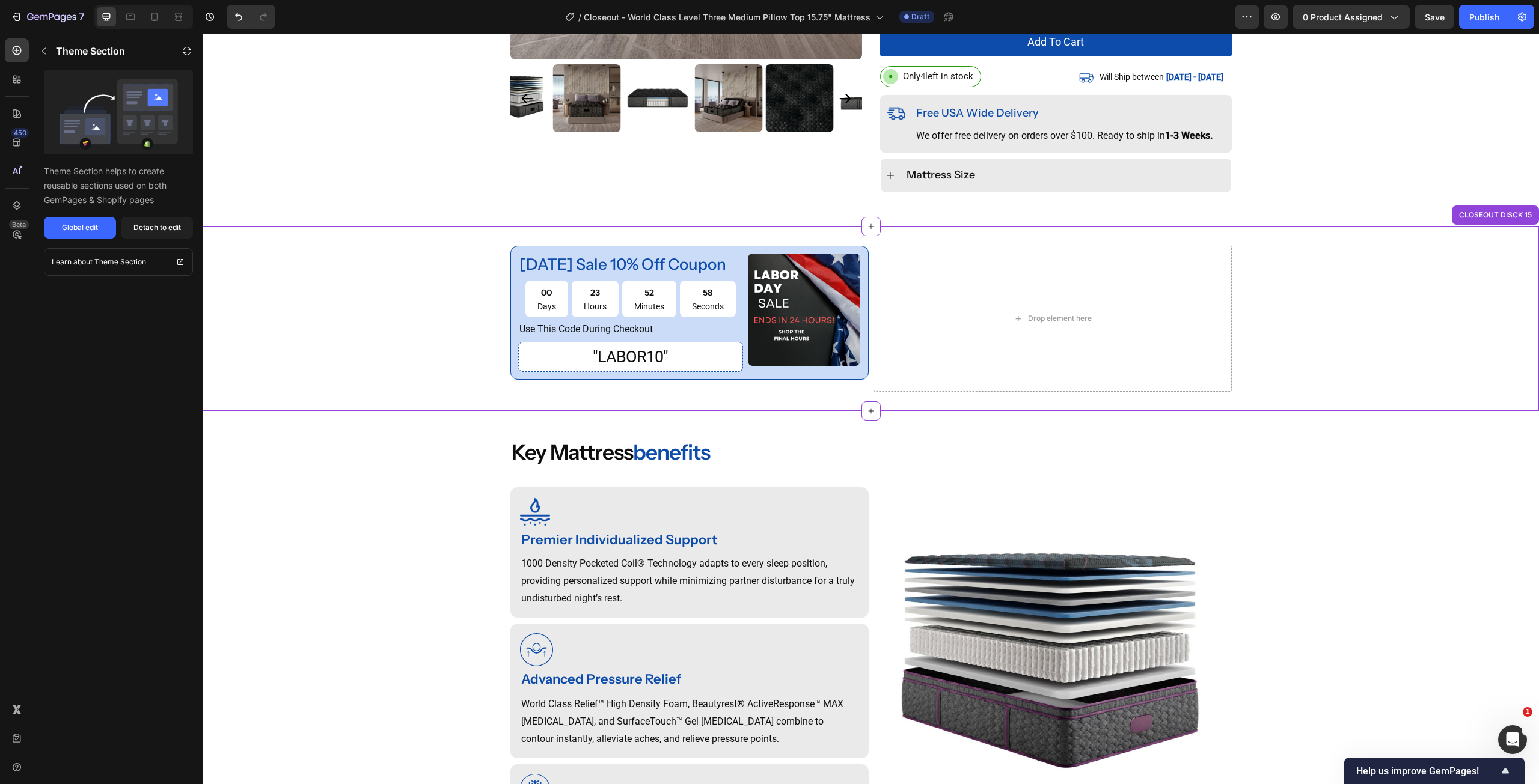
scroll to position [381, 0]
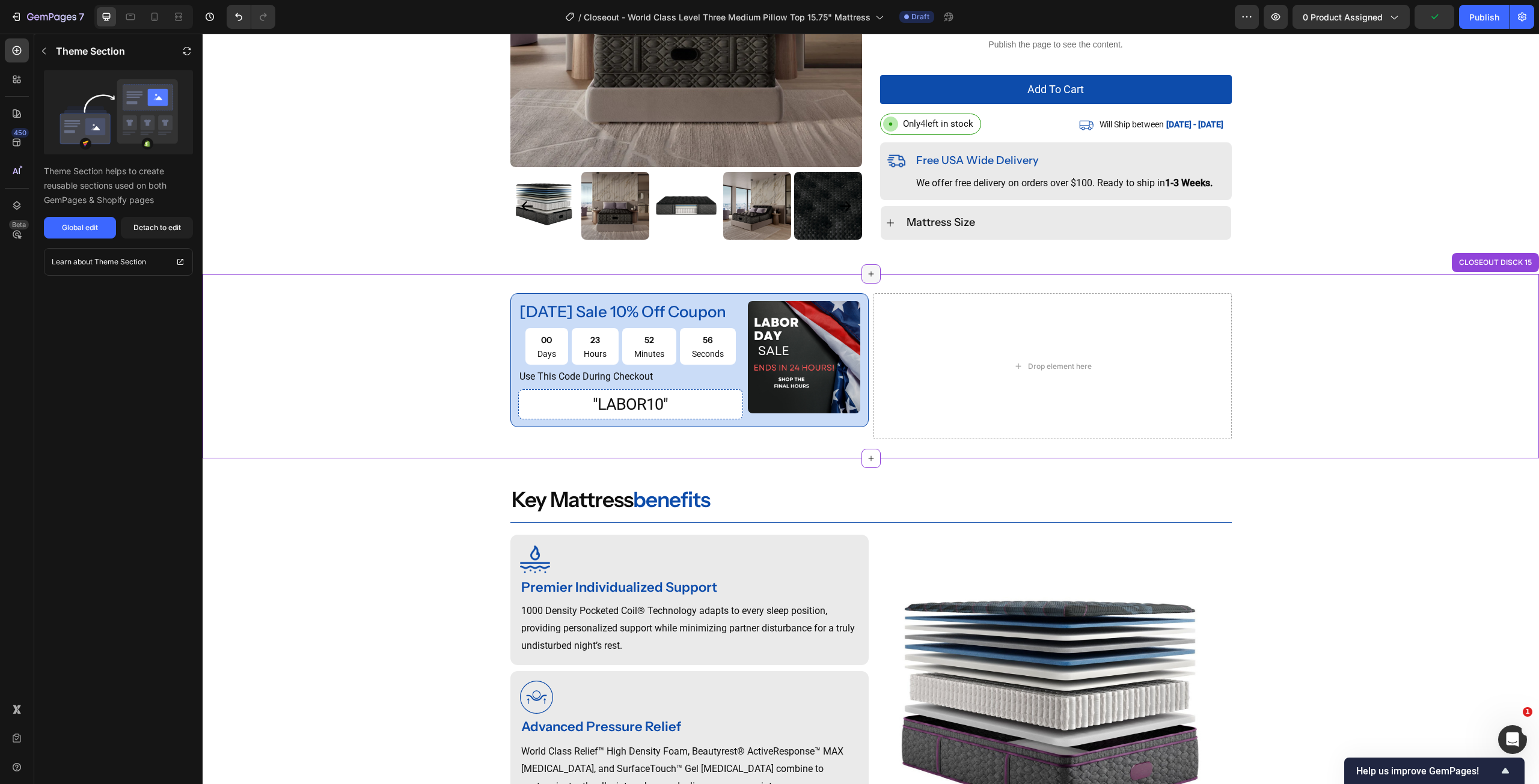
click at [867, 270] on icon at bounding box center [871, 274] width 10 height 10
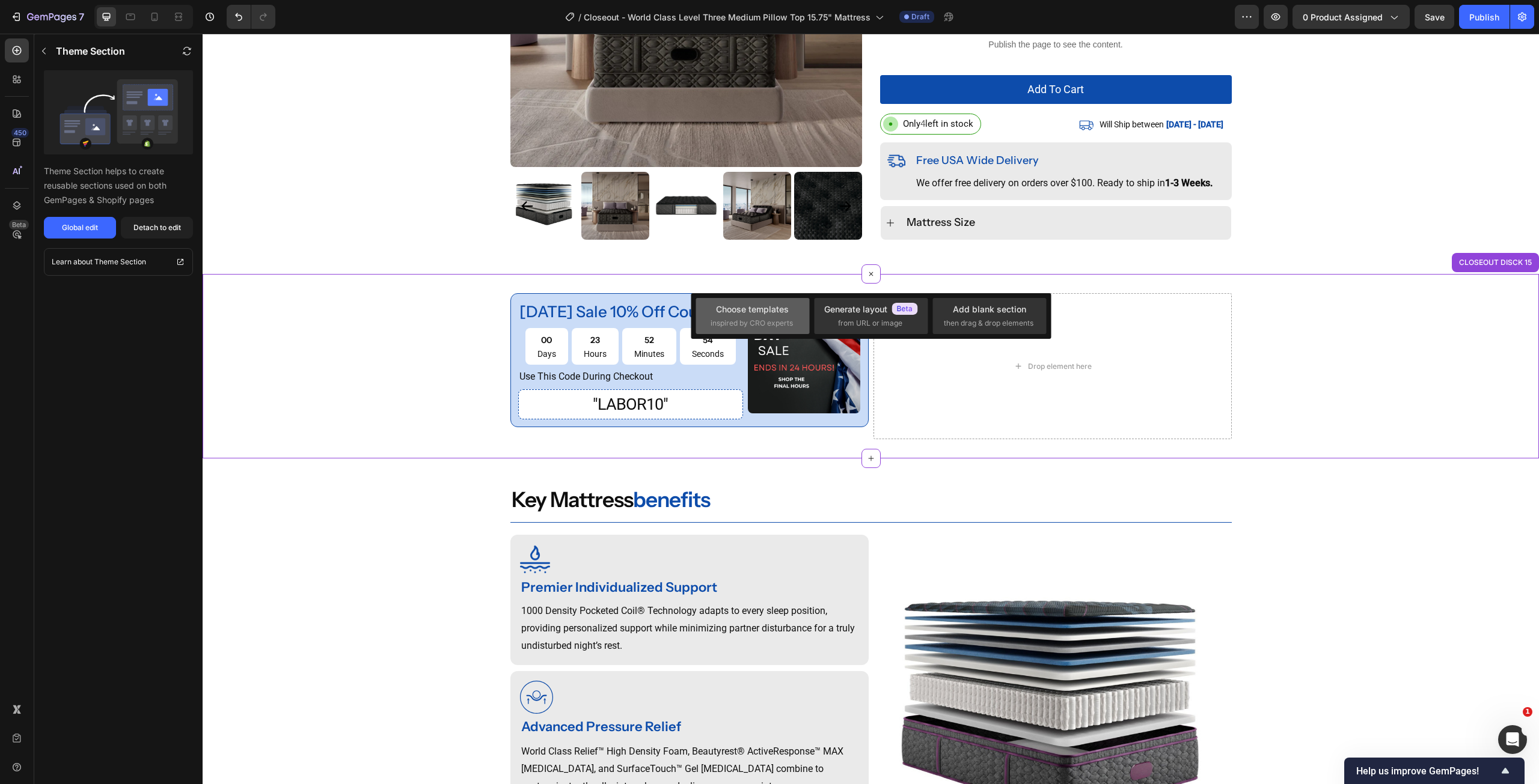
click at [761, 315] on div "Choose templates" at bounding box center [753, 308] width 73 height 12
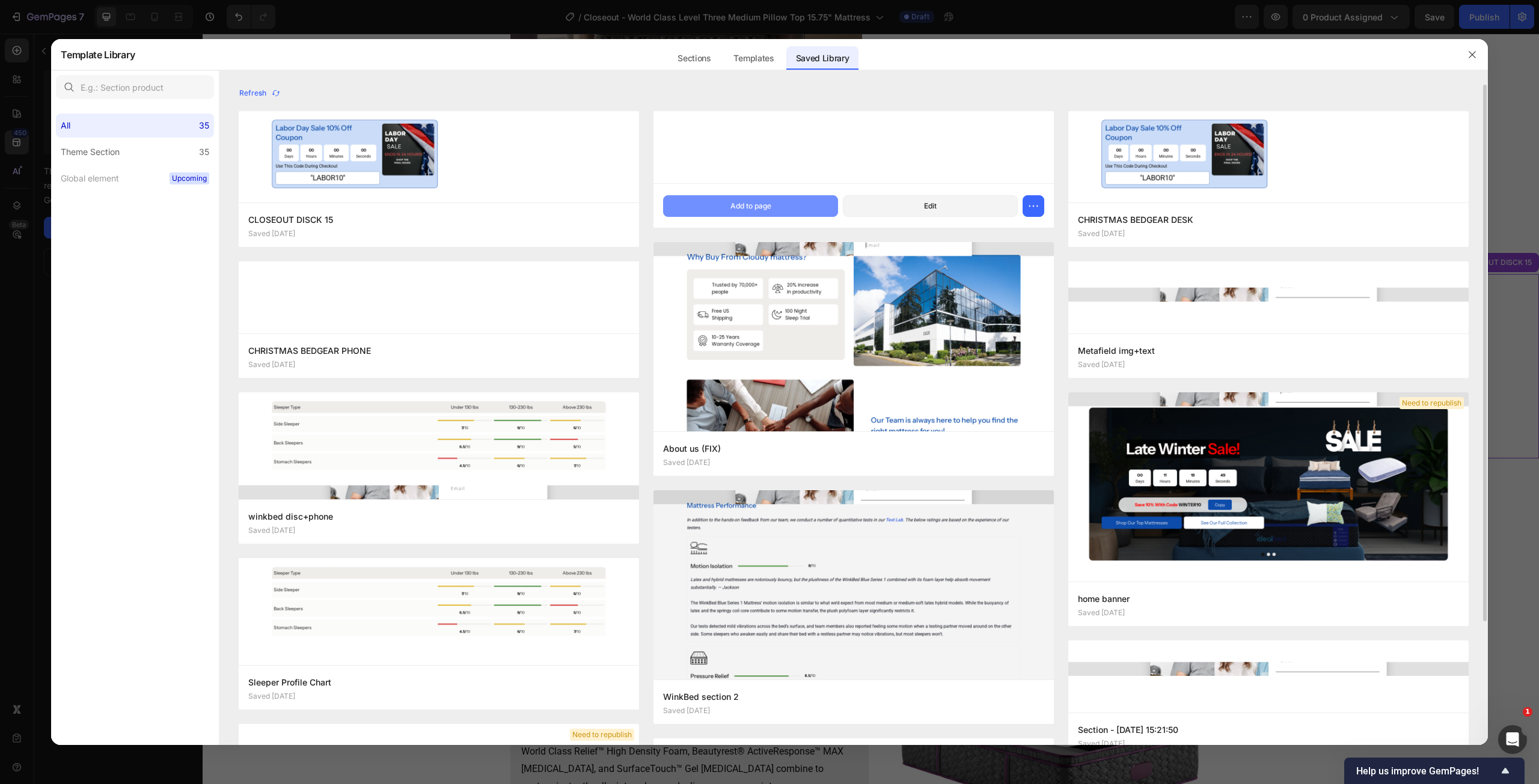
click at [738, 206] on div "Add to page" at bounding box center [750, 206] width 41 height 11
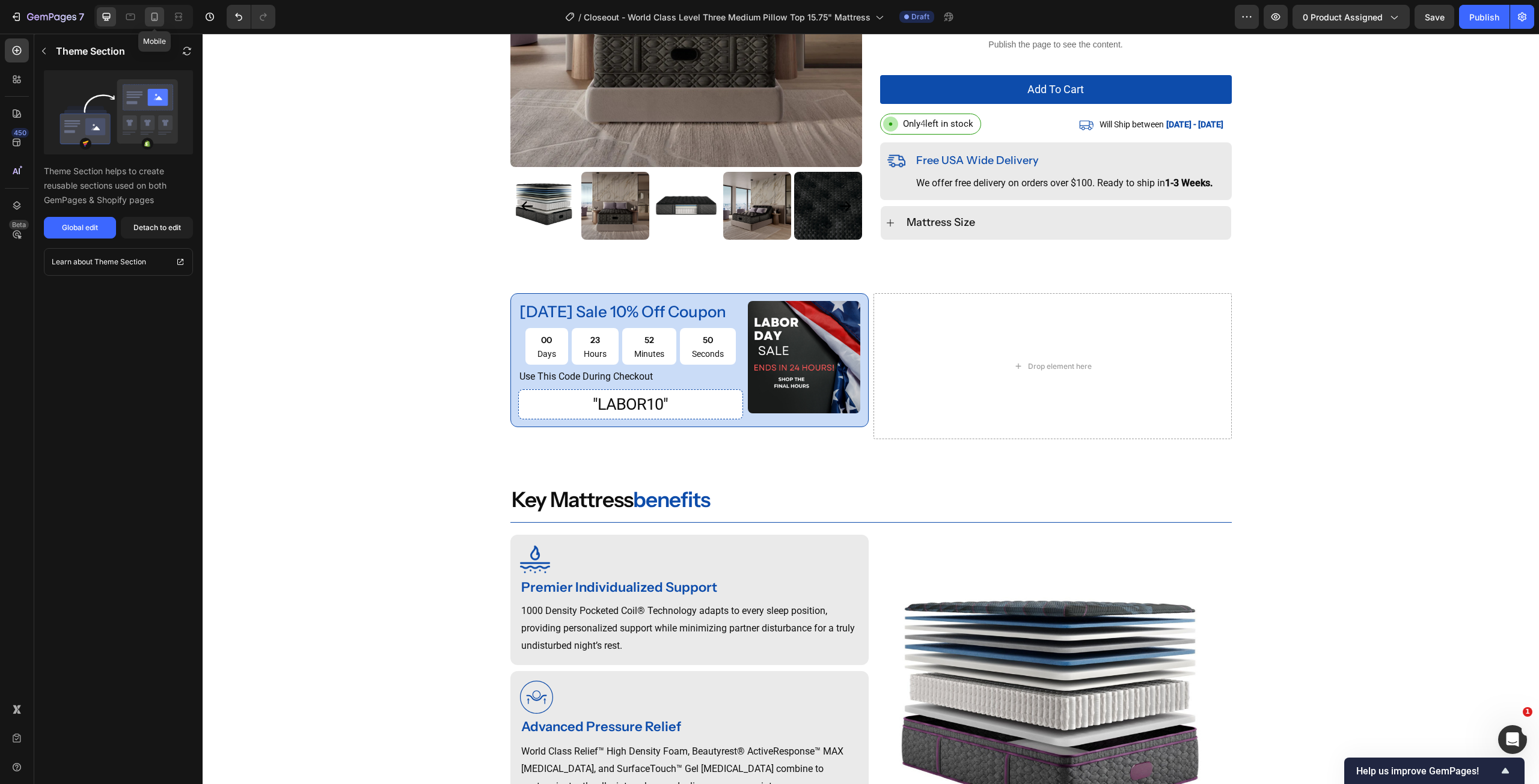
click at [154, 21] on icon at bounding box center [155, 17] width 7 height 8
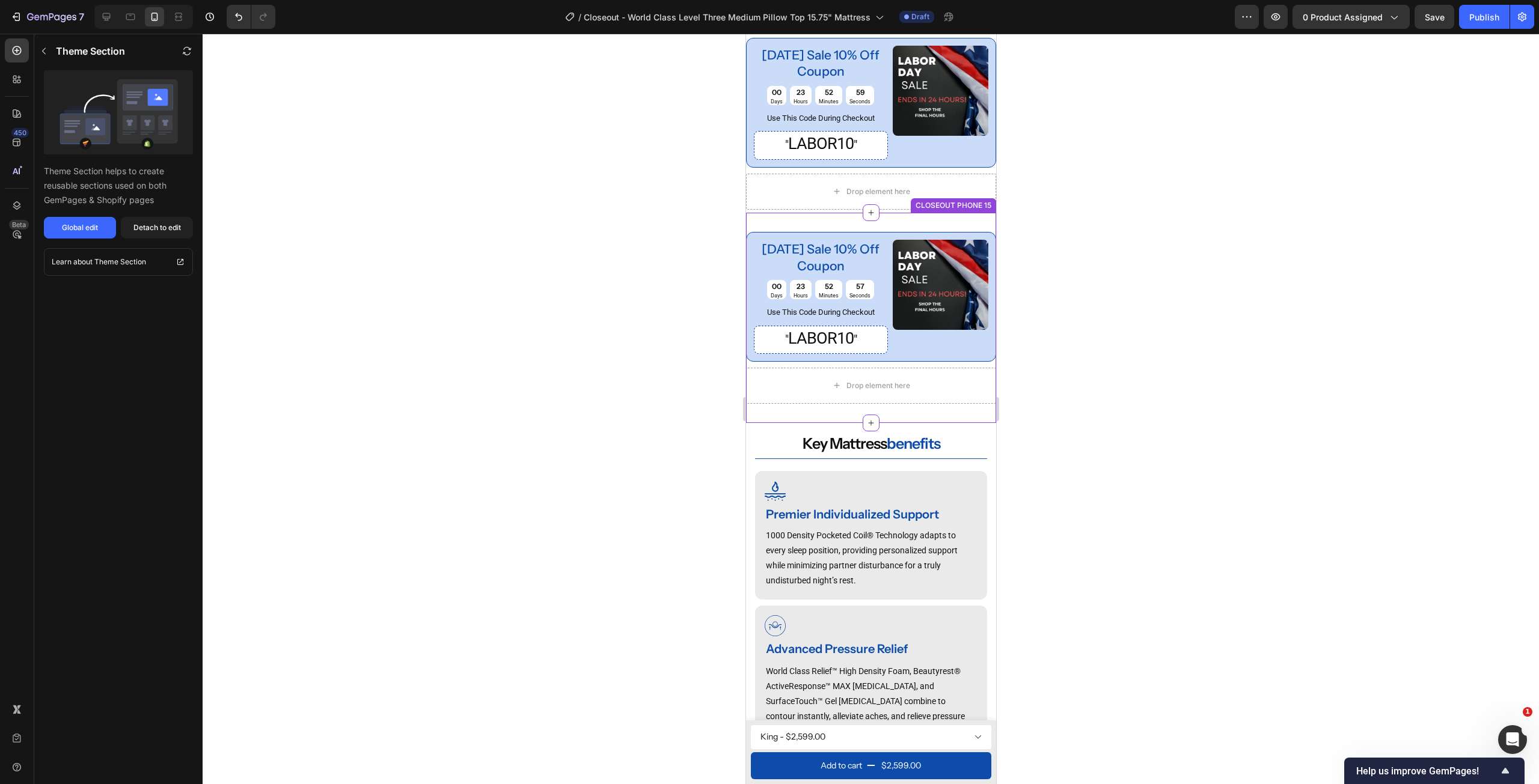
scroll to position [815, 0]
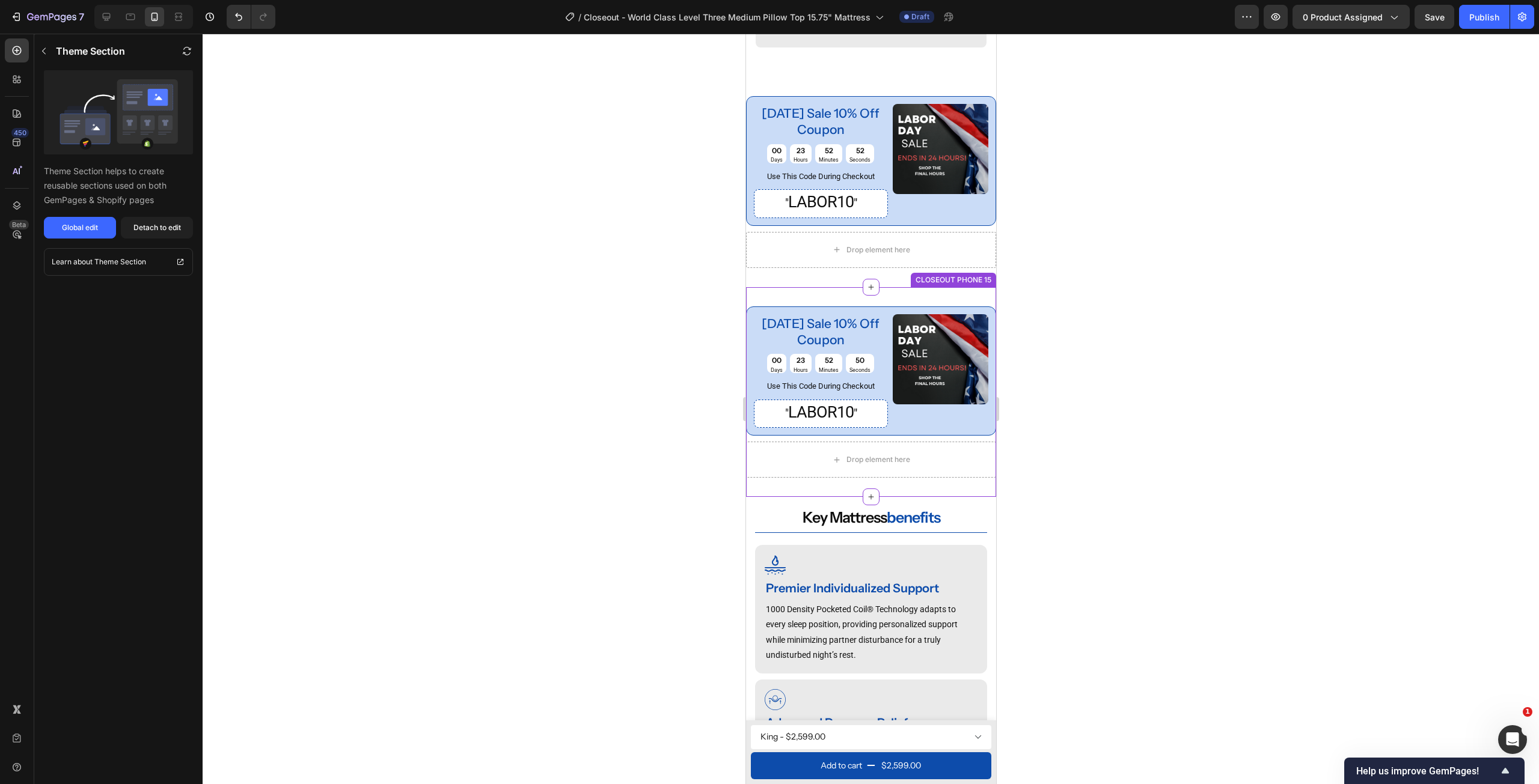
click at [953, 314] on img at bounding box center [939, 359] width 95 height 90
click at [945, 368] on img at bounding box center [939, 359] width 95 height 90
click at [959, 275] on div "CLOSEOUT PHONE 15" at bounding box center [953, 279] width 80 height 11
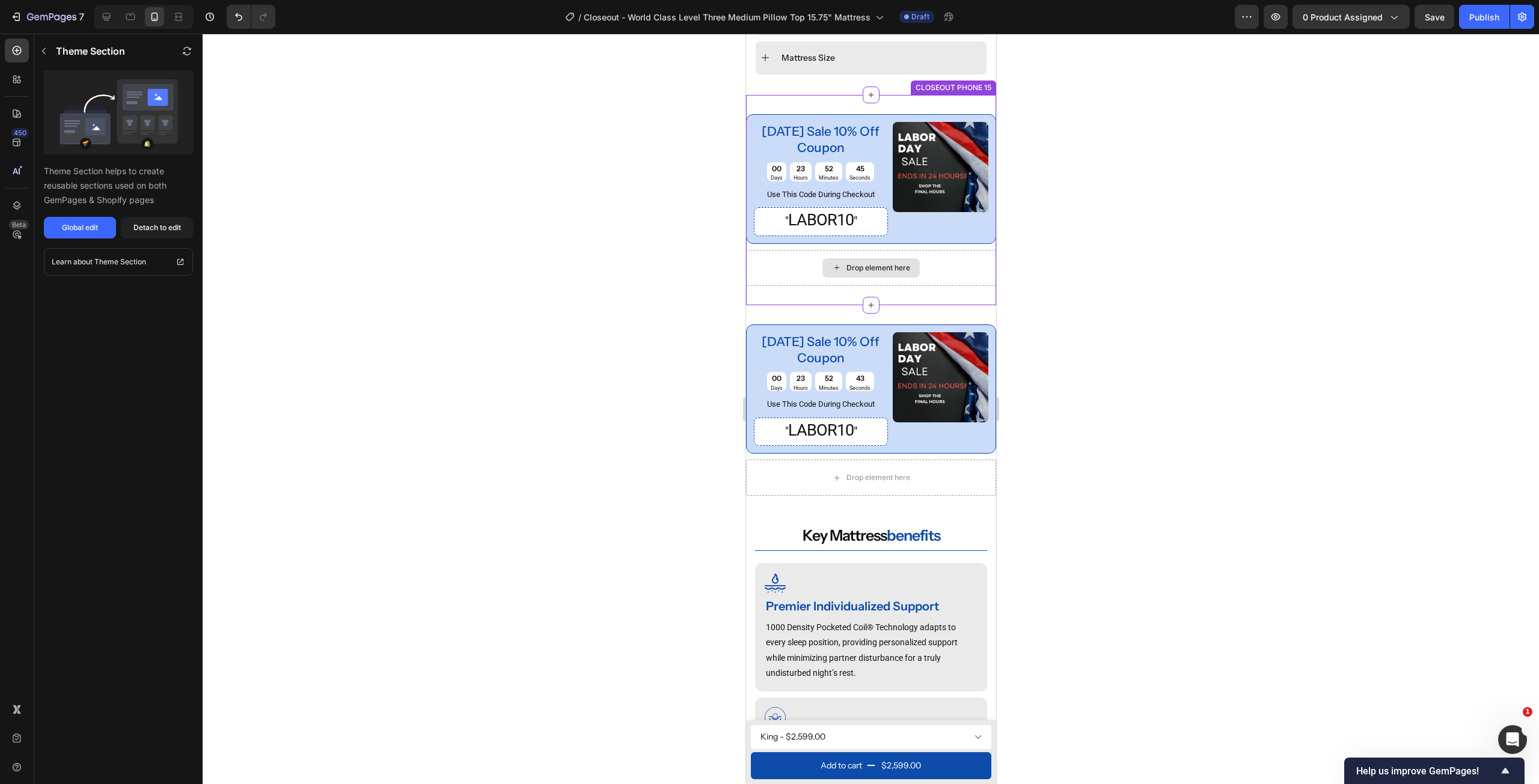
scroll to position [761, 0]
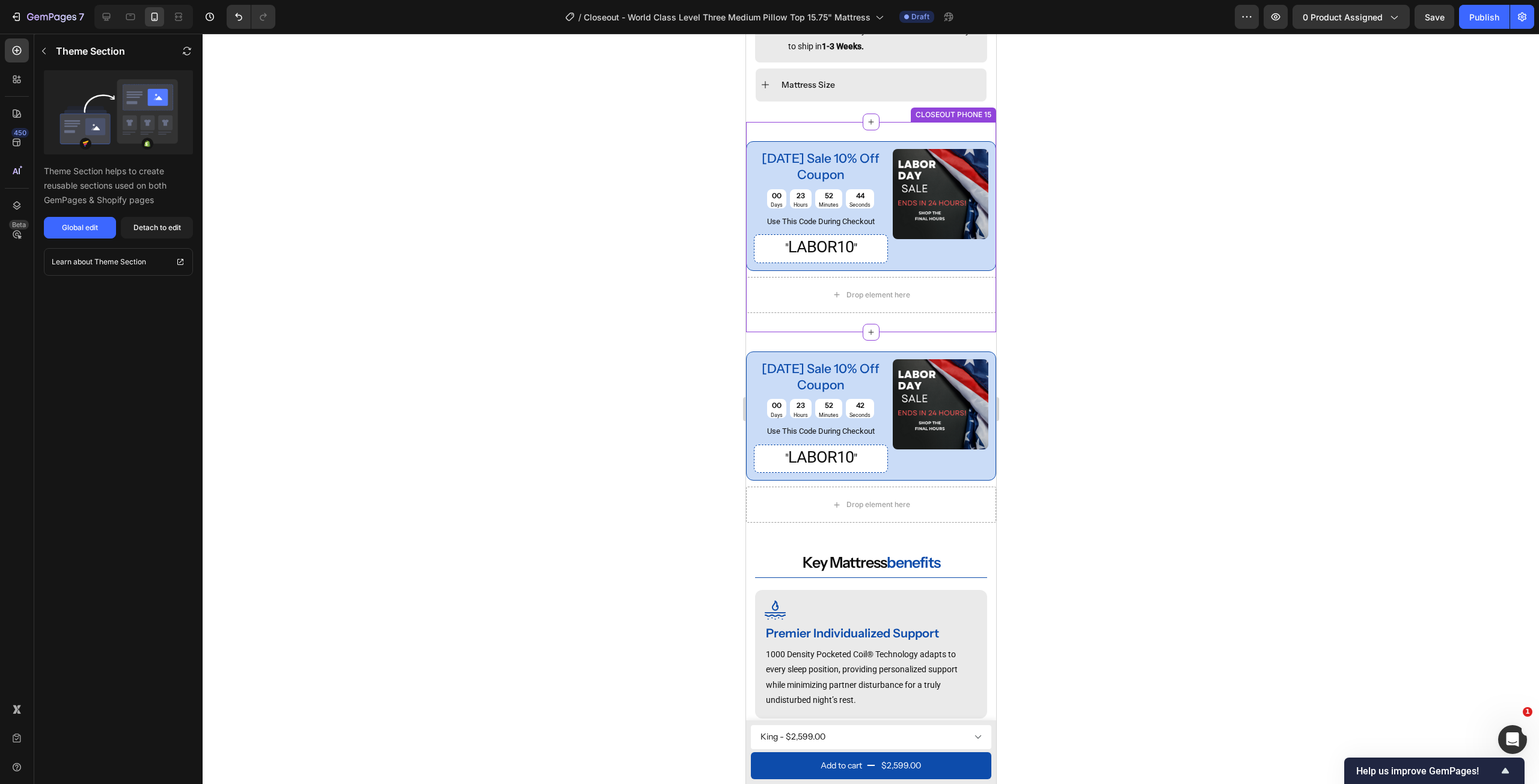
click at [944, 137] on div "labor day sale 10% off coupon Text Block 00 Days 23 Hours 52 Minutes 44 Seconds…" at bounding box center [871, 227] width 250 height 211
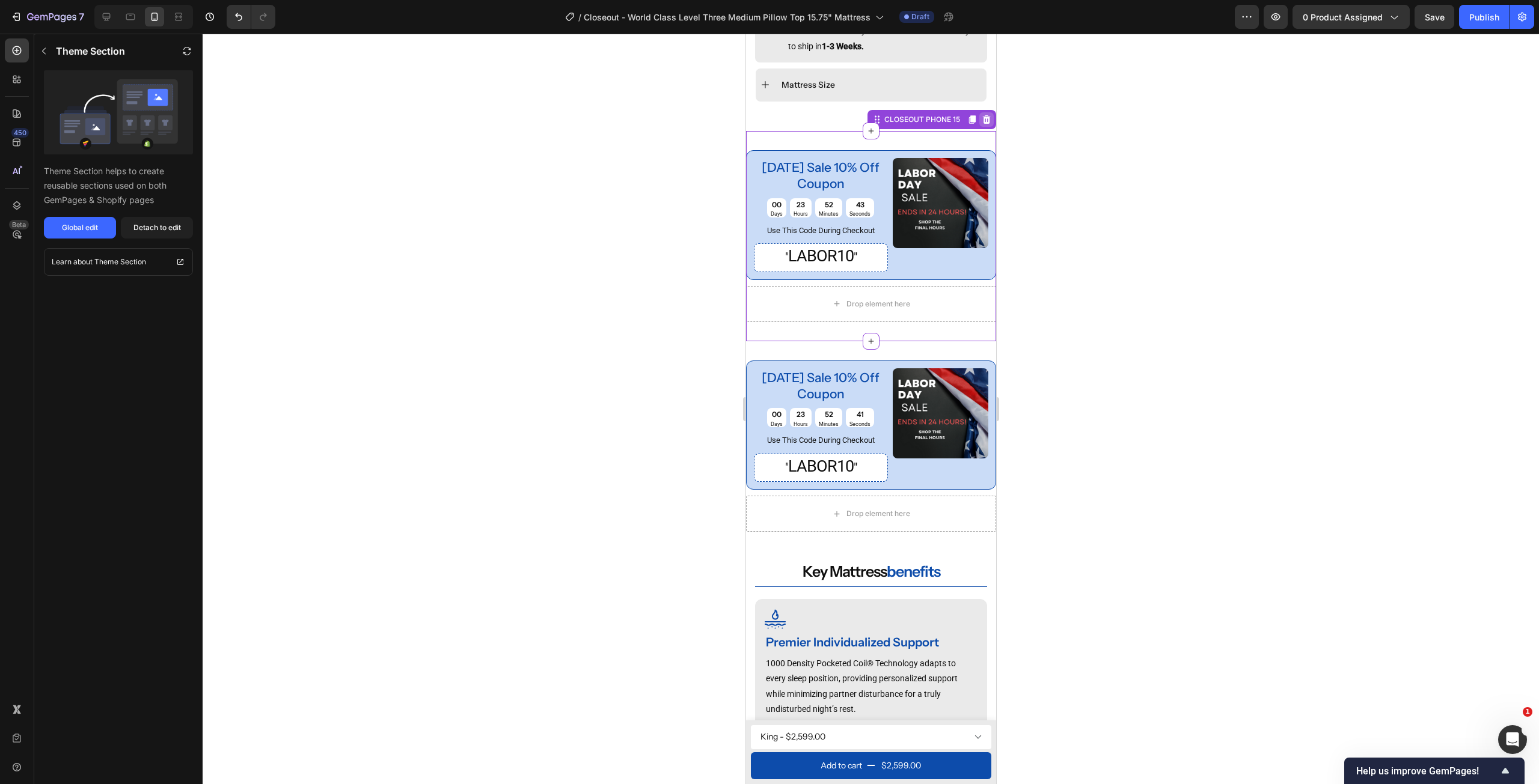
click at [983, 115] on icon at bounding box center [986, 119] width 7 height 8
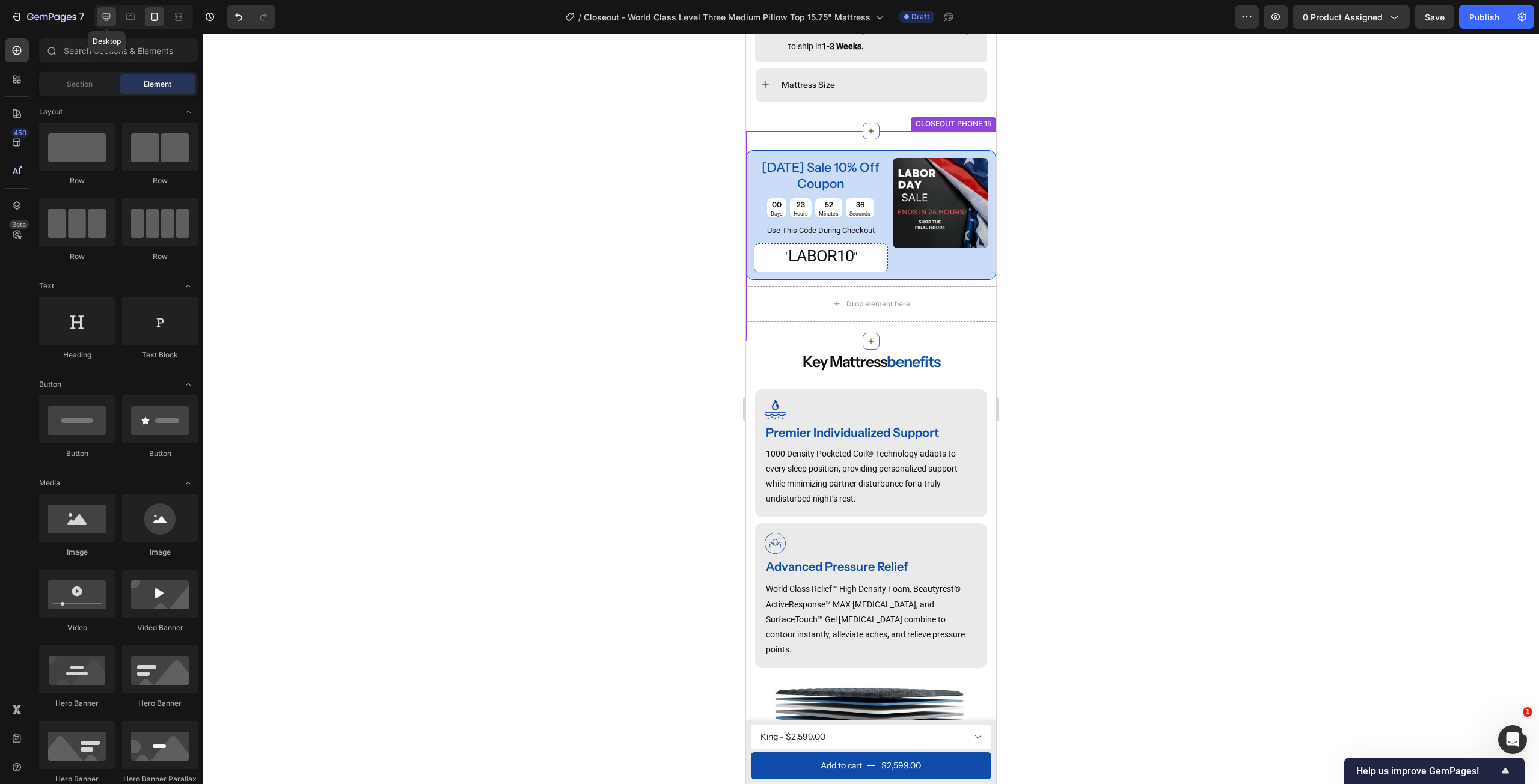
click at [101, 16] on icon at bounding box center [106, 17] width 12 height 12
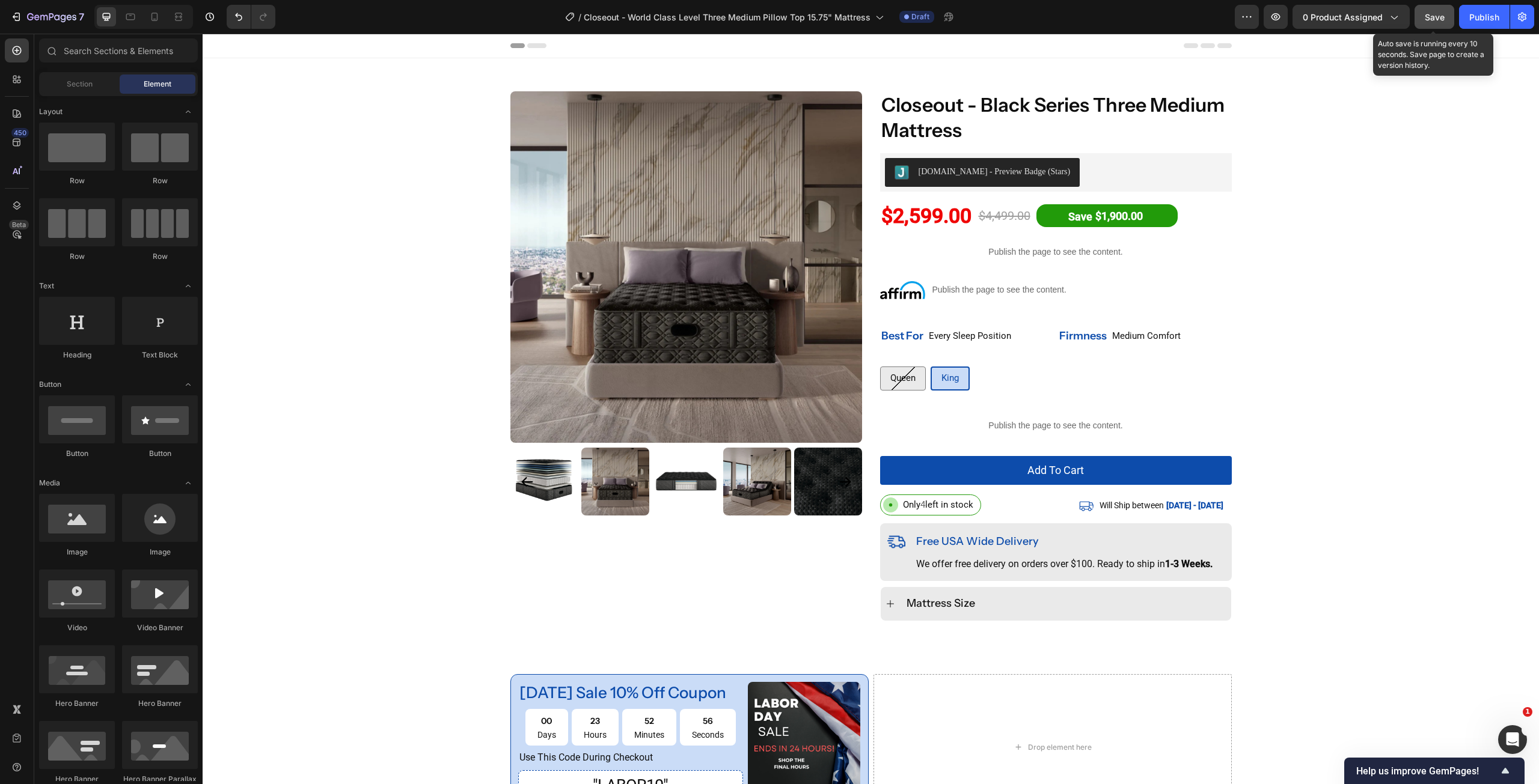
click at [1431, 20] on span "Save" at bounding box center [1435, 17] width 20 height 10
click at [1476, 8] on button "Publish" at bounding box center [1484, 17] width 51 height 24
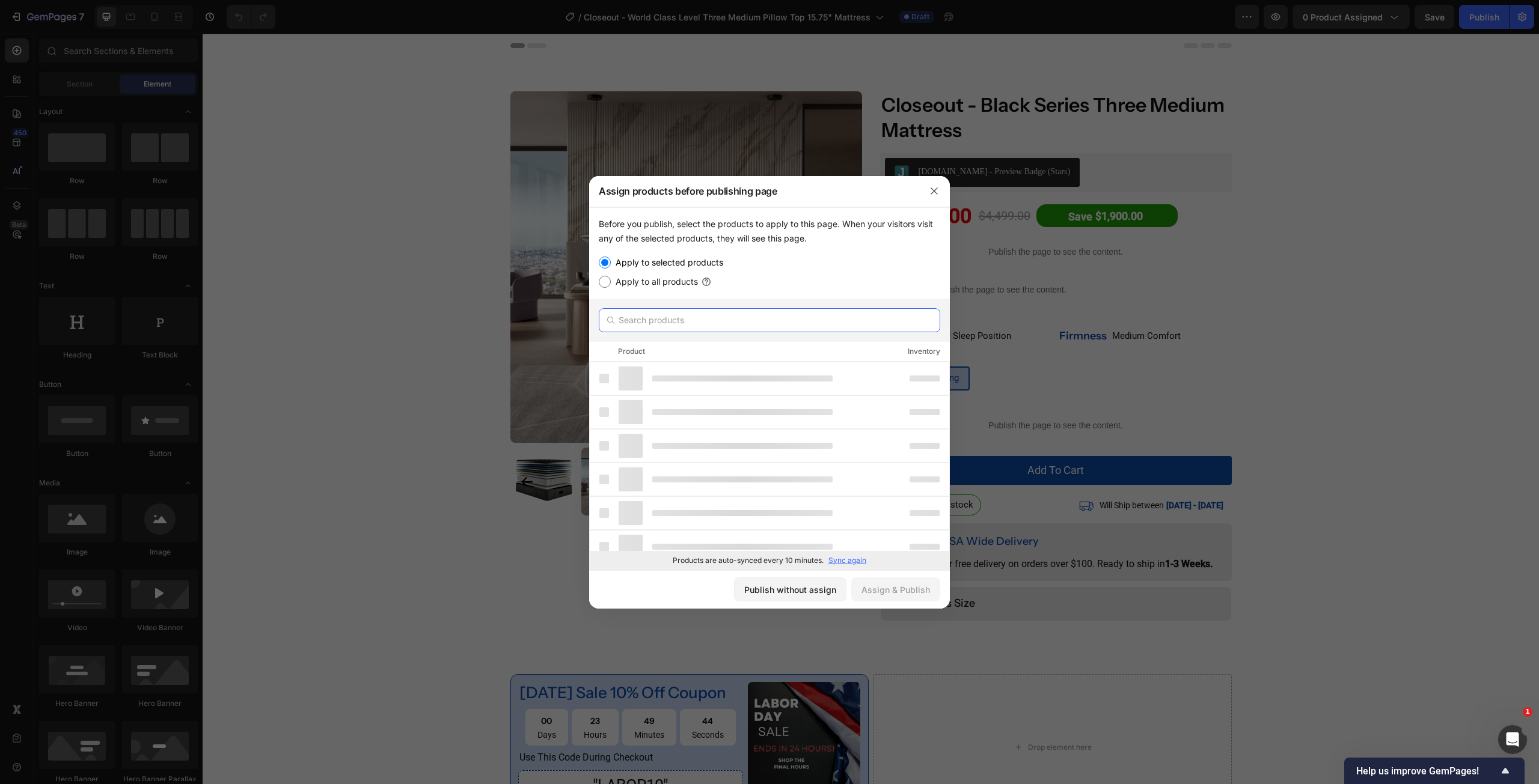
click at [687, 315] on input "text" at bounding box center [770, 320] width 342 height 24
paste input "Closeout - World Class Level Three Medium Pillow Top 15.75" Mattress"
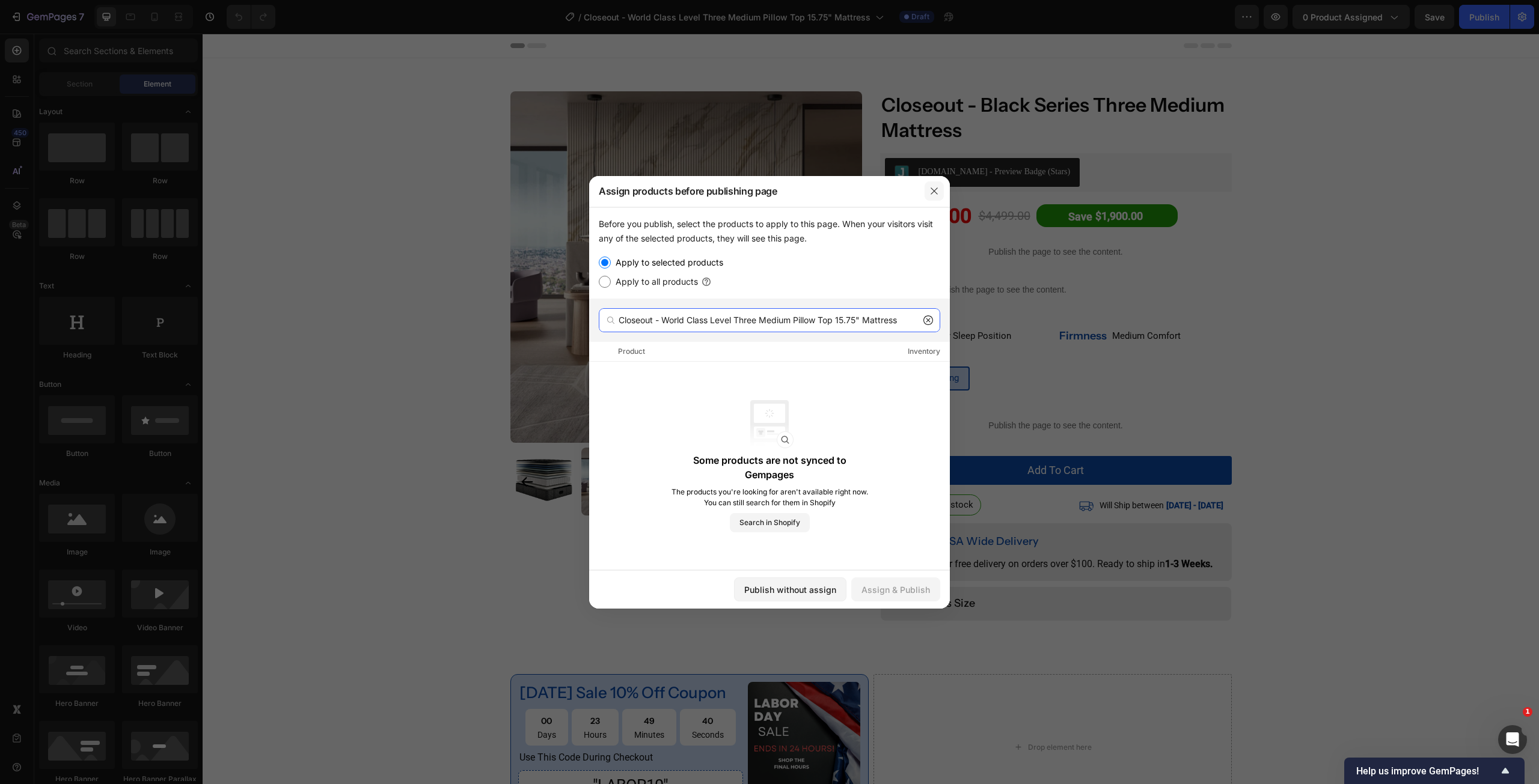
type input "Closeout - World Class Level Three Medium Pillow Top 15.75" Mattress"
click at [929, 190] on button "button" at bounding box center [934, 191] width 19 height 19
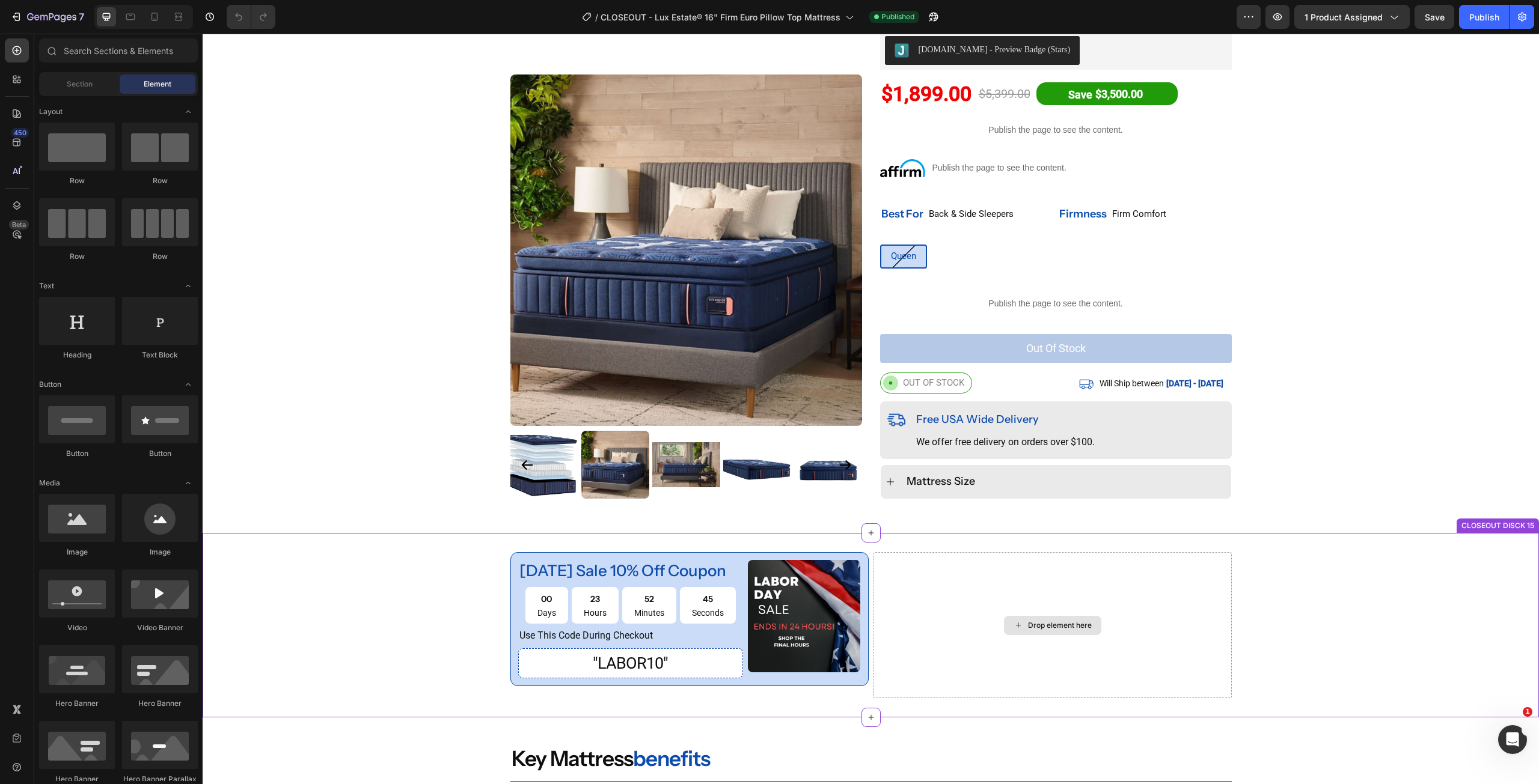
scroll to position [181, 0]
